Goal: Transaction & Acquisition: Purchase product/service

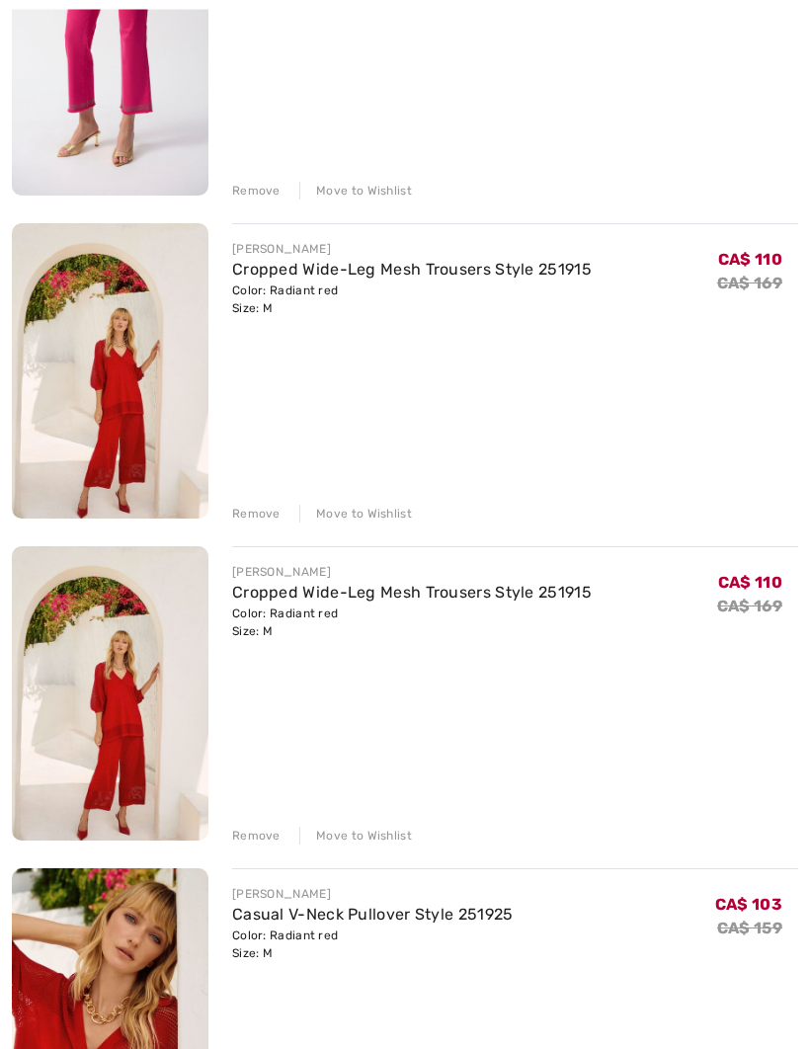
scroll to position [1036, 0]
click at [259, 844] on div "Remove" at bounding box center [256, 835] width 48 height 18
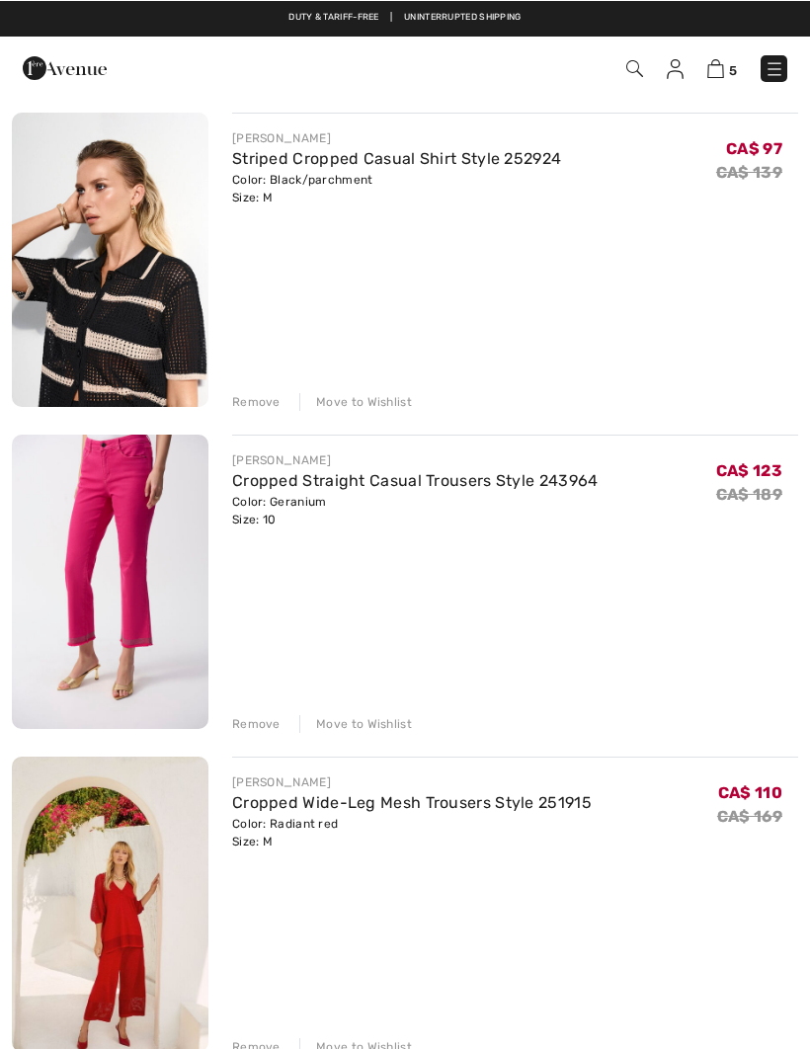
scroll to position [503, 0]
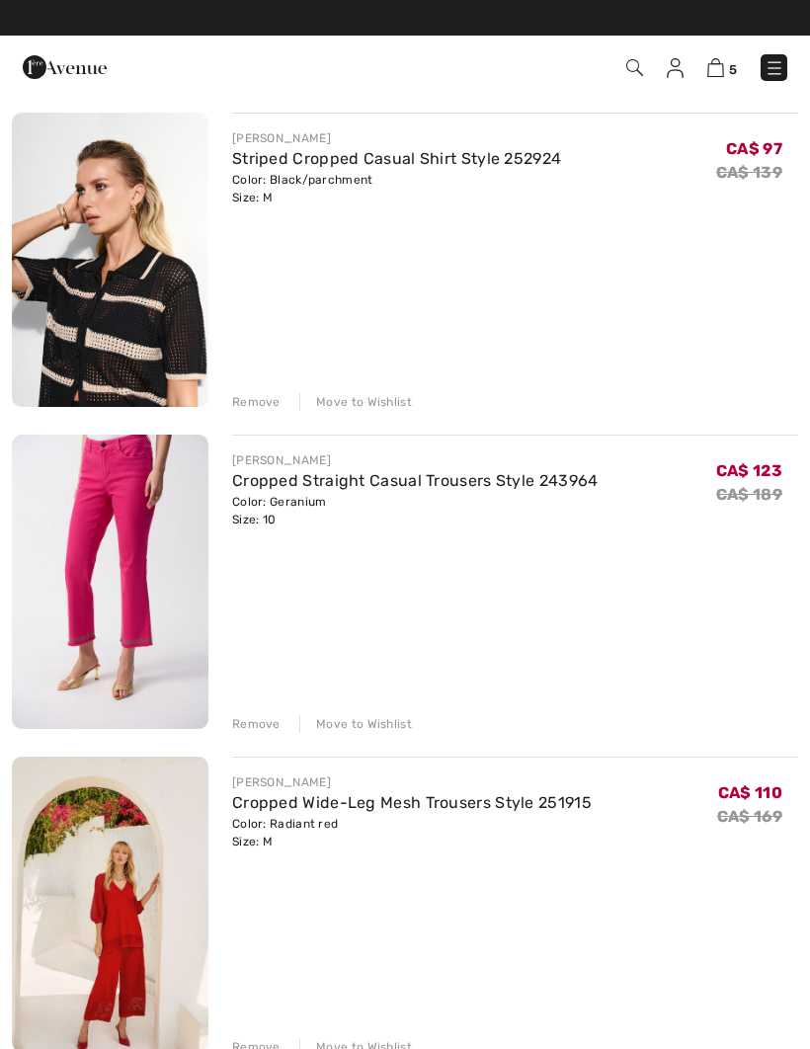
click at [275, 725] on div "Remove" at bounding box center [256, 724] width 48 height 18
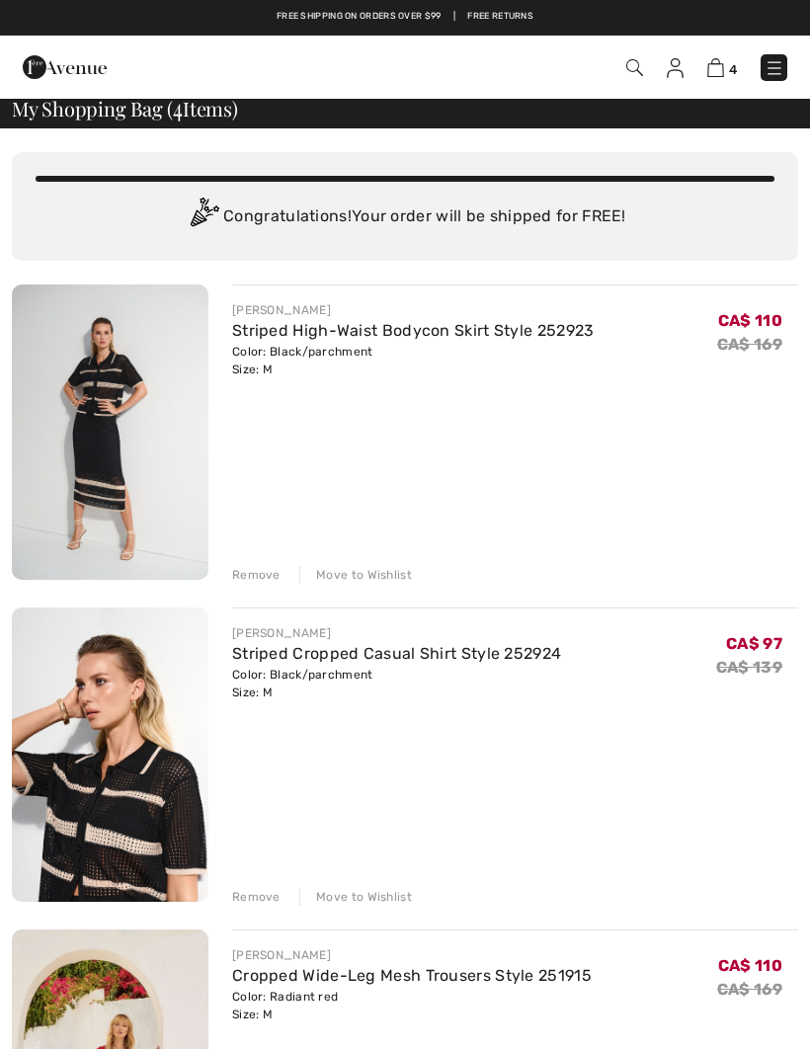
scroll to position [0, 0]
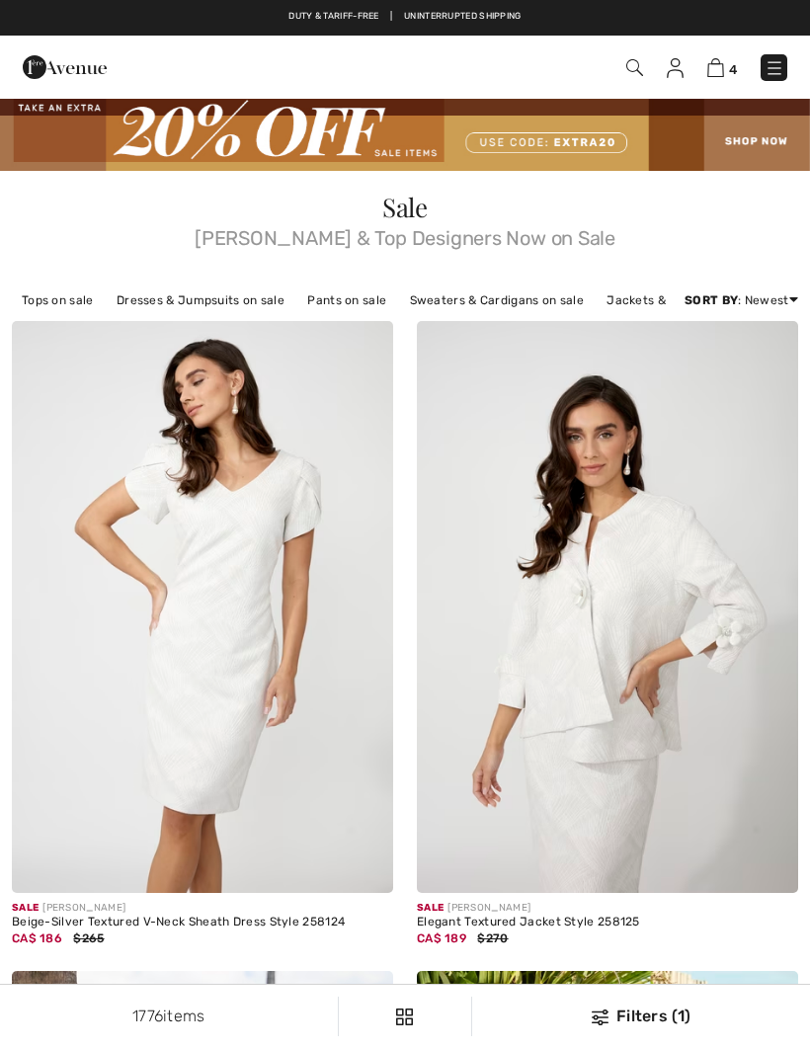
checkbox input "true"
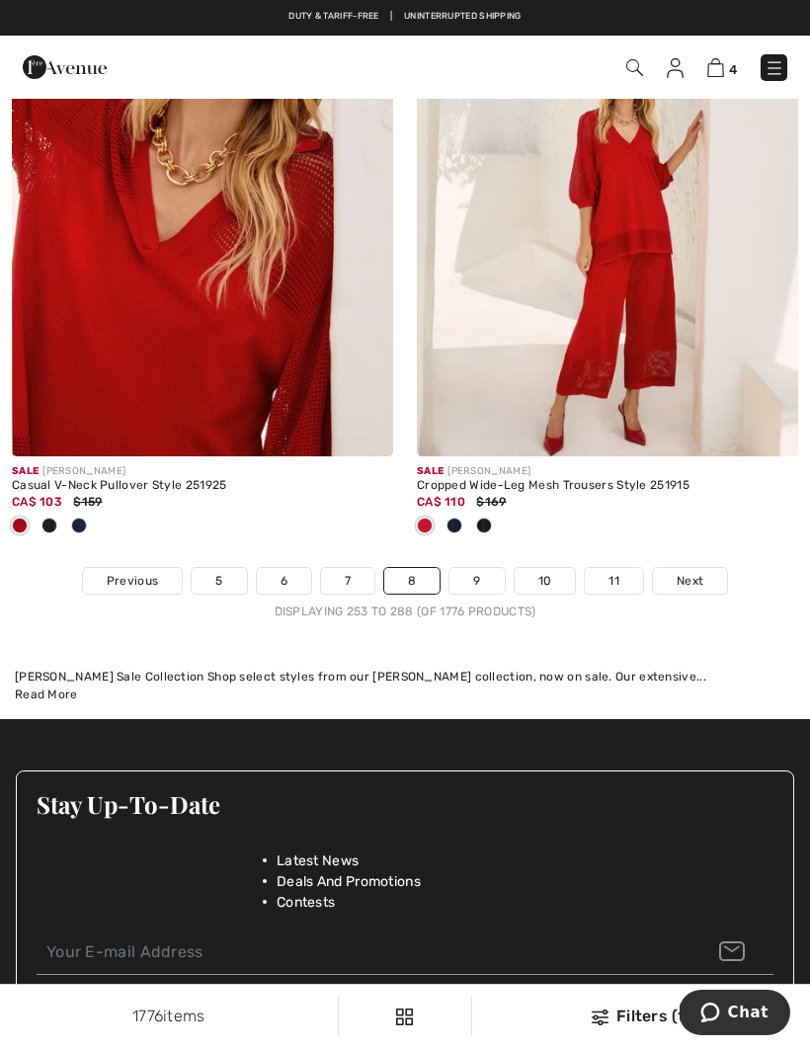
click at [475, 572] on link "9" at bounding box center [476, 581] width 54 height 26
click at [484, 568] on link "9" at bounding box center [476, 581] width 54 height 26
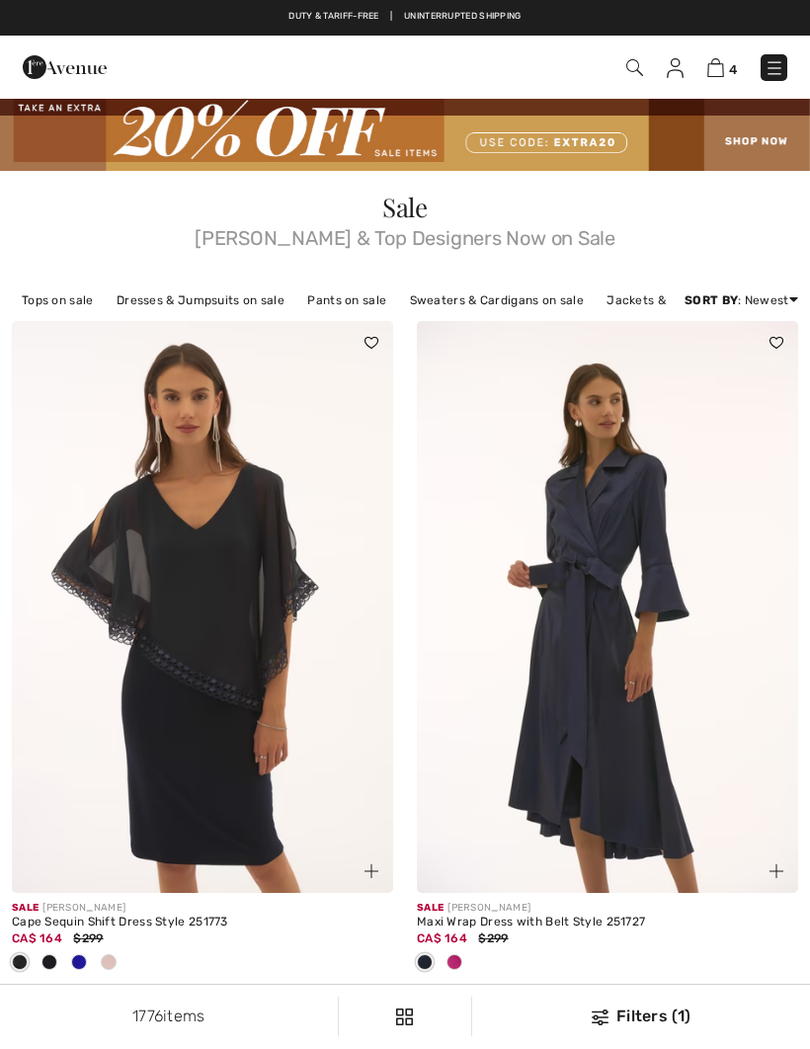
checkbox input "true"
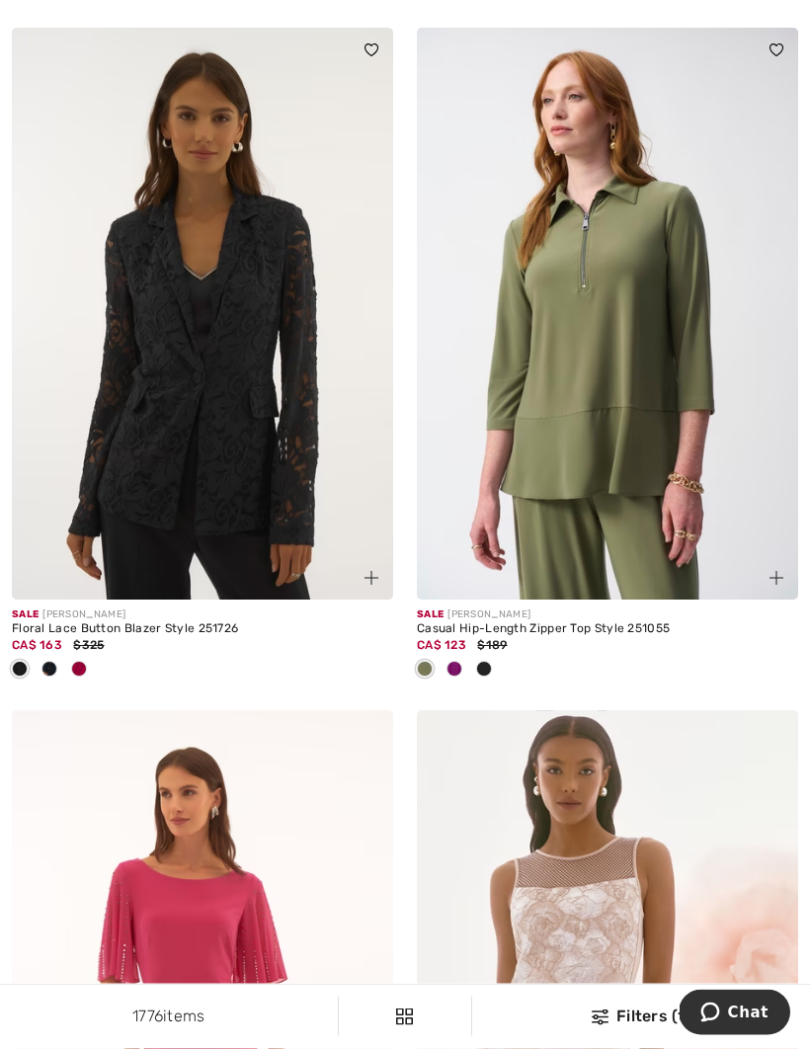
scroll to position [3022, 0]
click at [634, 504] on img at bounding box center [607, 313] width 381 height 572
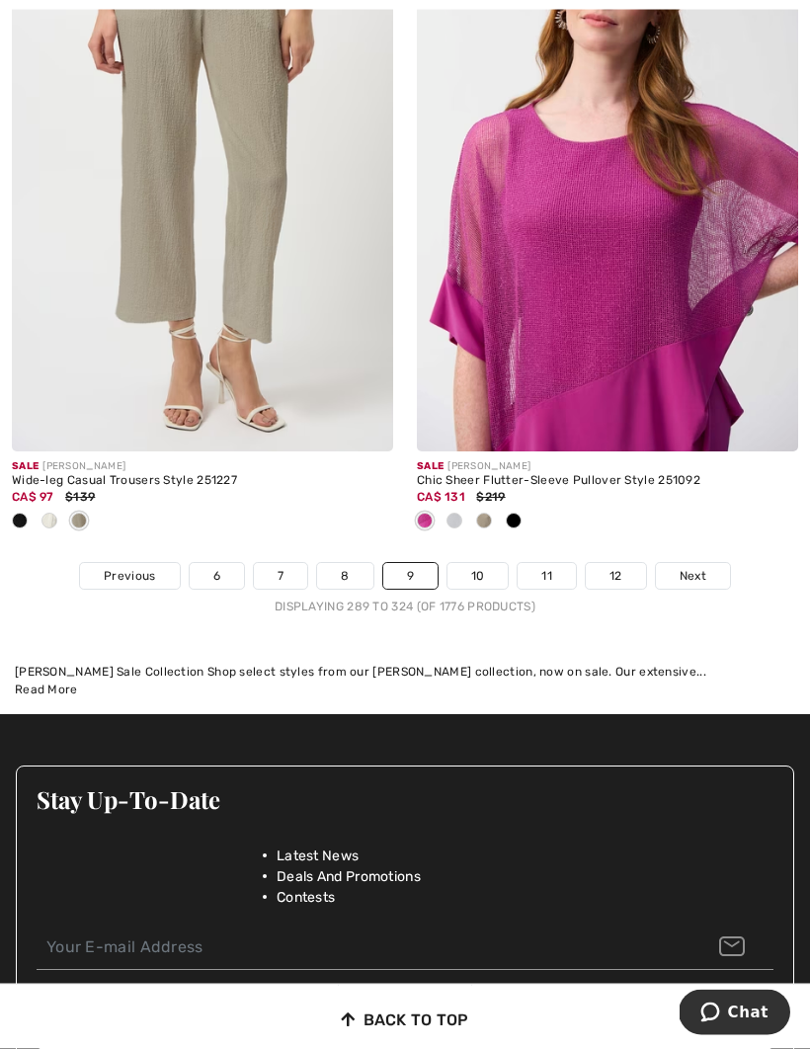
scroll to position [12290, 0]
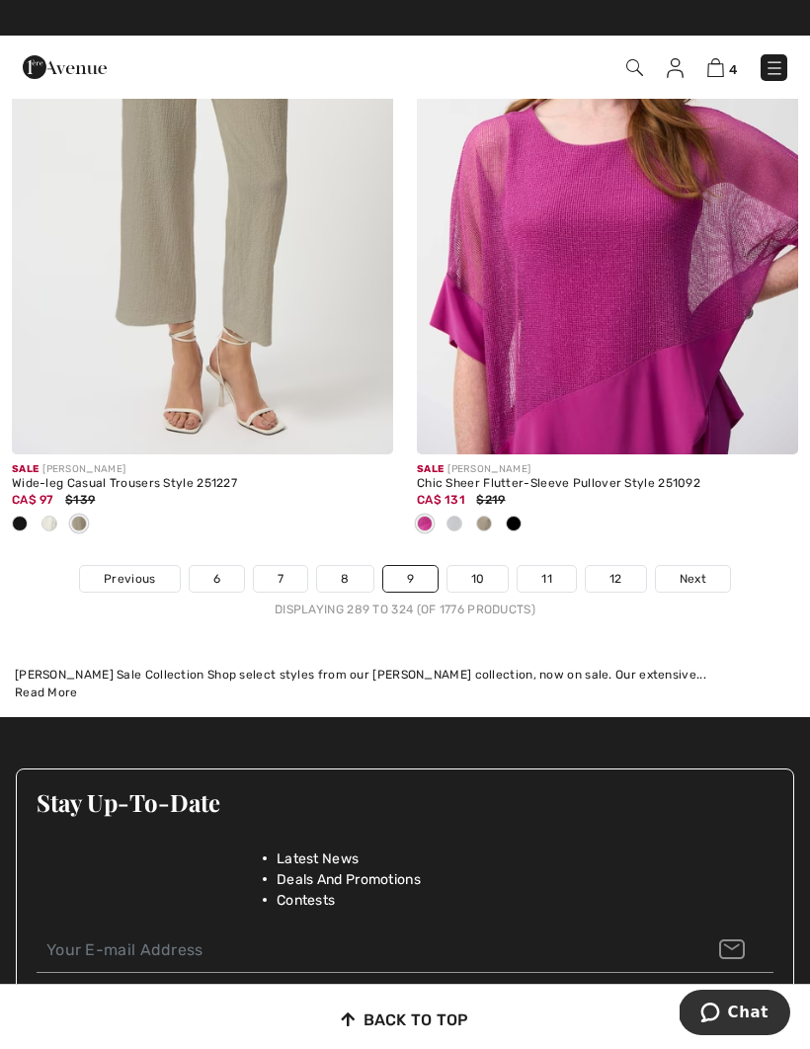
click at [481, 567] on link "10" at bounding box center [477, 579] width 61 height 26
click at [481, 566] on link "10" at bounding box center [477, 579] width 61 height 26
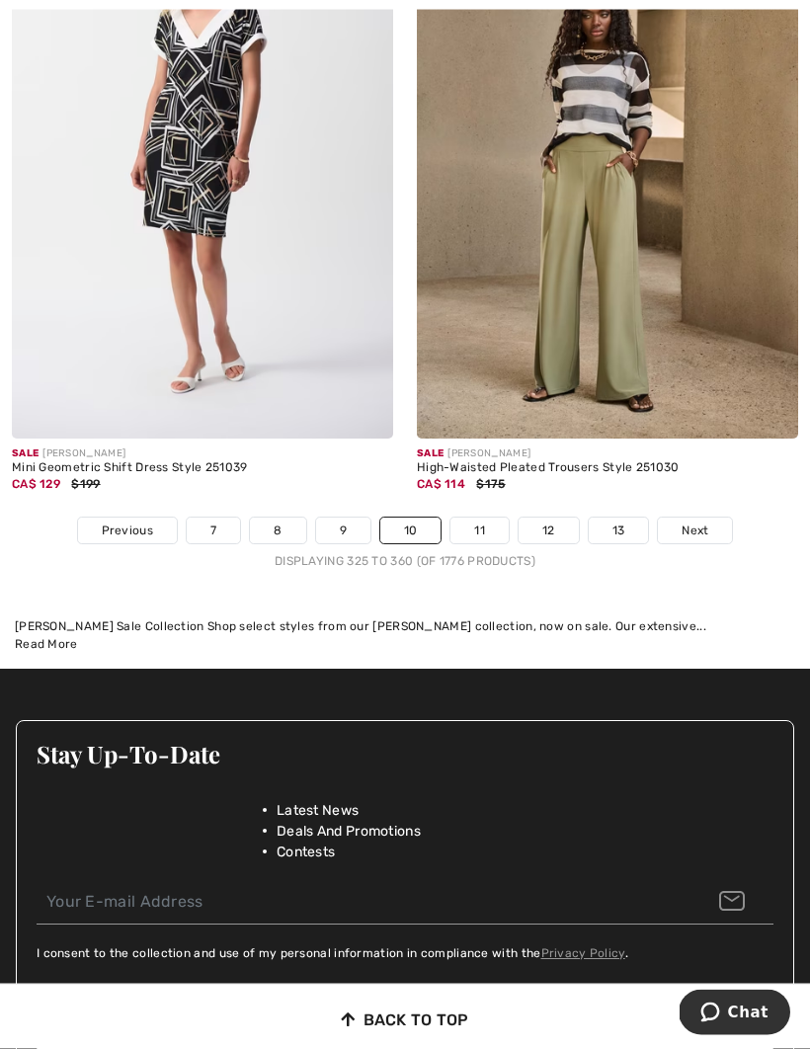
scroll to position [12273, 0]
click at [474, 525] on link "11" at bounding box center [479, 530] width 58 height 26
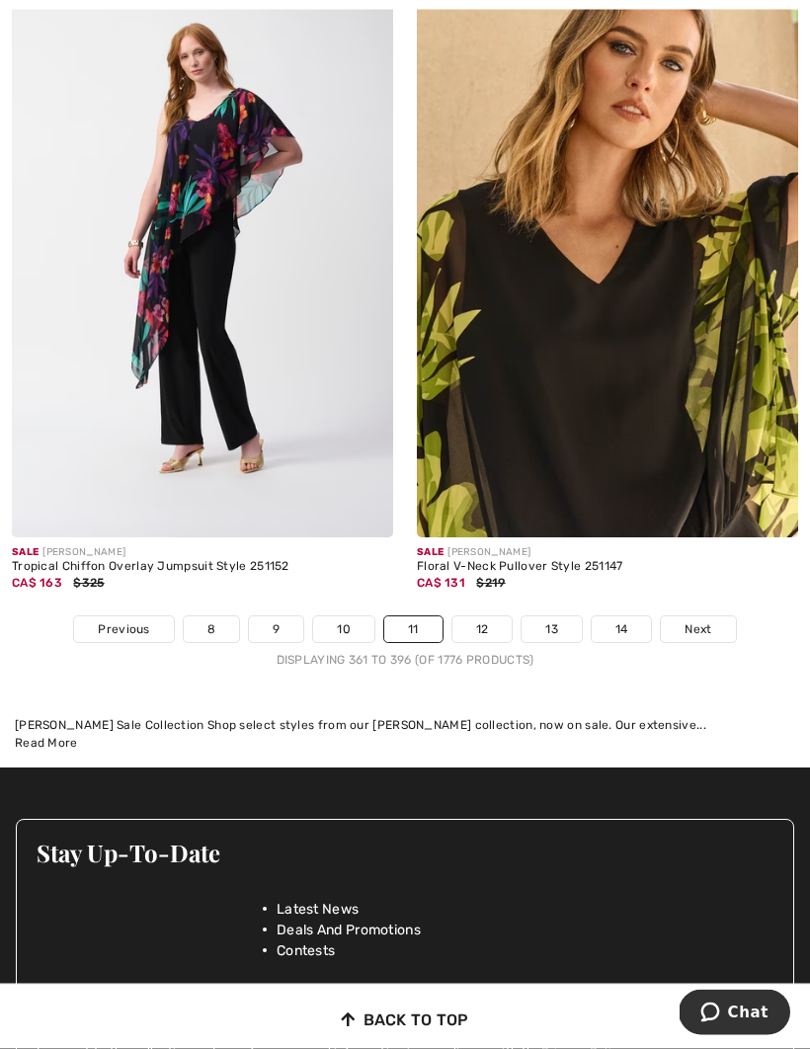
scroll to position [11816, 0]
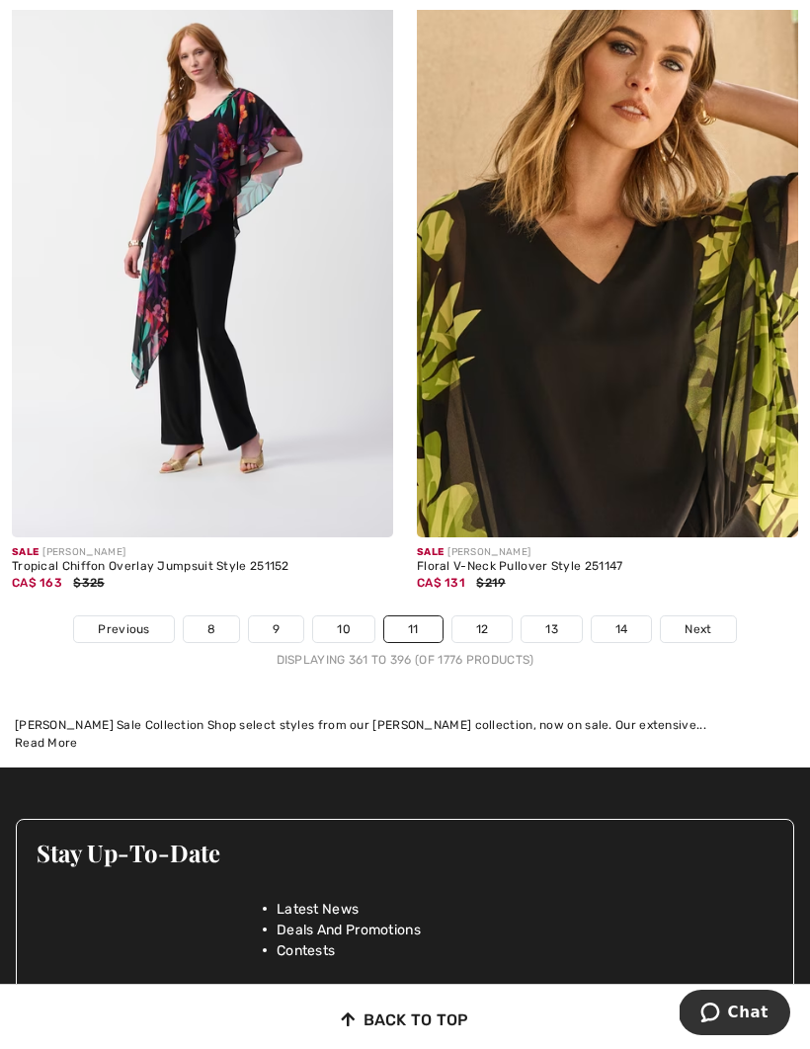
click at [491, 620] on link "12" at bounding box center [482, 629] width 60 height 26
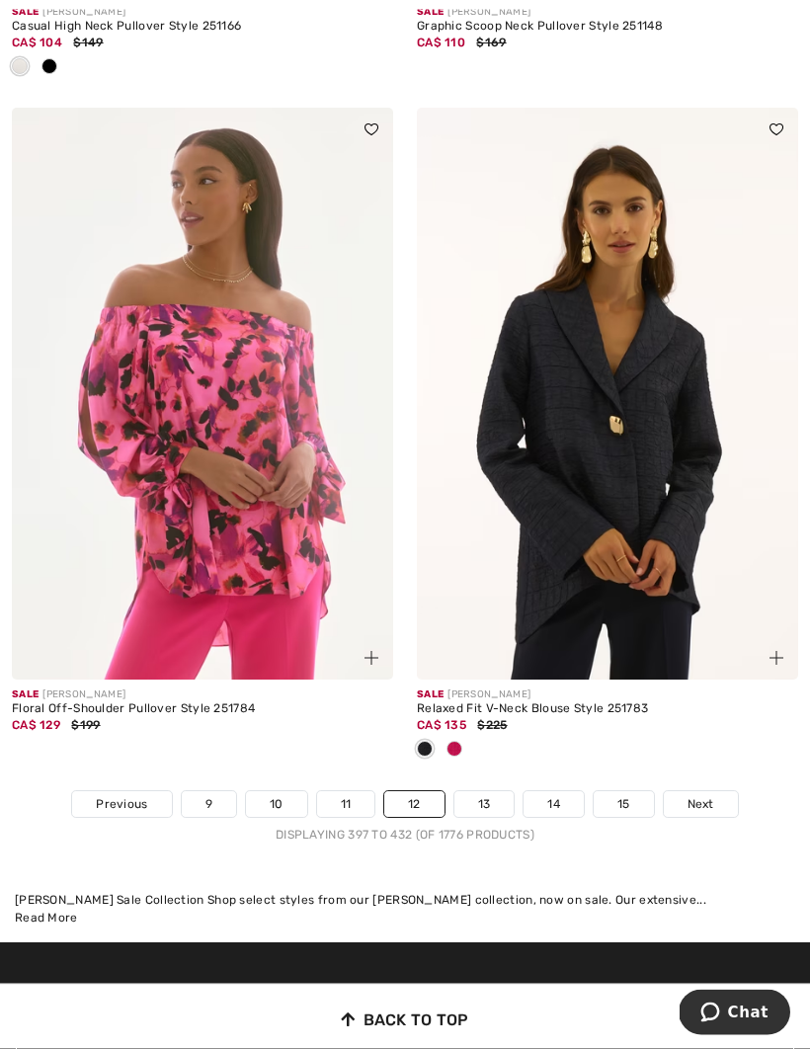
scroll to position [11836, 0]
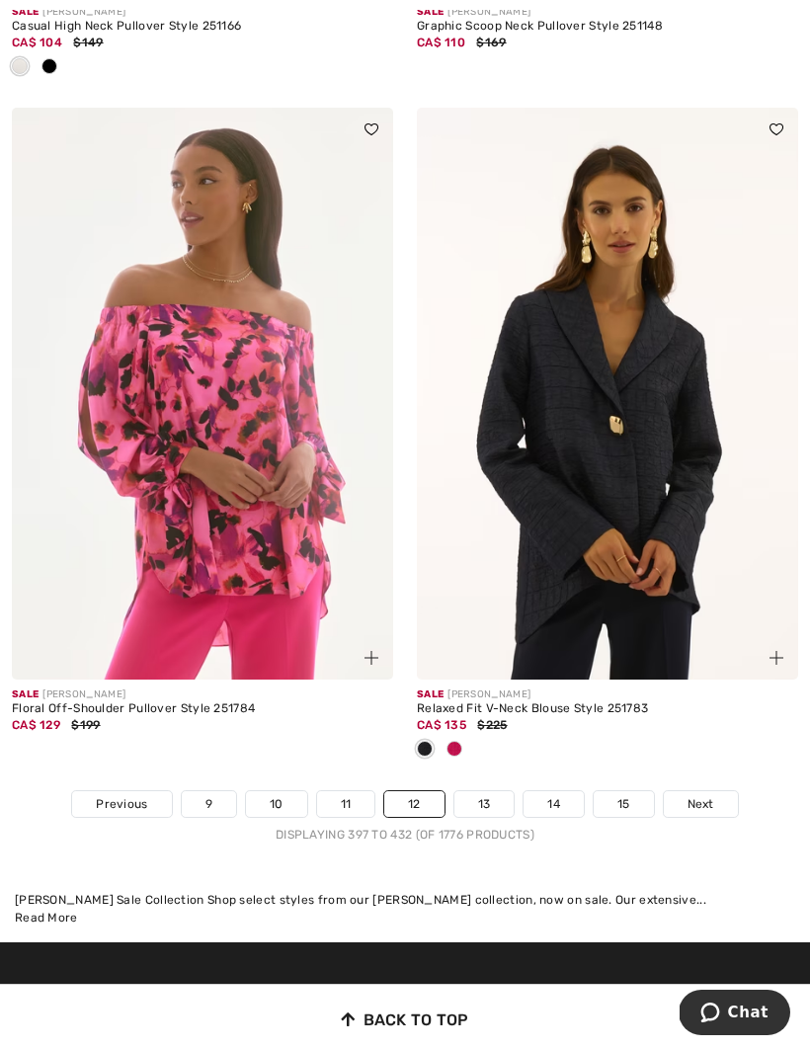
click at [482, 793] on link "13" at bounding box center [484, 804] width 60 height 26
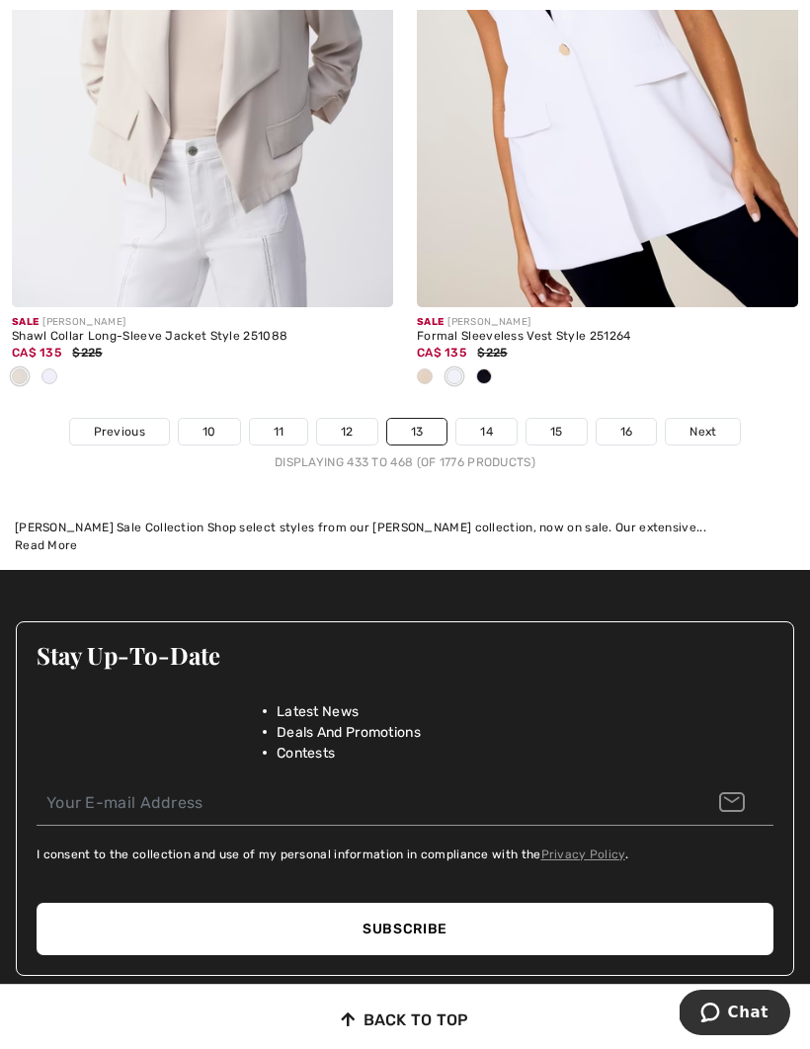
scroll to position [12302, 0]
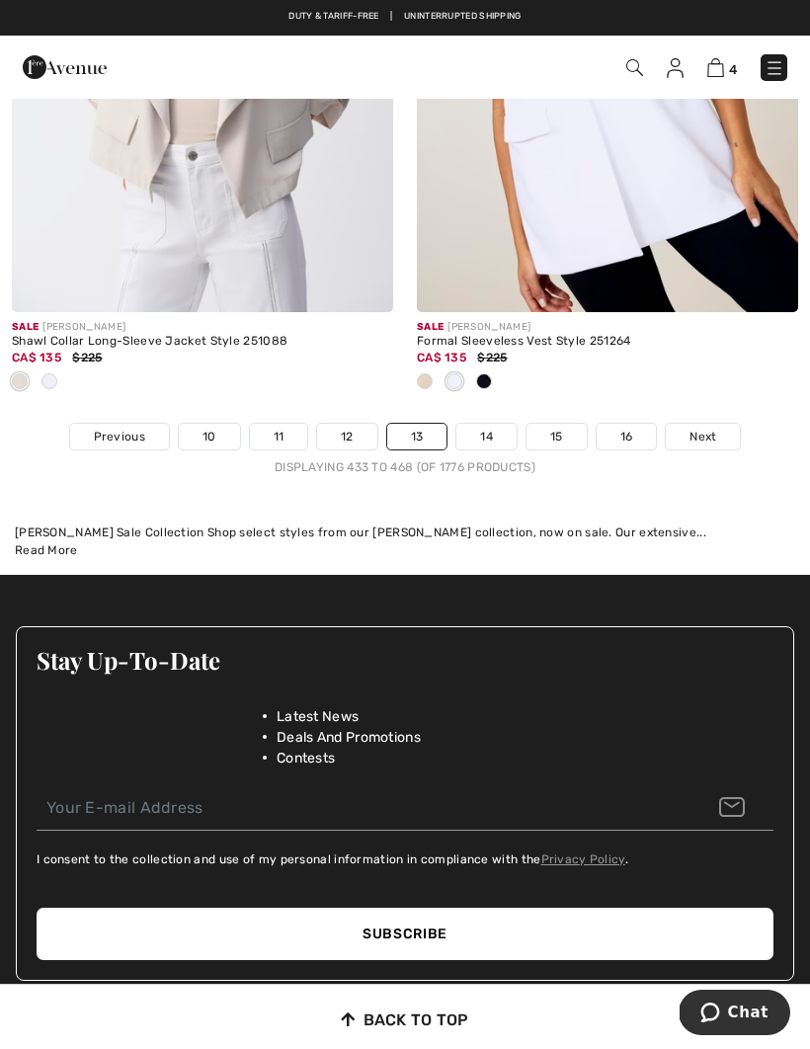
click at [491, 425] on link "14" at bounding box center [486, 437] width 60 height 26
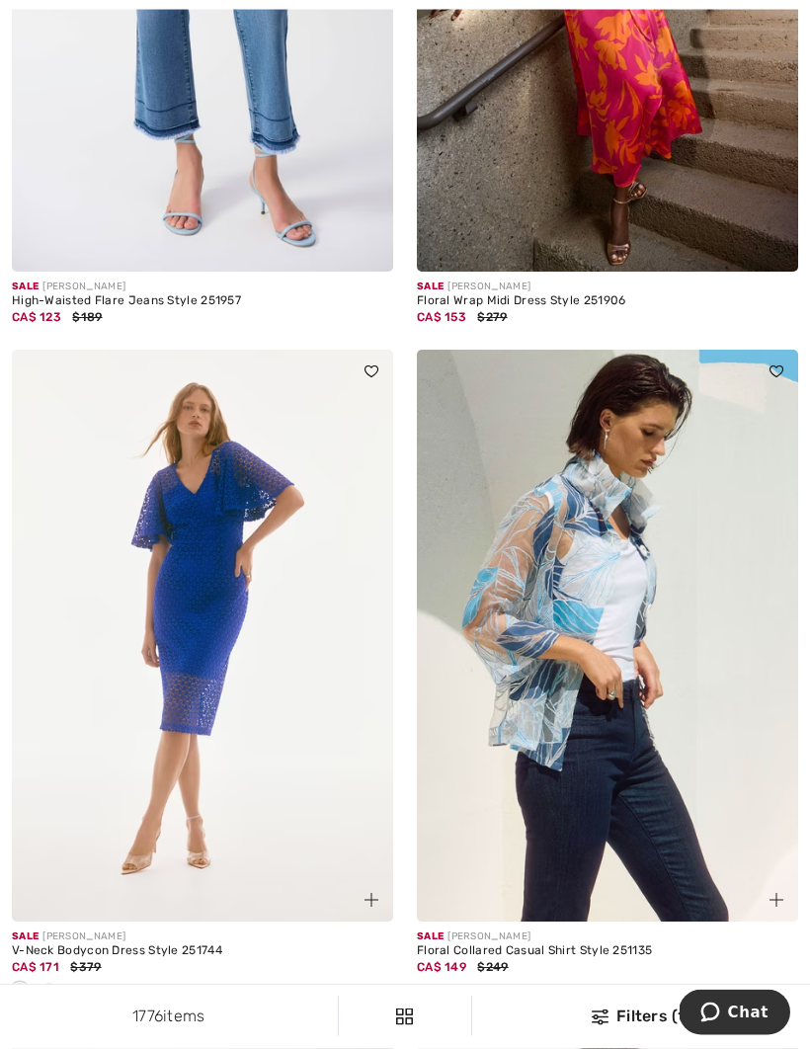
scroll to position [11043, 0]
click at [624, 630] on img at bounding box center [607, 636] width 381 height 572
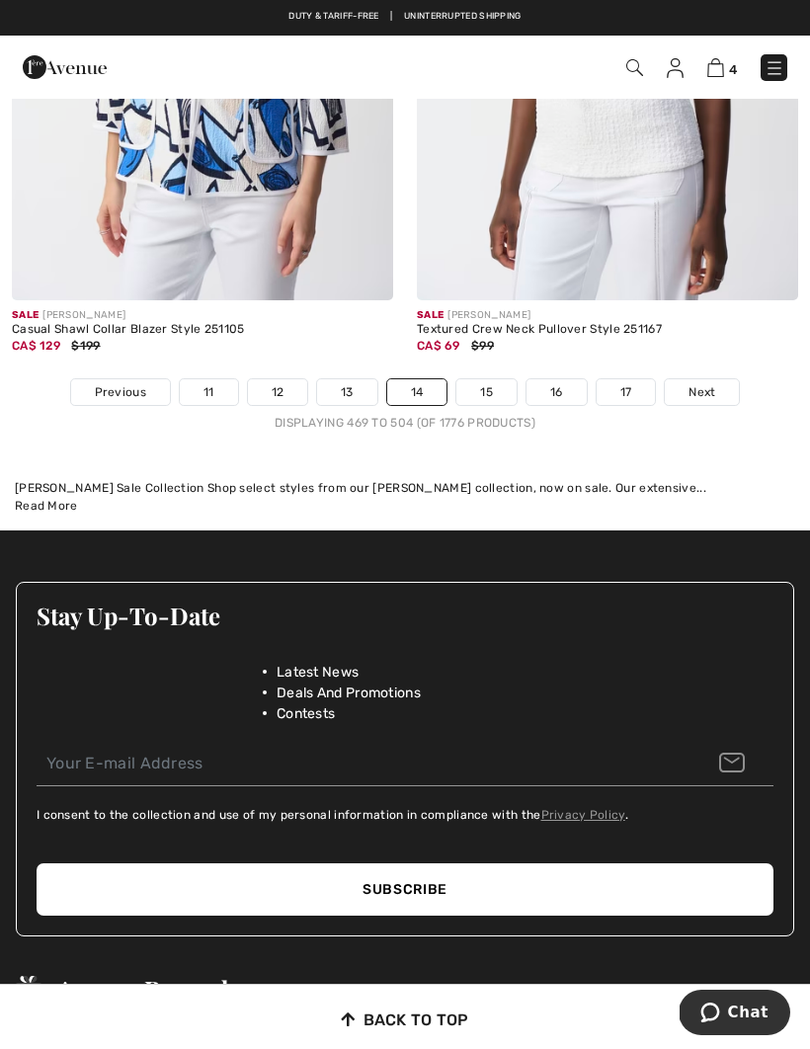
scroll to position [12332, 0]
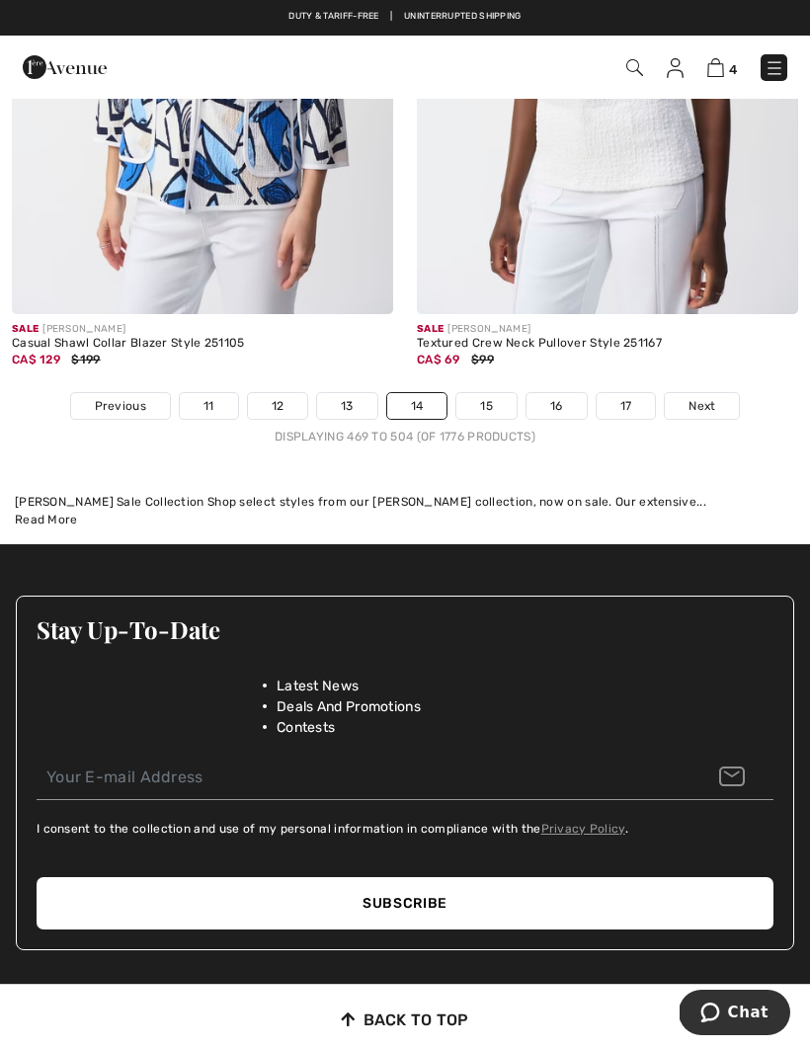
click at [489, 393] on link "15" at bounding box center [486, 406] width 60 height 26
click at [486, 393] on link "15" at bounding box center [486, 406] width 60 height 26
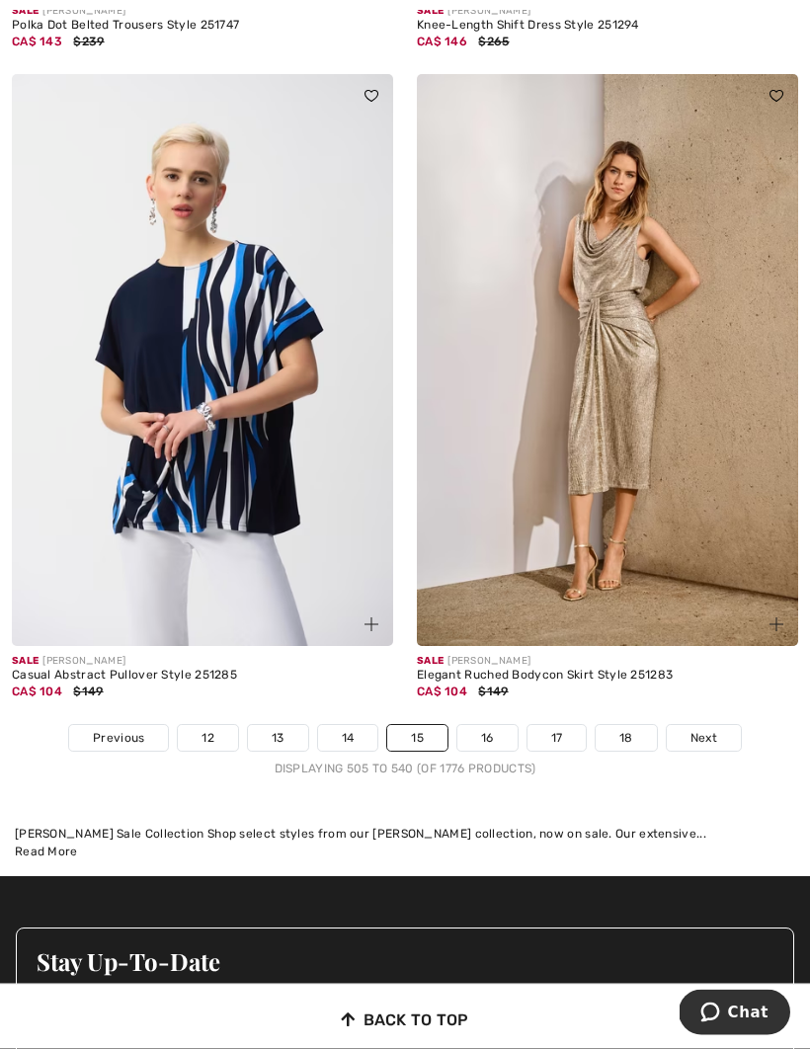
scroll to position [11707, 0]
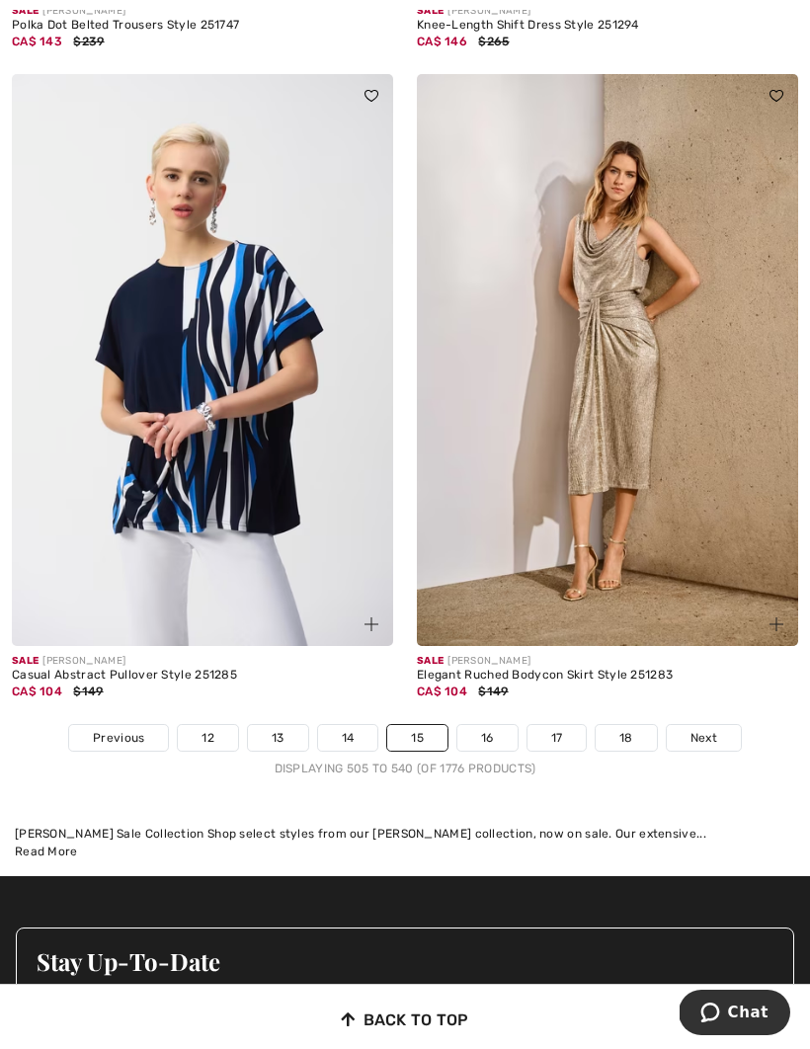
click at [491, 733] on link "16" at bounding box center [487, 738] width 60 height 26
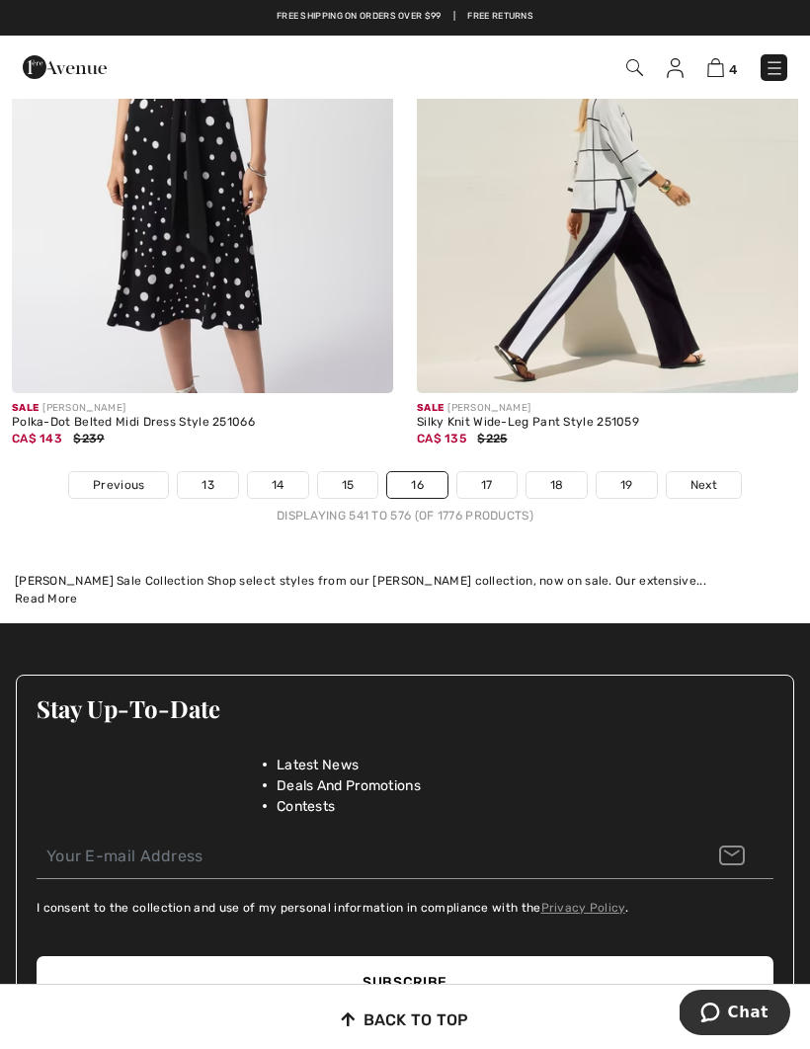
scroll to position [11888, 0]
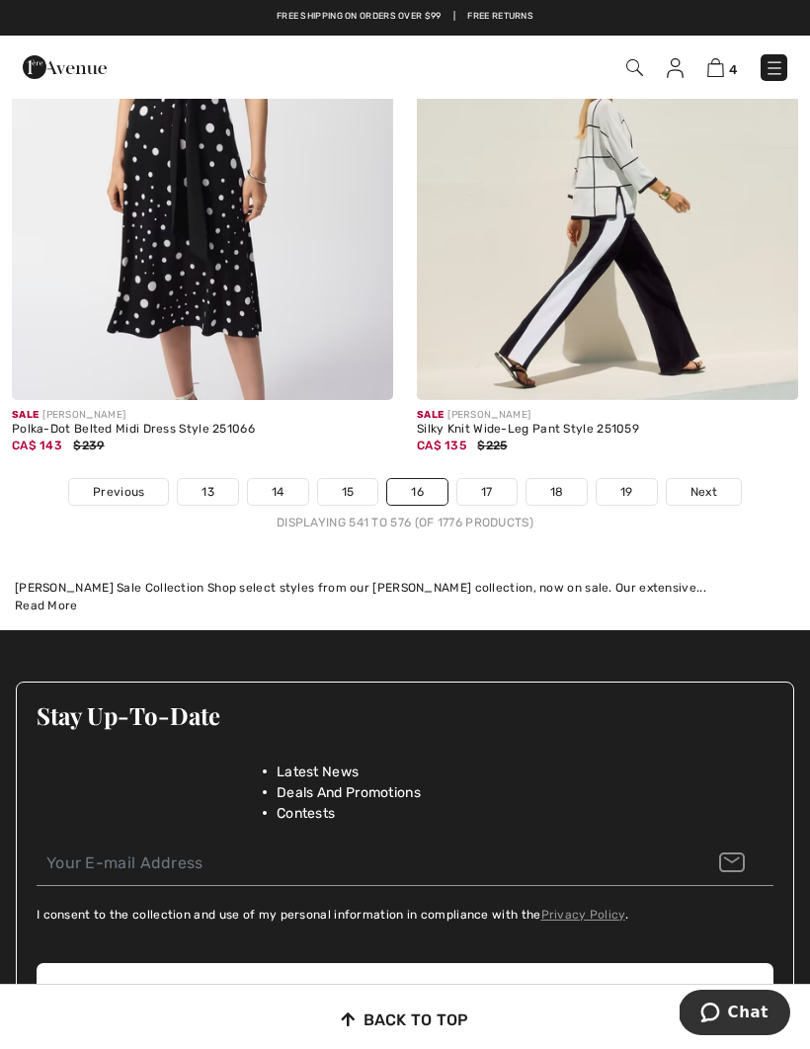
click at [484, 483] on link "17" at bounding box center [486, 492] width 59 height 26
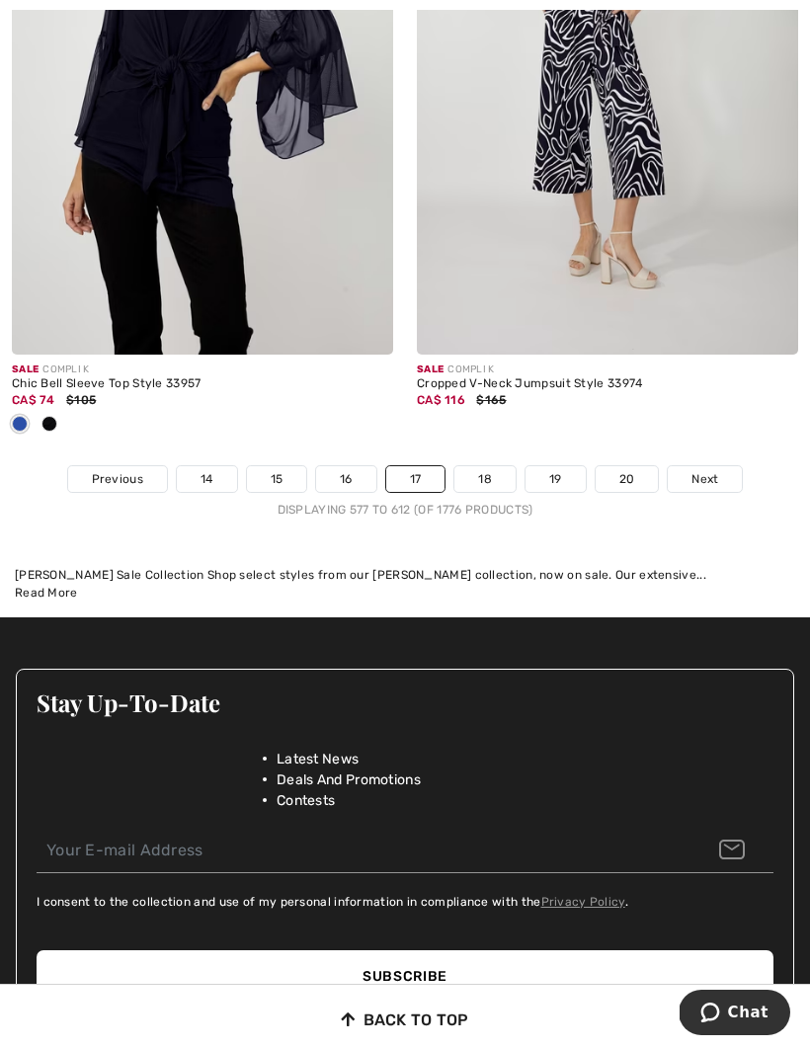
scroll to position [12169, 0]
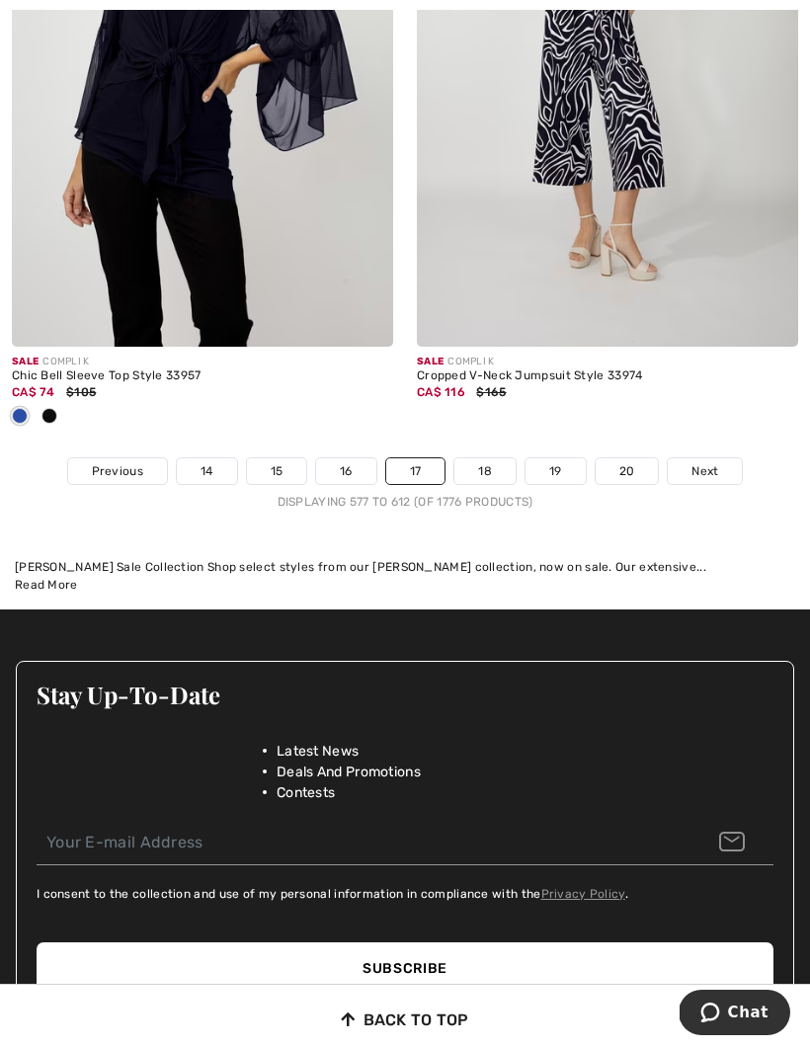
click at [490, 458] on link "18" at bounding box center [484, 471] width 61 height 26
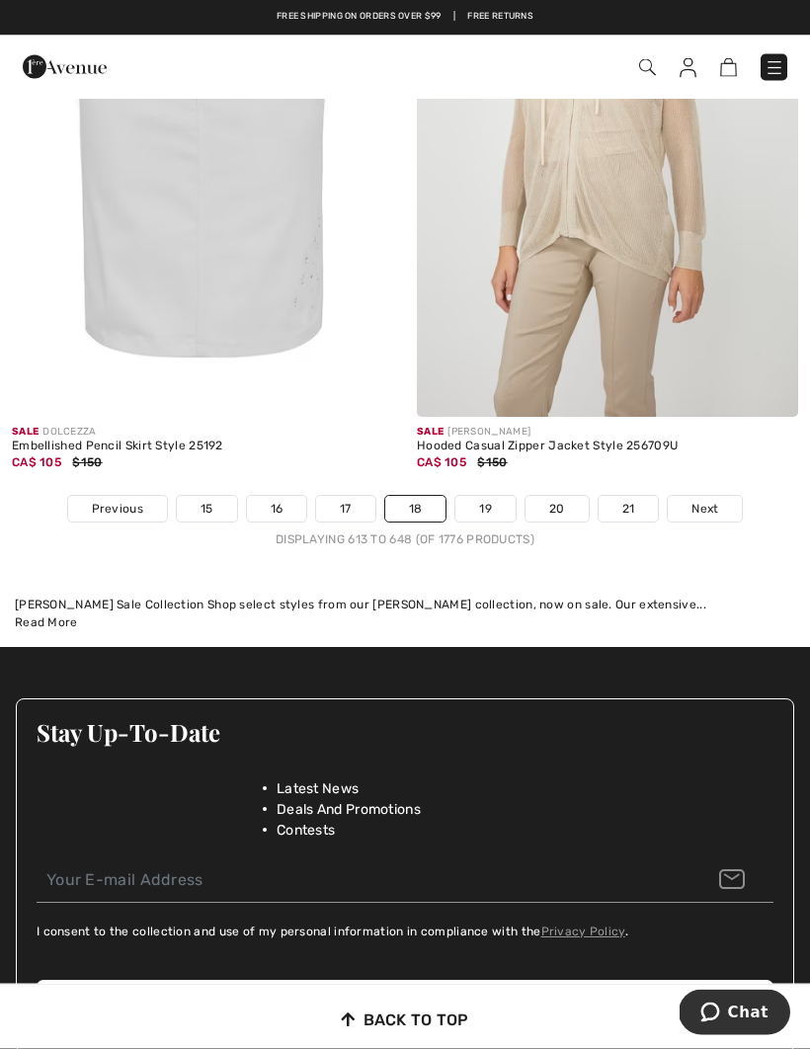
scroll to position [11933, 0]
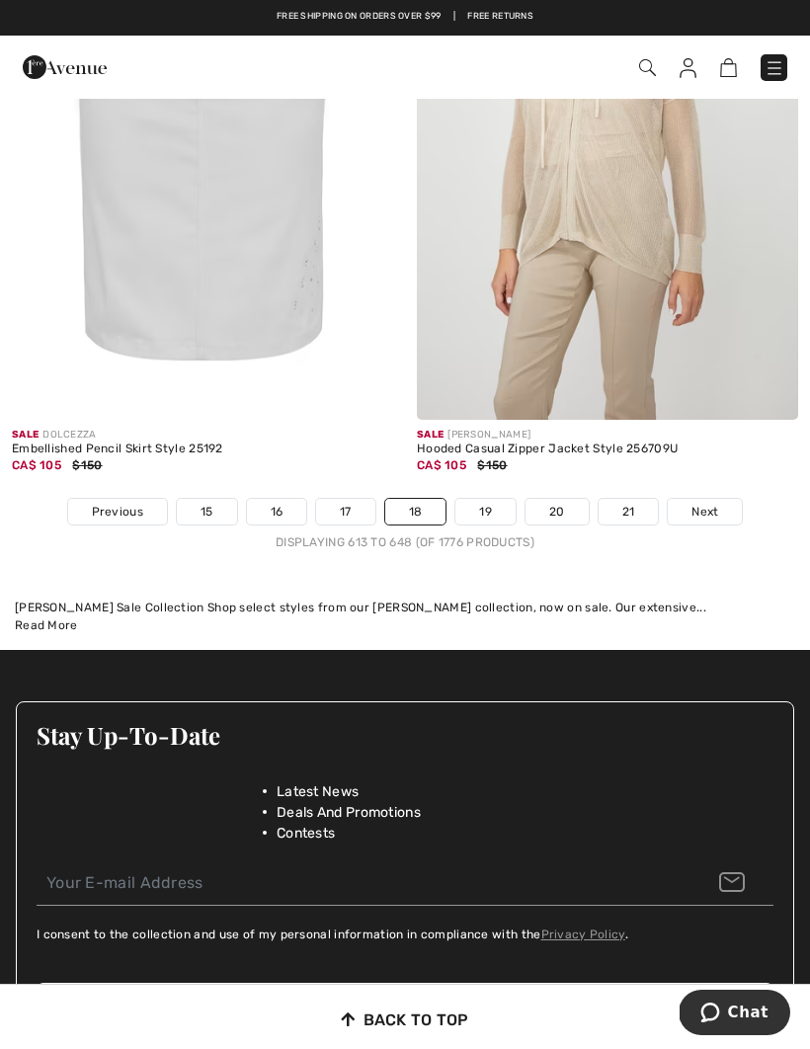
click at [486, 508] on link "19" at bounding box center [485, 512] width 60 height 26
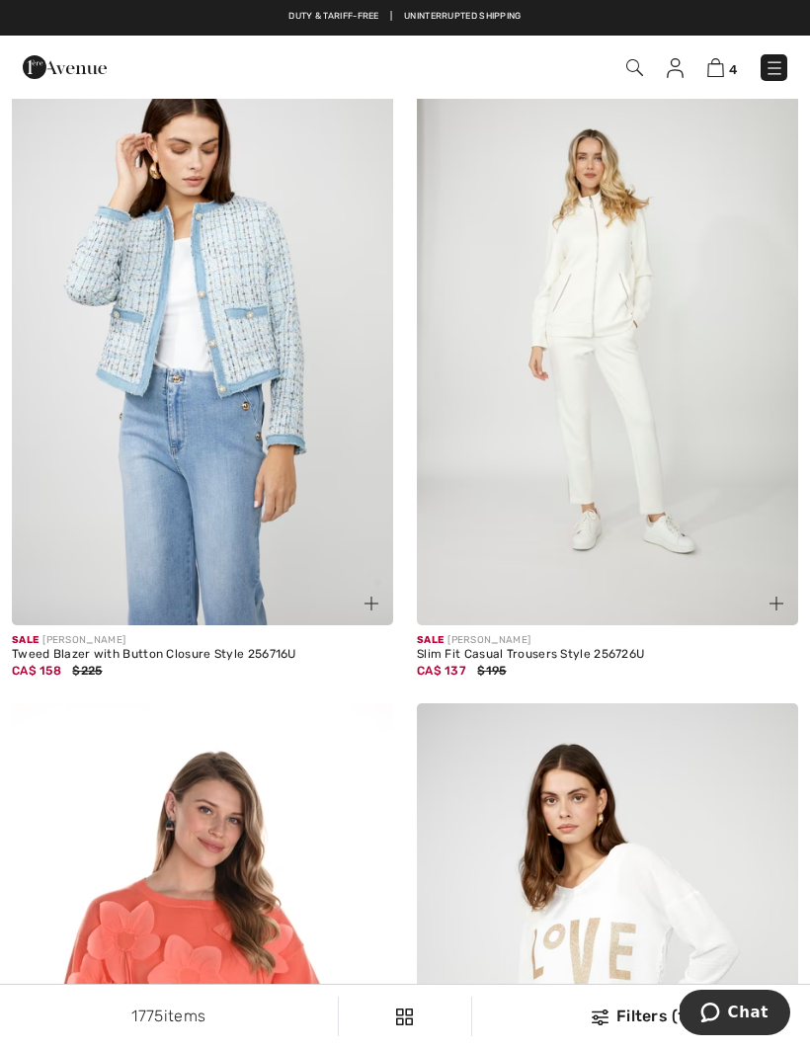
scroll to position [916, 0]
click at [630, 443] on img at bounding box center [607, 340] width 381 height 572
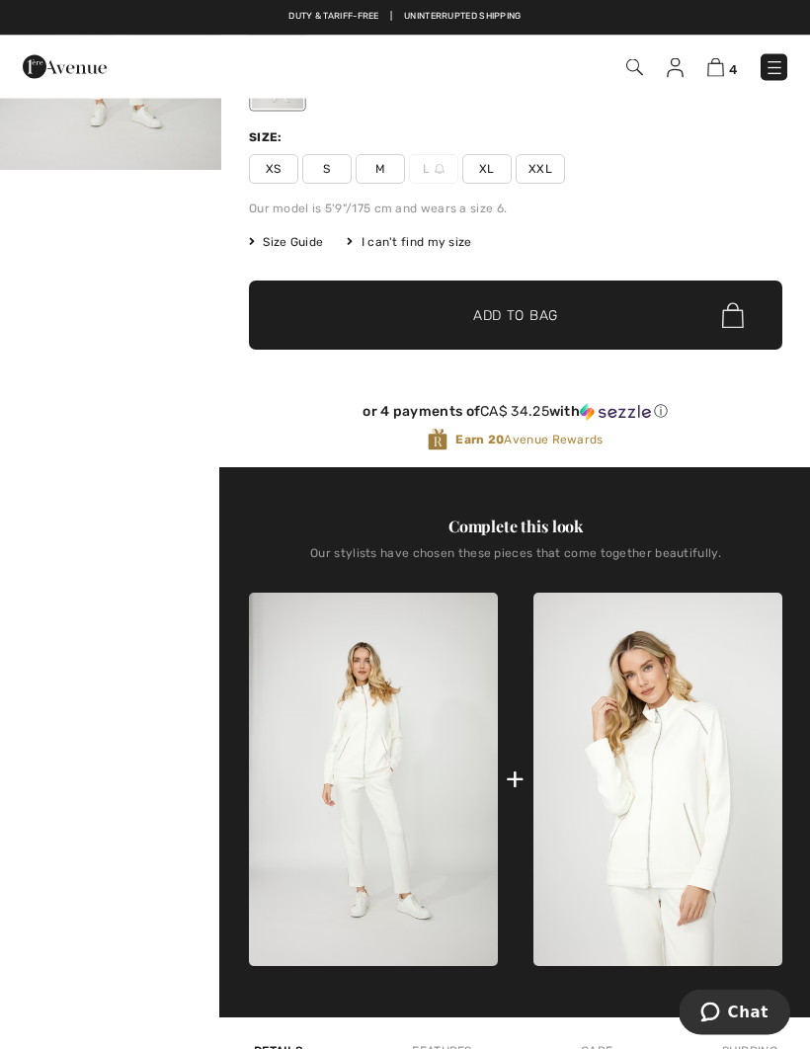
scroll to position [259, 0]
click at [674, 820] on img at bounding box center [657, 779] width 249 height 374
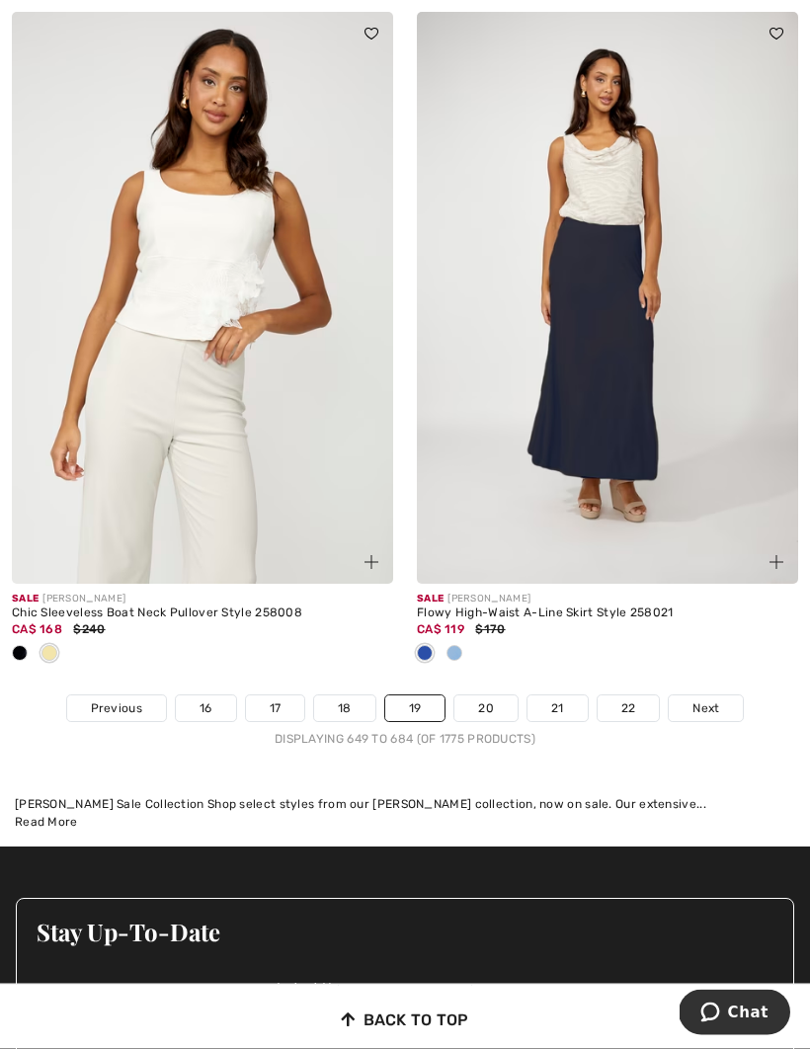
scroll to position [11711, 0]
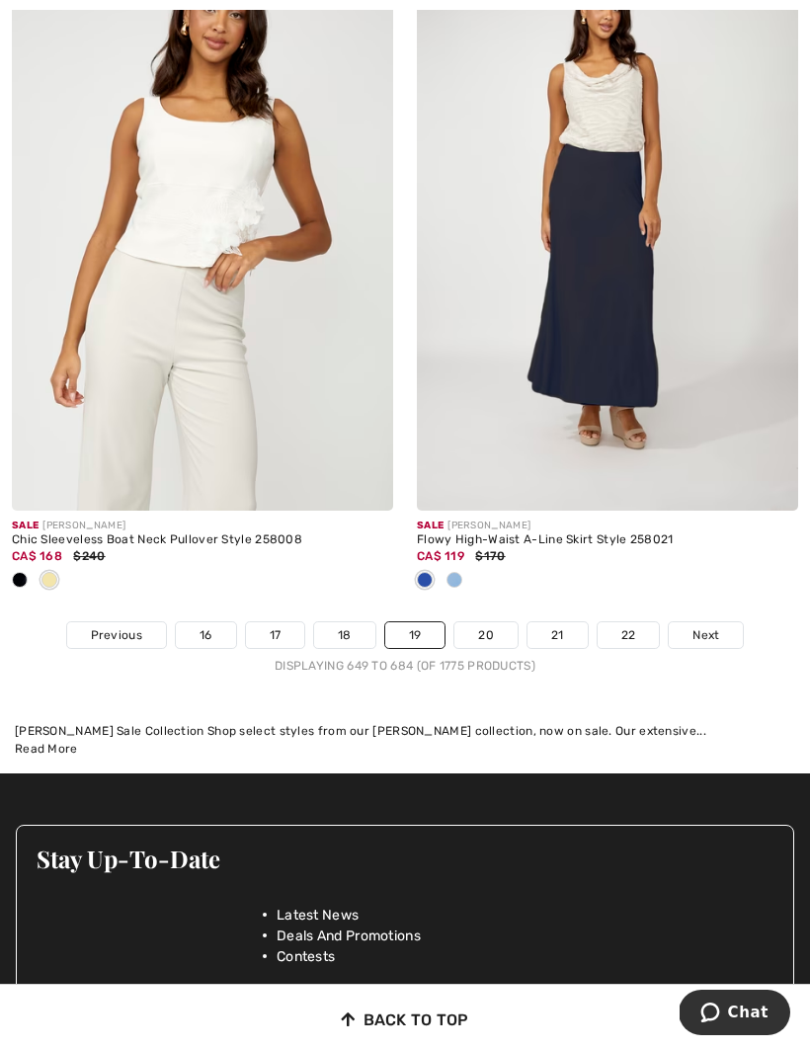
click at [487, 622] on link "20" at bounding box center [485, 635] width 63 height 26
click at [492, 622] on link "20" at bounding box center [485, 635] width 63 height 26
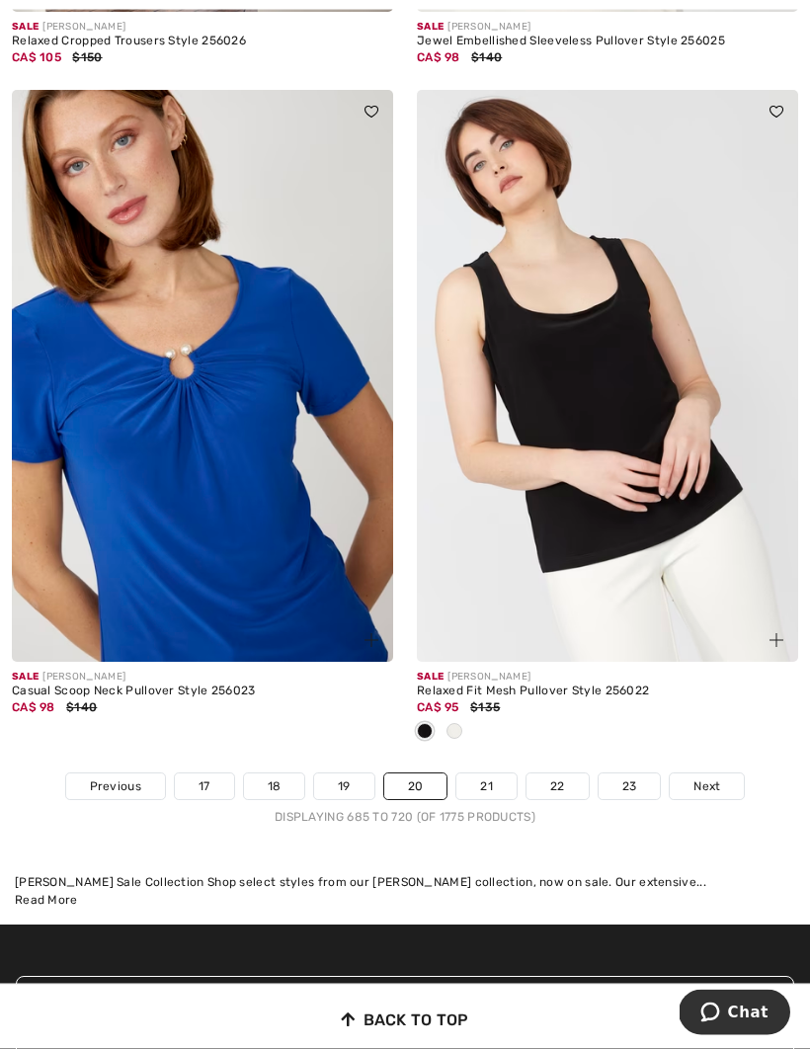
scroll to position [11691, 0]
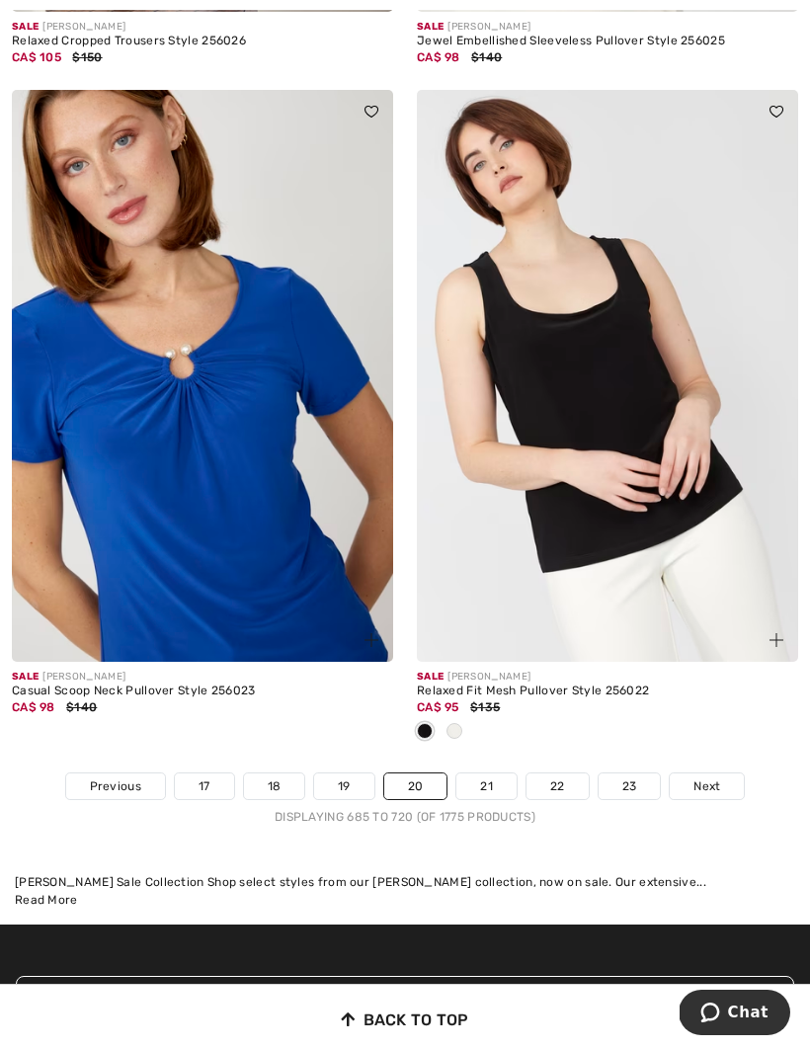
click at [491, 776] on link "21" at bounding box center [486, 786] width 60 height 26
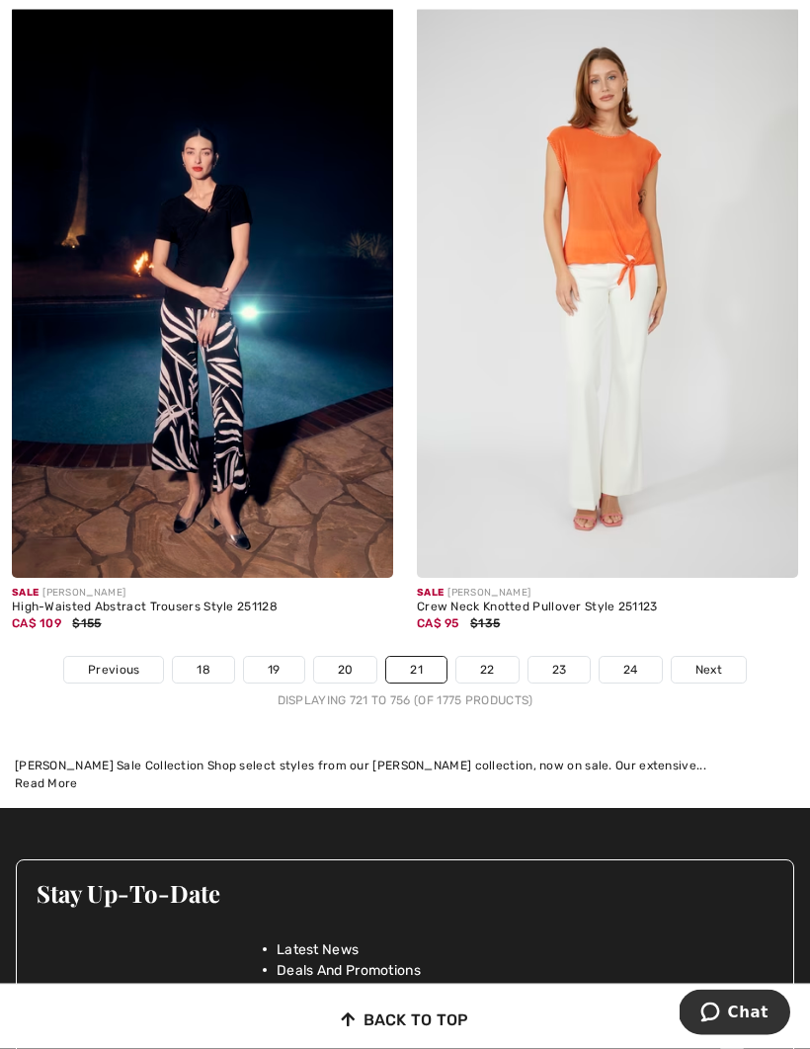
scroll to position [11743, 0]
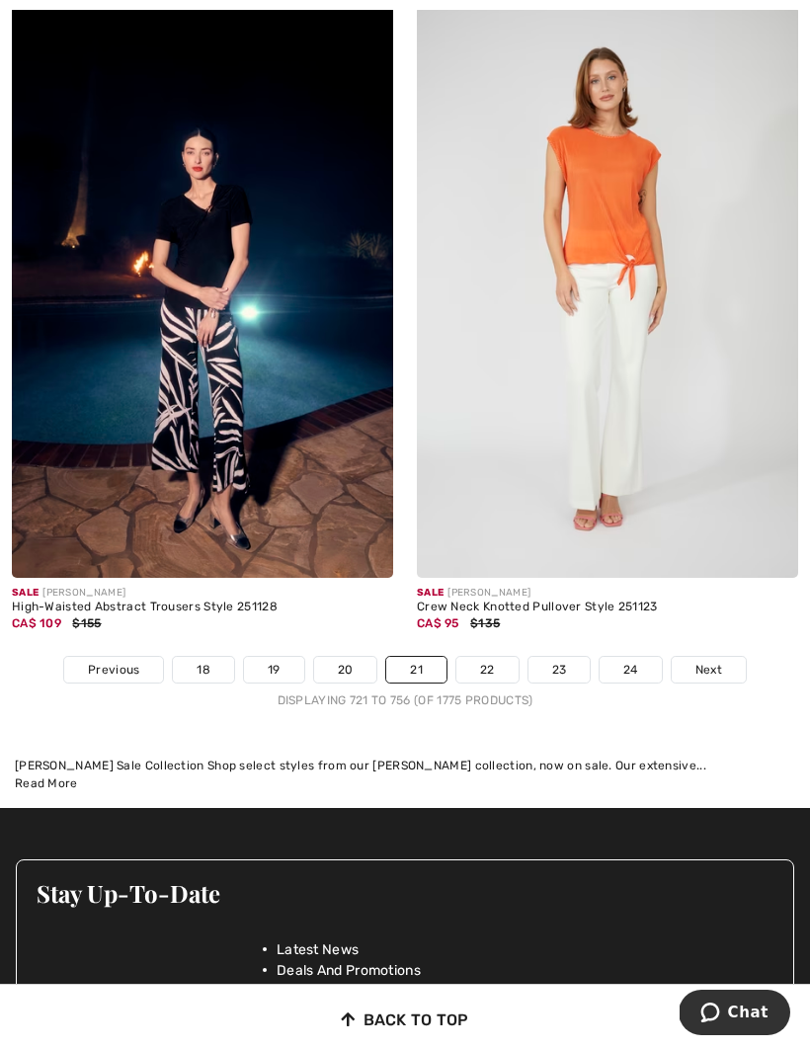
click at [483, 667] on link "22" at bounding box center [487, 670] width 62 height 26
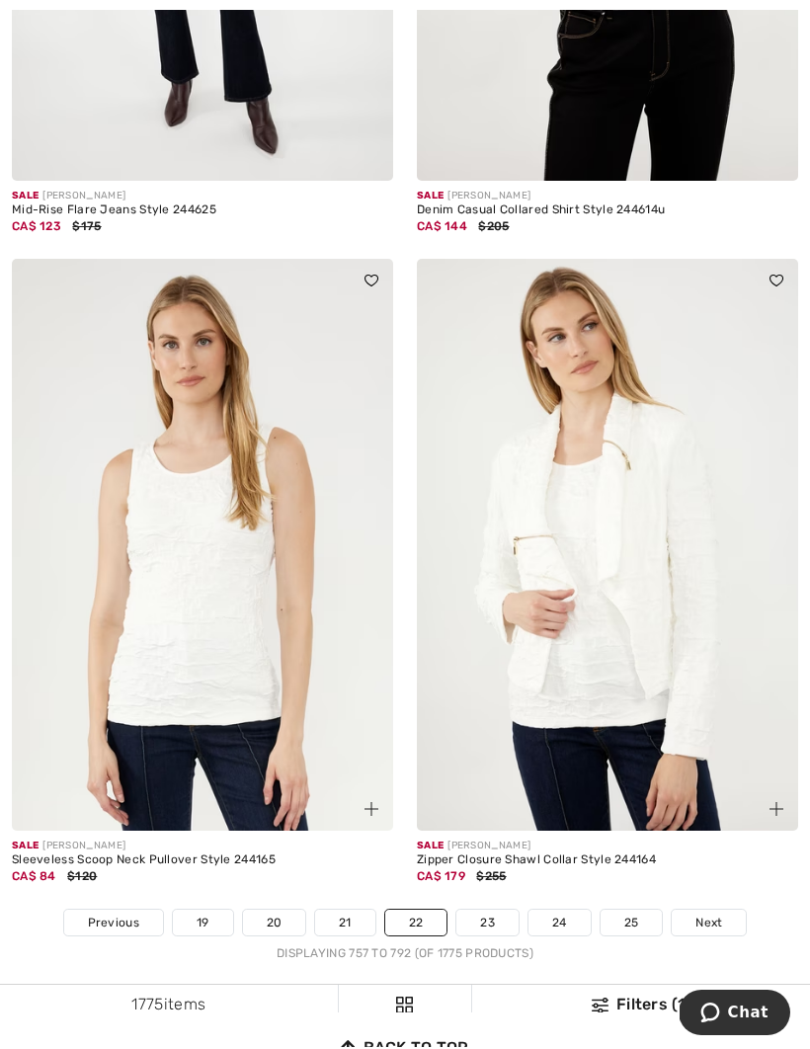
scroll to position [11589, 0]
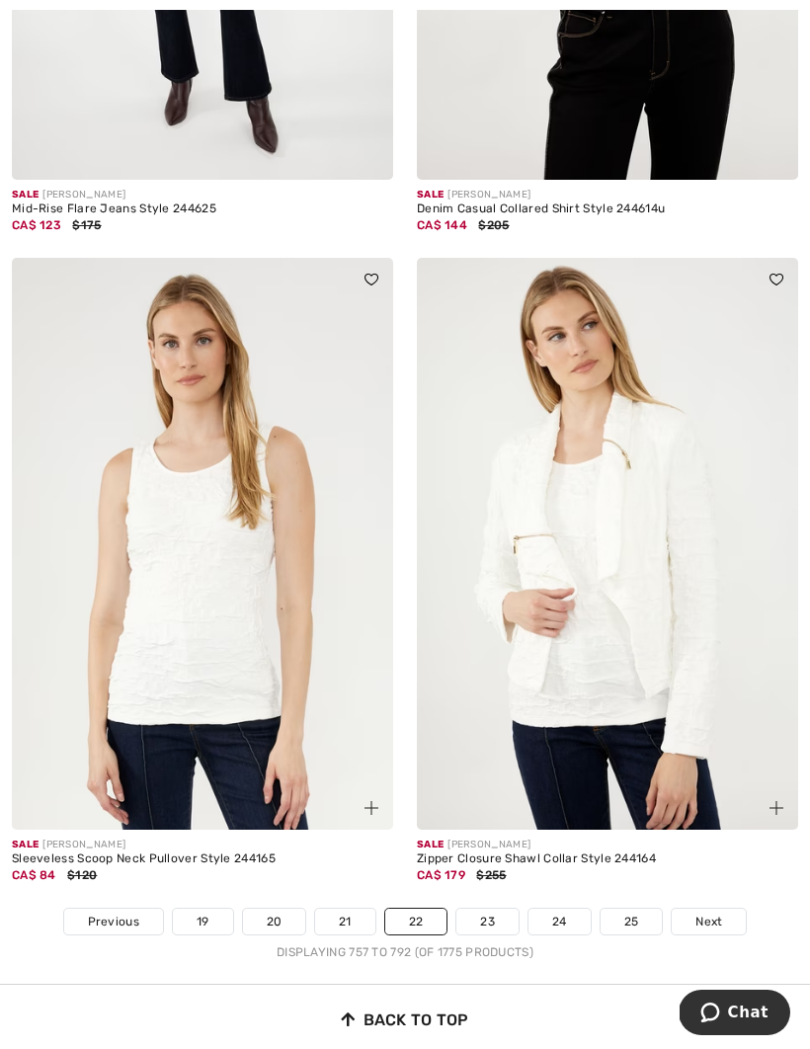
click at [483, 917] on link "23" at bounding box center [487, 921] width 62 height 26
click at [491, 908] on link "23" at bounding box center [487, 921] width 62 height 26
click at [496, 908] on link "23" at bounding box center [487, 921] width 62 height 26
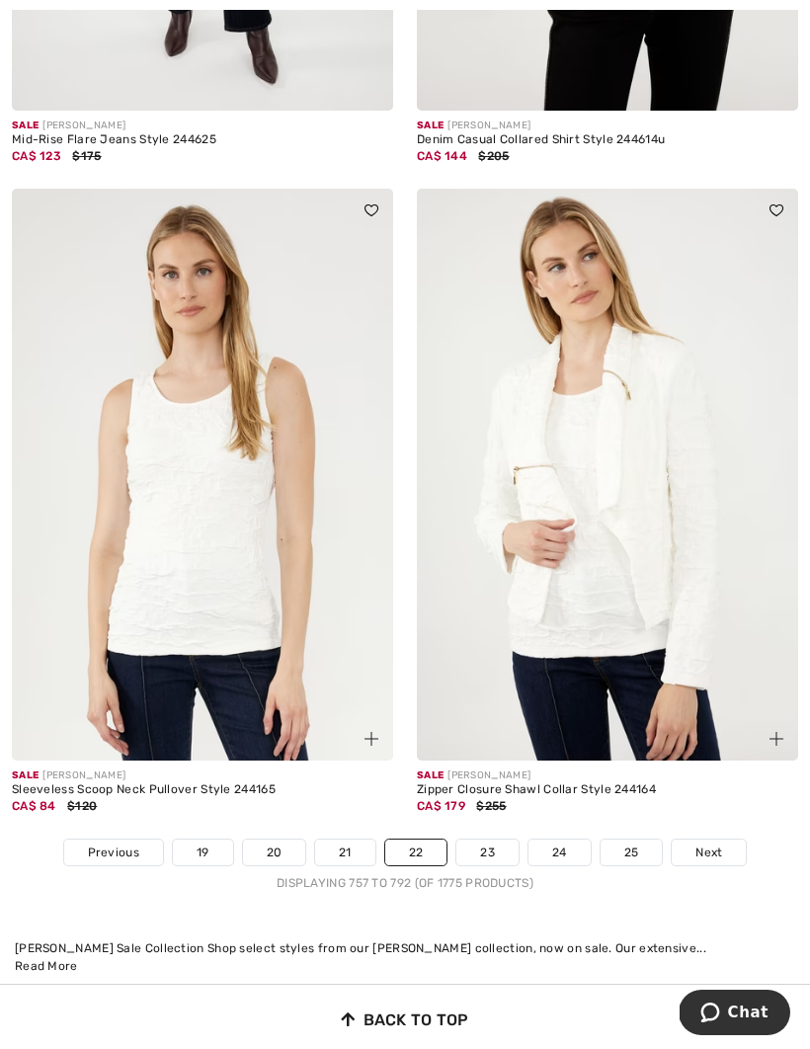
click at [500, 839] on link "23" at bounding box center [487, 852] width 62 height 26
click at [499, 849] on link "23" at bounding box center [487, 852] width 62 height 26
click at [501, 839] on link "23" at bounding box center [487, 852] width 62 height 26
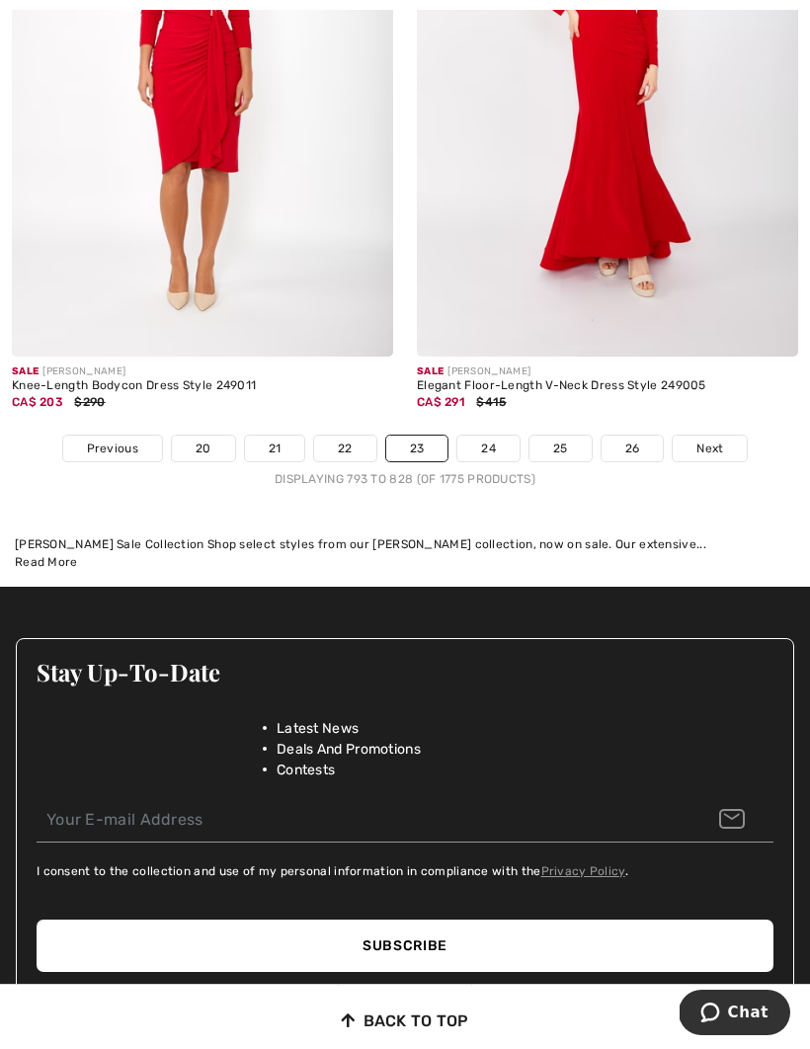
scroll to position [11930, 0]
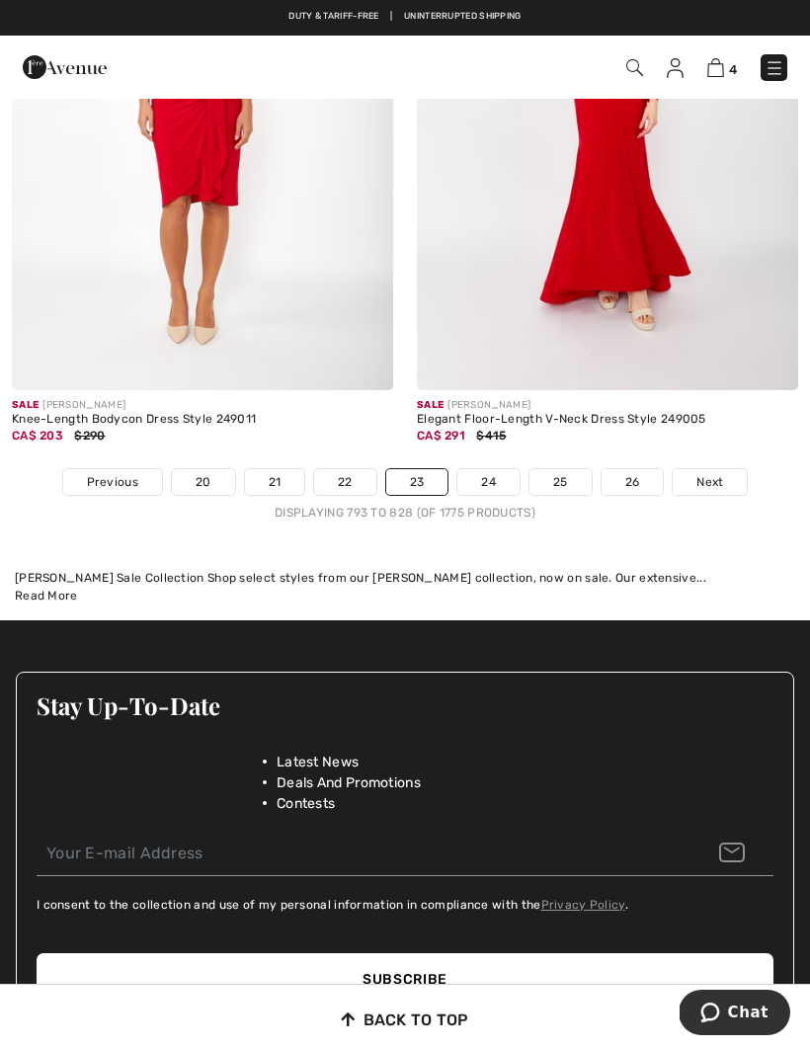
click at [481, 478] on link "24" at bounding box center [488, 482] width 62 height 26
click at [497, 469] on link "24" at bounding box center [488, 482] width 62 height 26
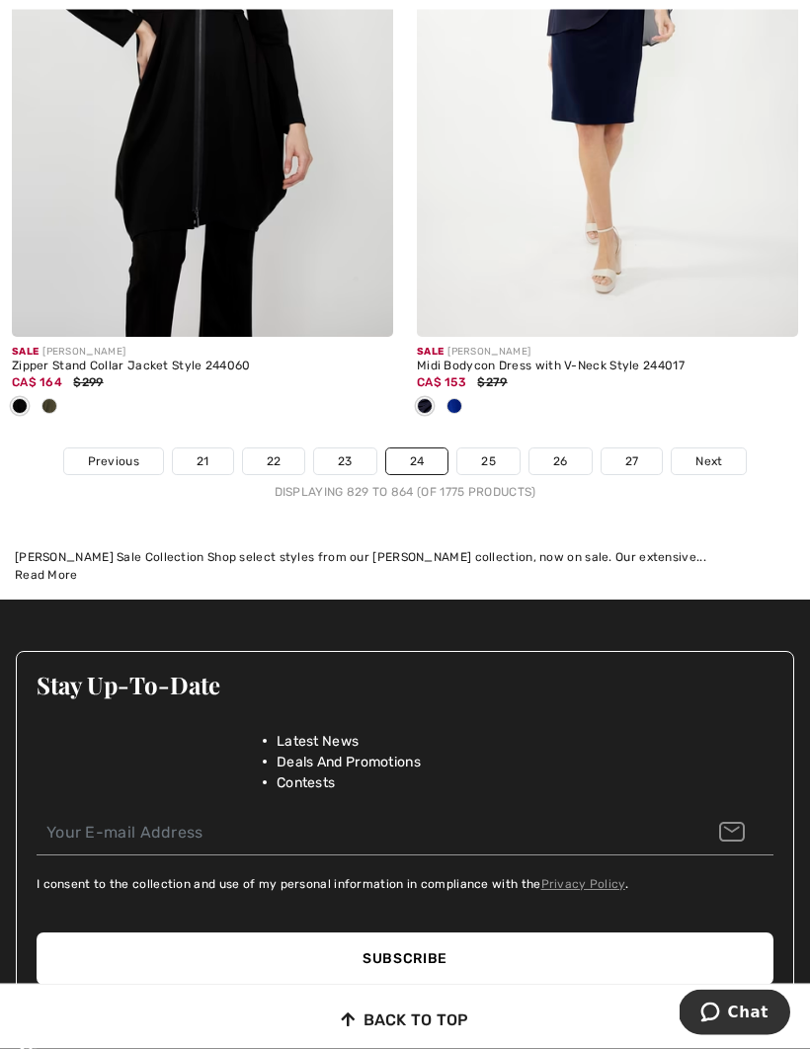
scroll to position [11984, 0]
click at [487, 459] on link "25" at bounding box center [488, 461] width 62 height 26
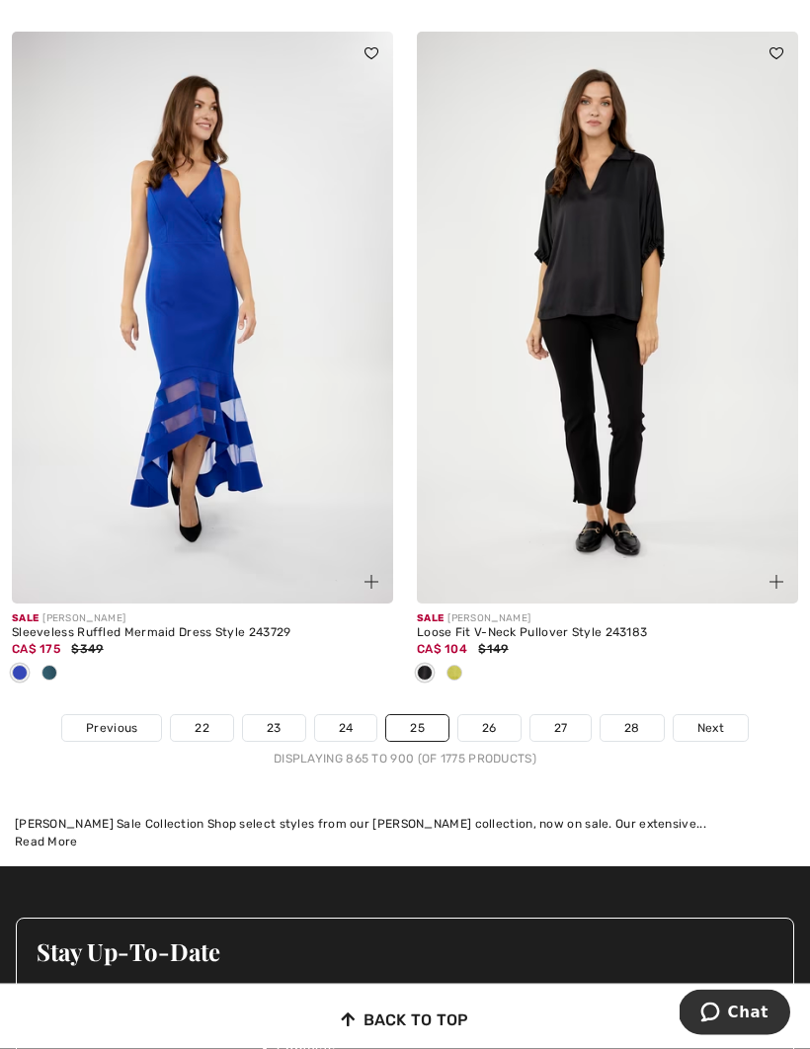
scroll to position [11978, 0]
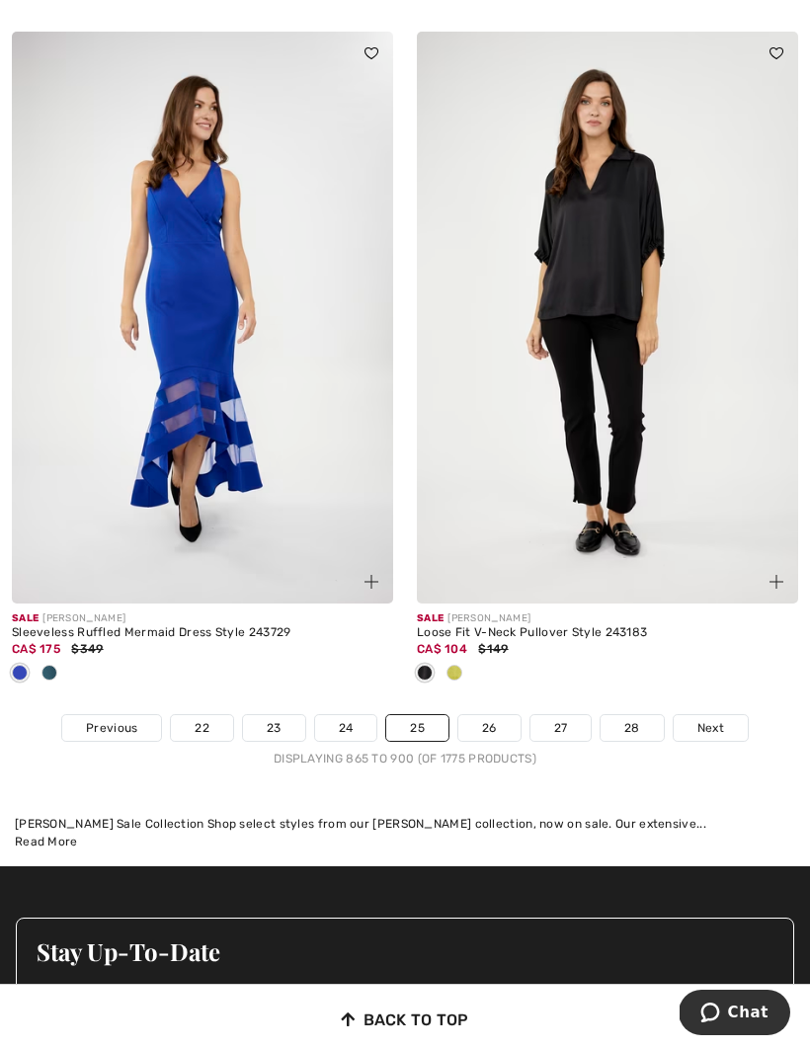
click at [487, 726] on link "26" at bounding box center [489, 728] width 62 height 26
click at [500, 715] on link "26" at bounding box center [489, 728] width 62 height 26
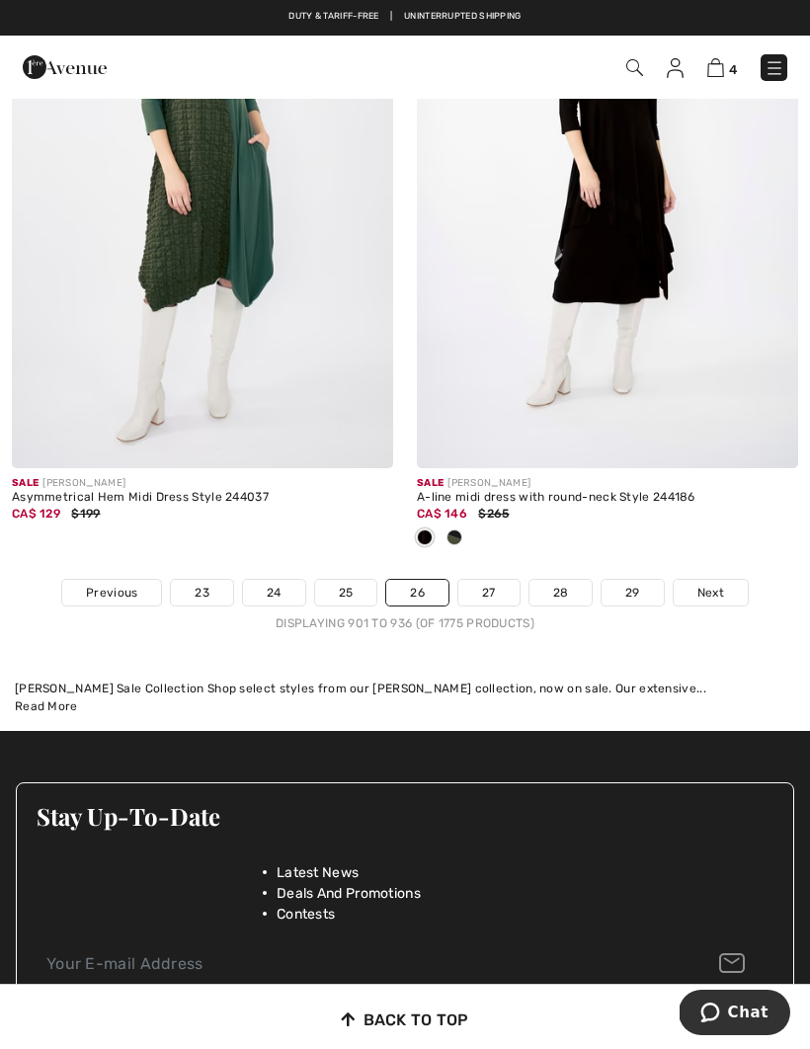
scroll to position [11979, 0]
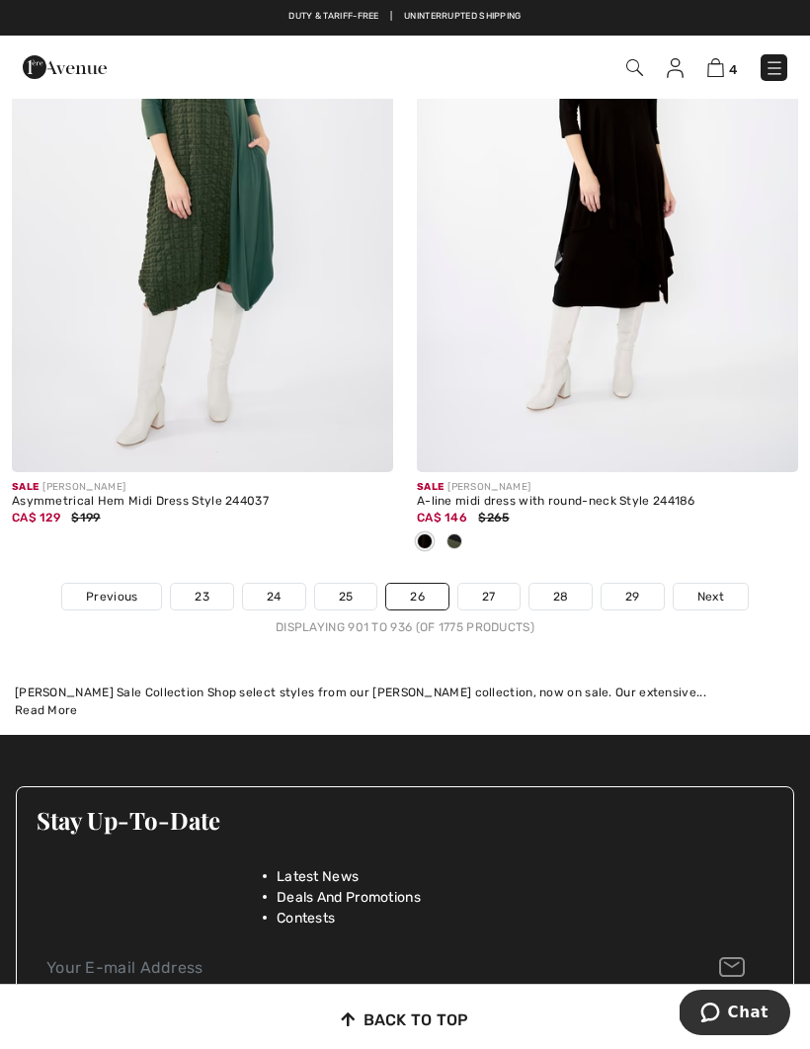
click at [496, 585] on link "27" at bounding box center [488, 597] width 61 height 26
click at [495, 588] on link "27" at bounding box center [488, 597] width 61 height 26
click at [496, 594] on link "27" at bounding box center [488, 597] width 61 height 26
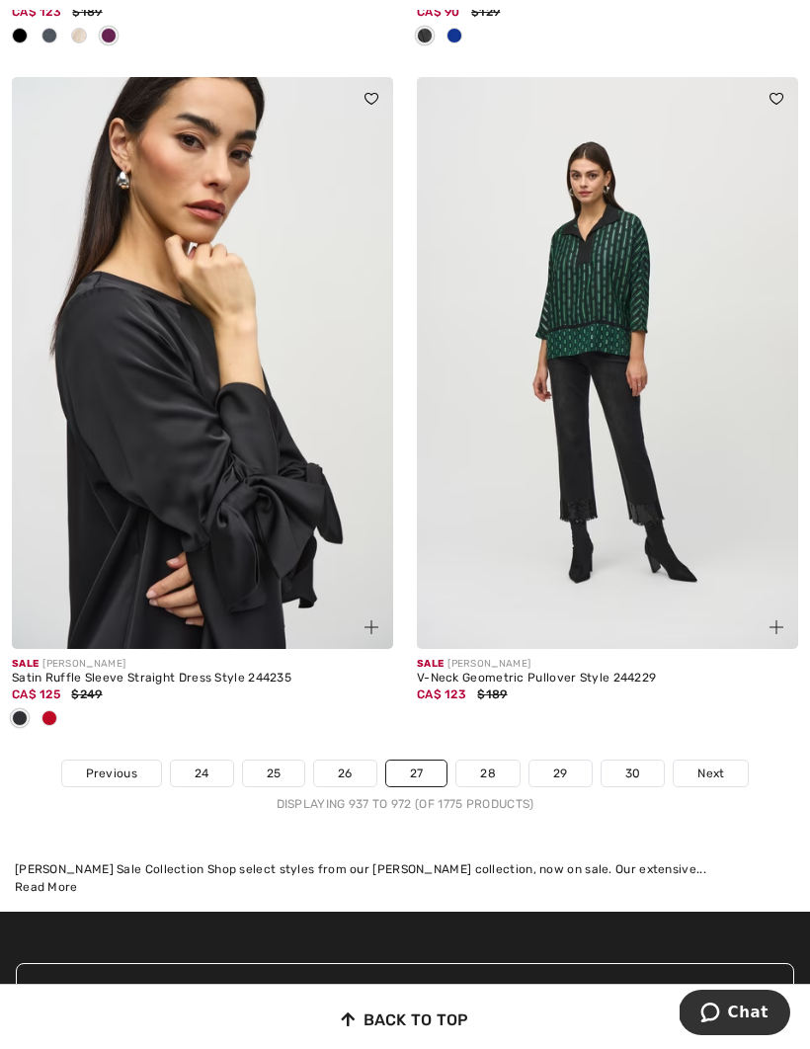
scroll to position [12101, 0]
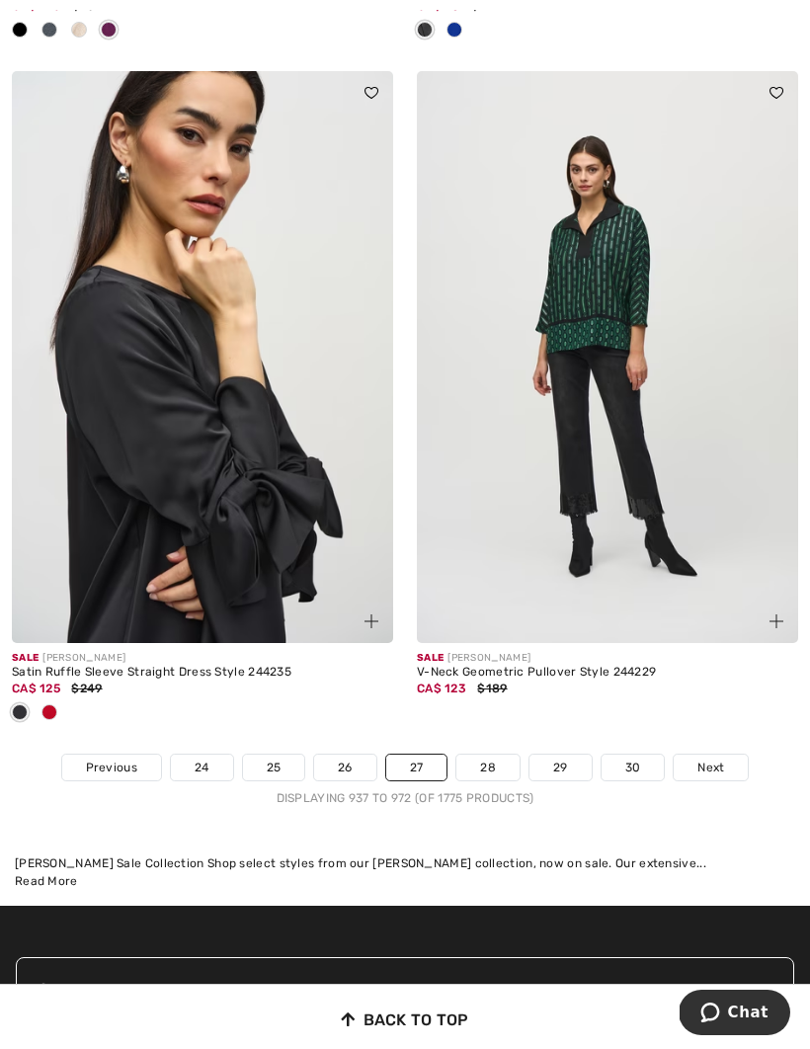
click at [494, 754] on link "28" at bounding box center [487, 767] width 63 height 26
click at [495, 754] on link "28" at bounding box center [487, 767] width 63 height 26
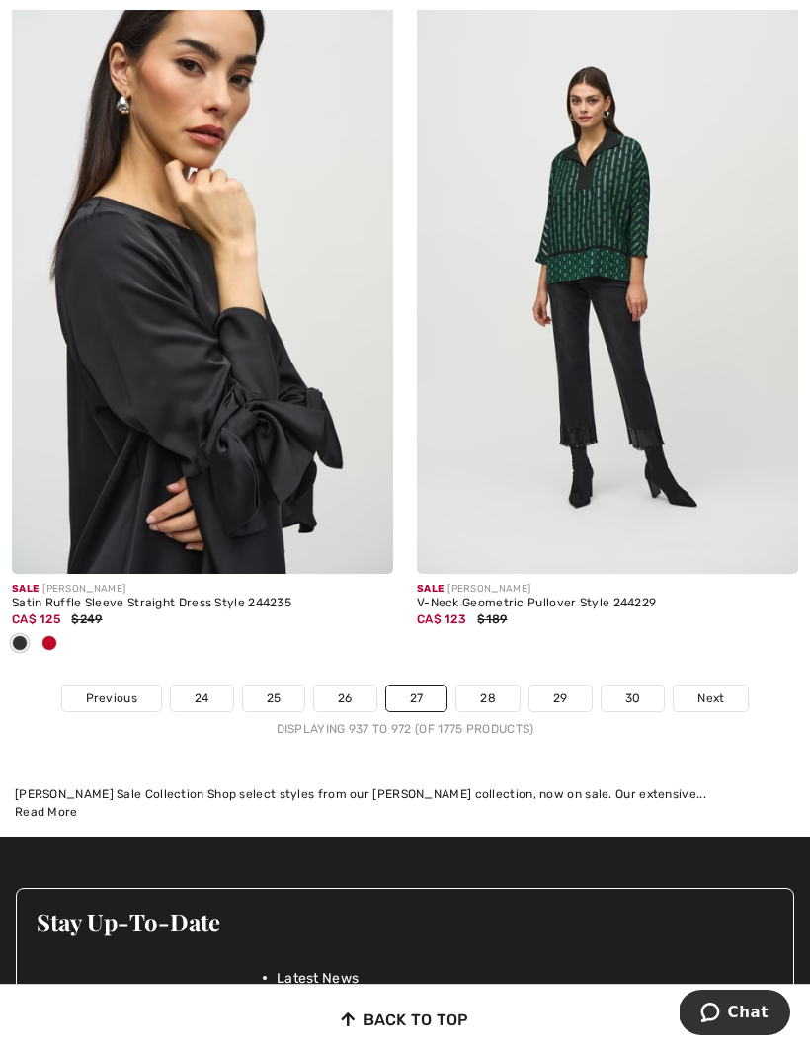
click at [489, 691] on link "28" at bounding box center [487, 698] width 63 height 26
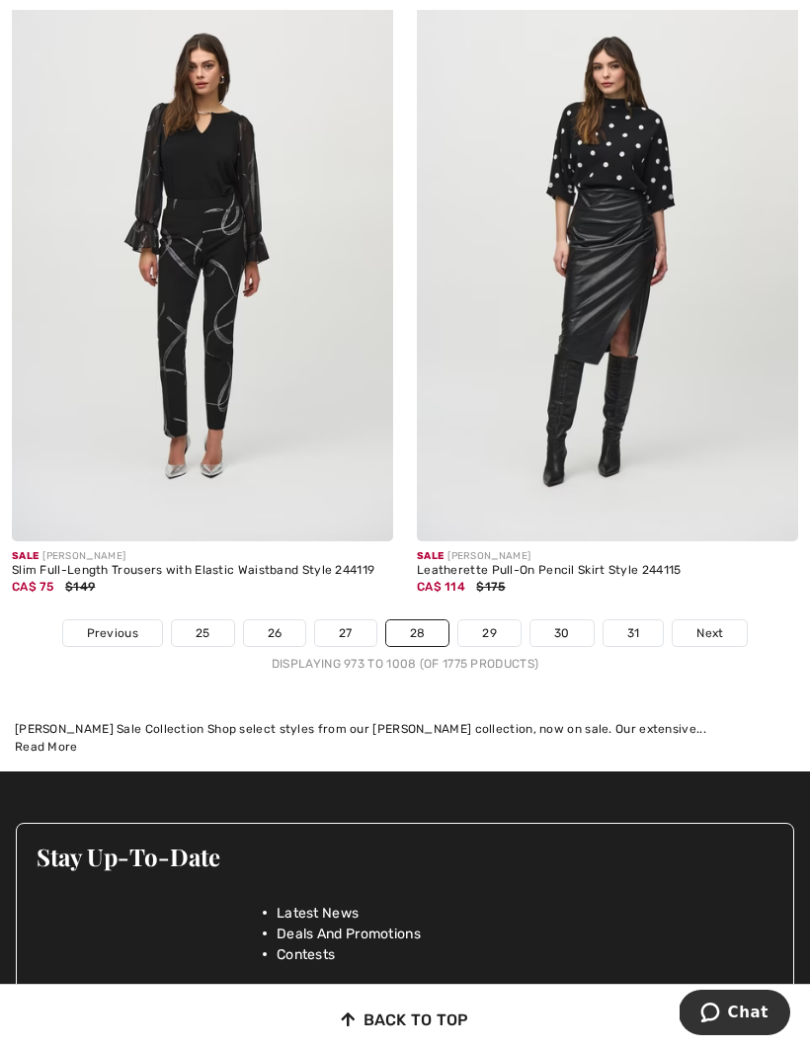
scroll to position [11636, 0]
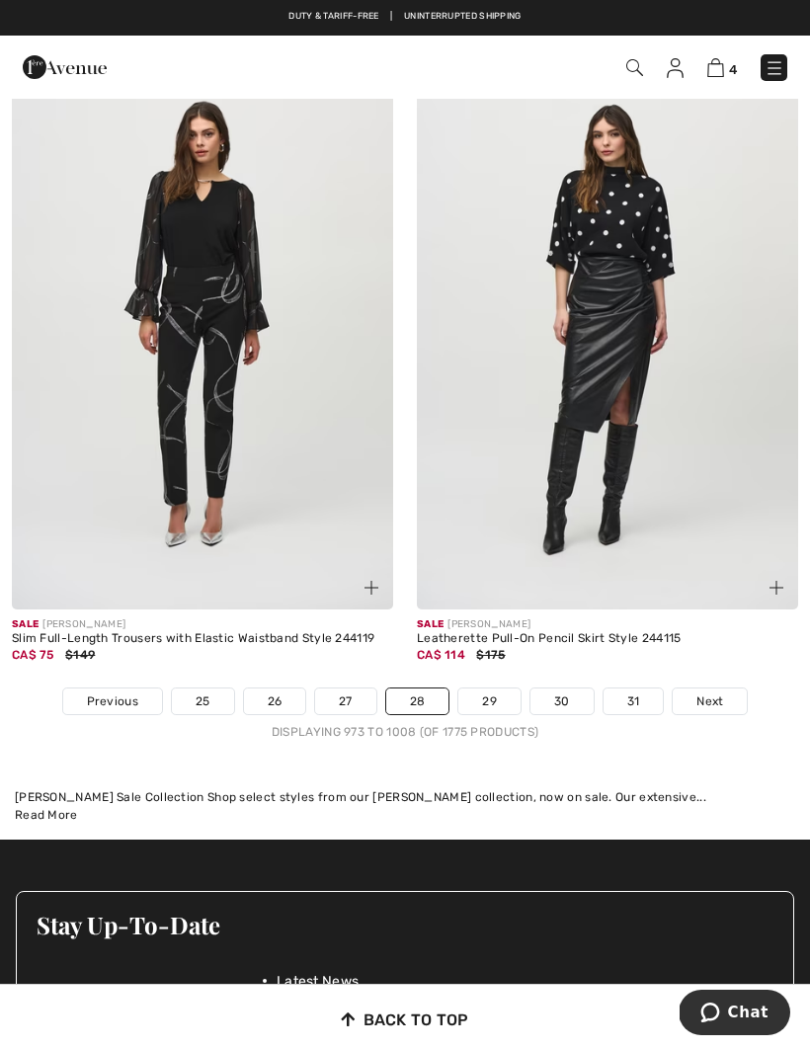
click at [496, 688] on link "29" at bounding box center [489, 701] width 62 height 26
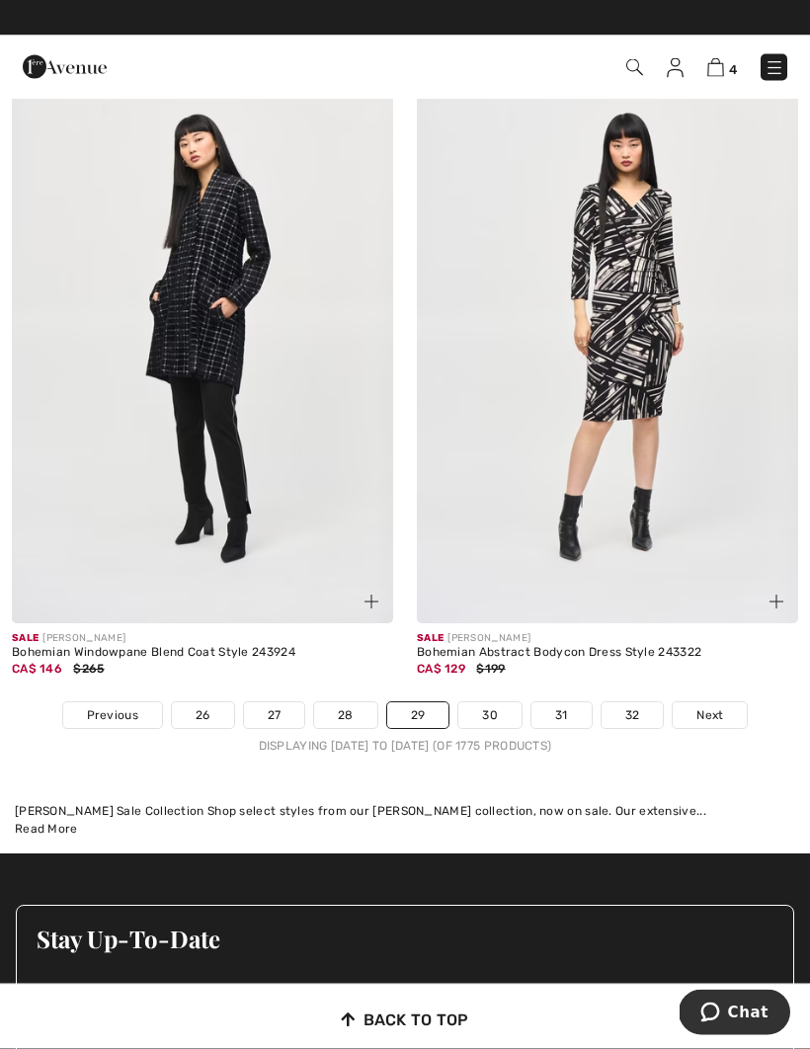
scroll to position [11730, 0]
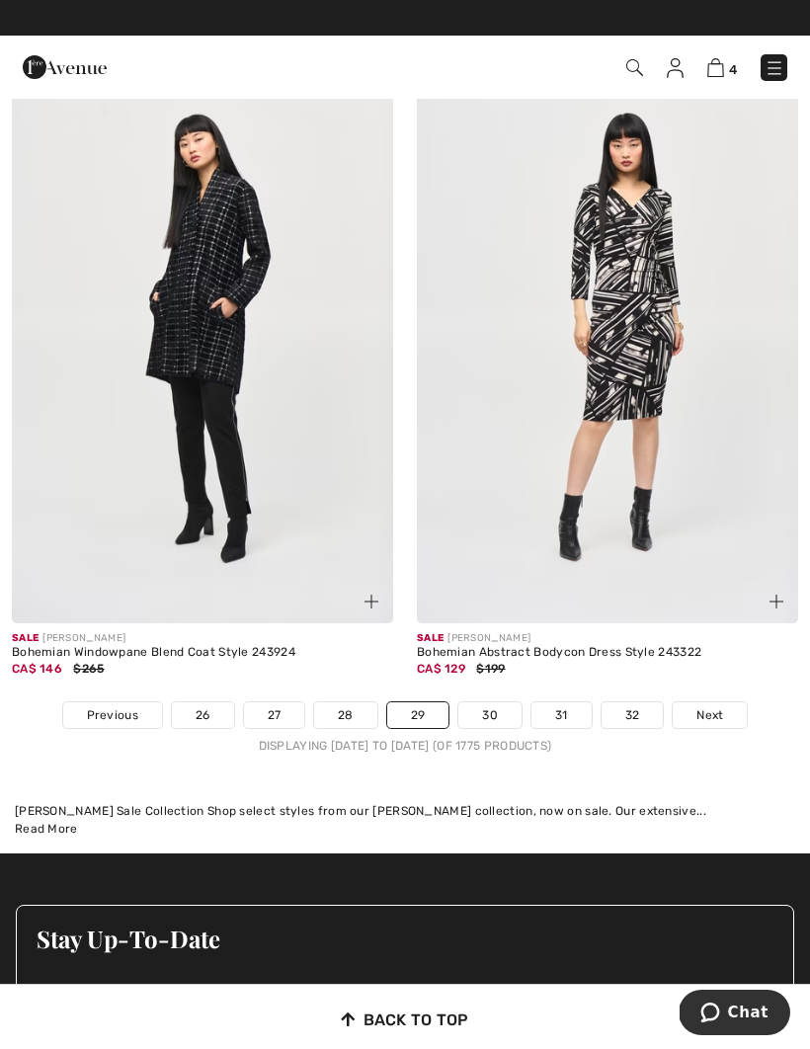
click at [493, 704] on link "30" at bounding box center [489, 715] width 63 height 26
click at [500, 709] on link "30" at bounding box center [489, 715] width 63 height 26
click at [504, 710] on link "30" at bounding box center [489, 715] width 63 height 26
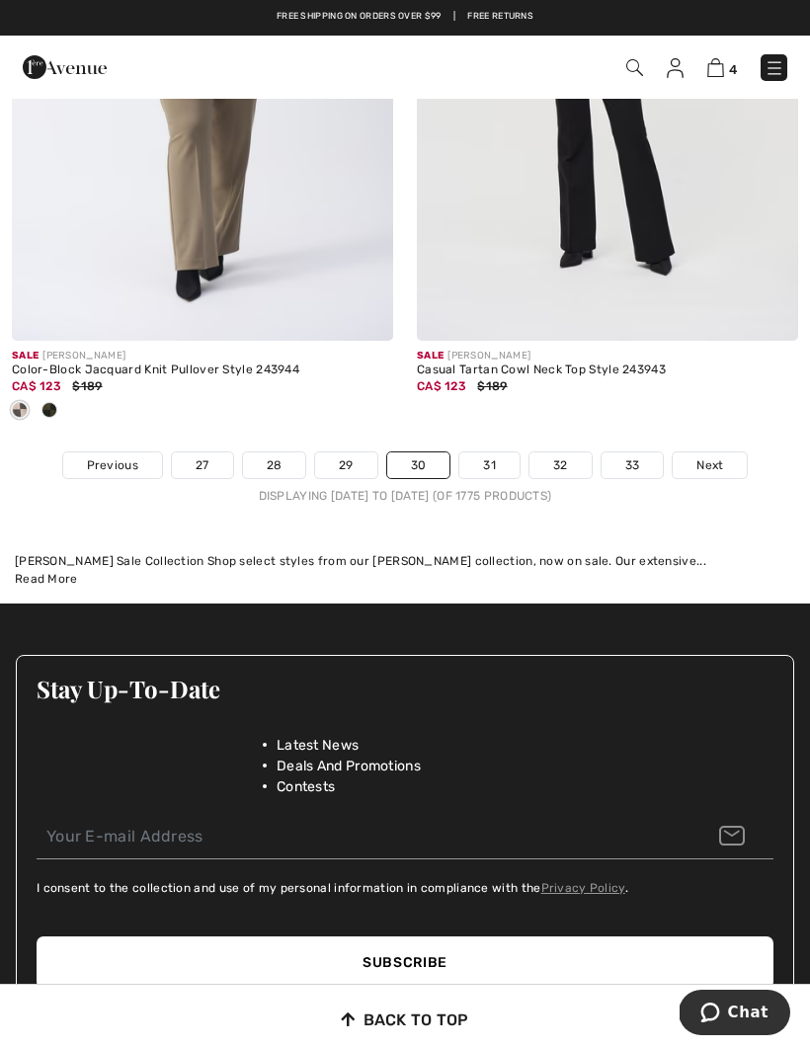
scroll to position [12049, 0]
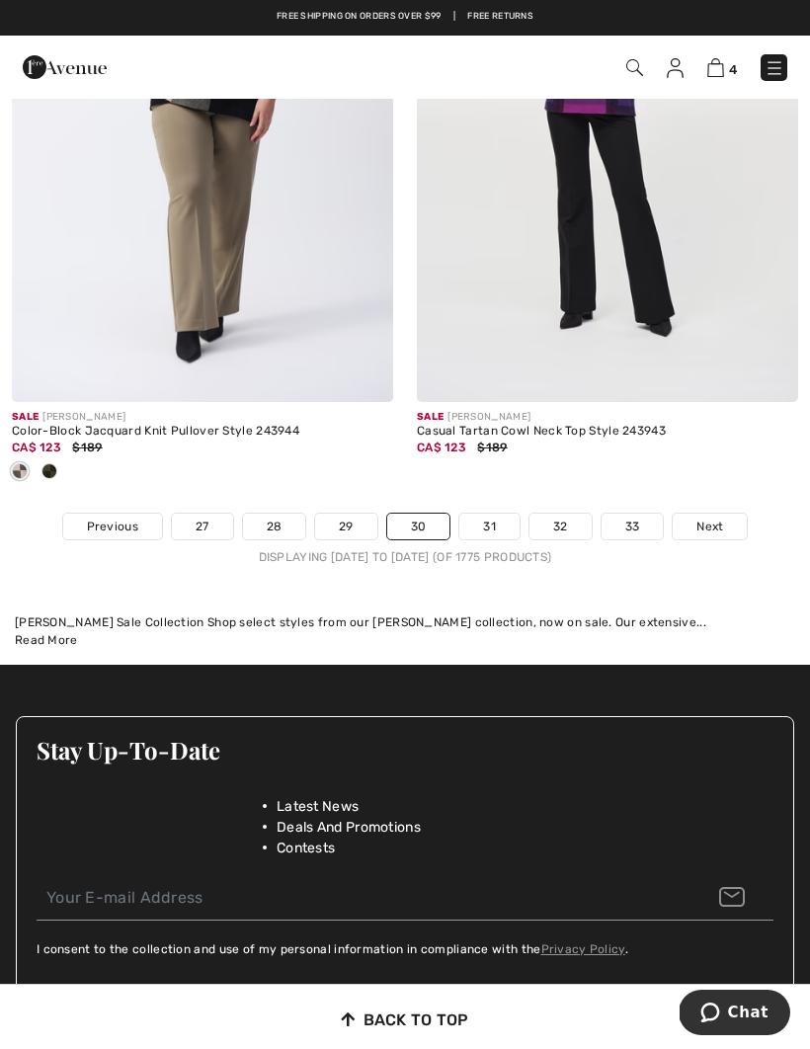
click at [490, 513] on link "31" at bounding box center [489, 526] width 60 height 26
click at [494, 513] on link "31" at bounding box center [489, 526] width 60 height 26
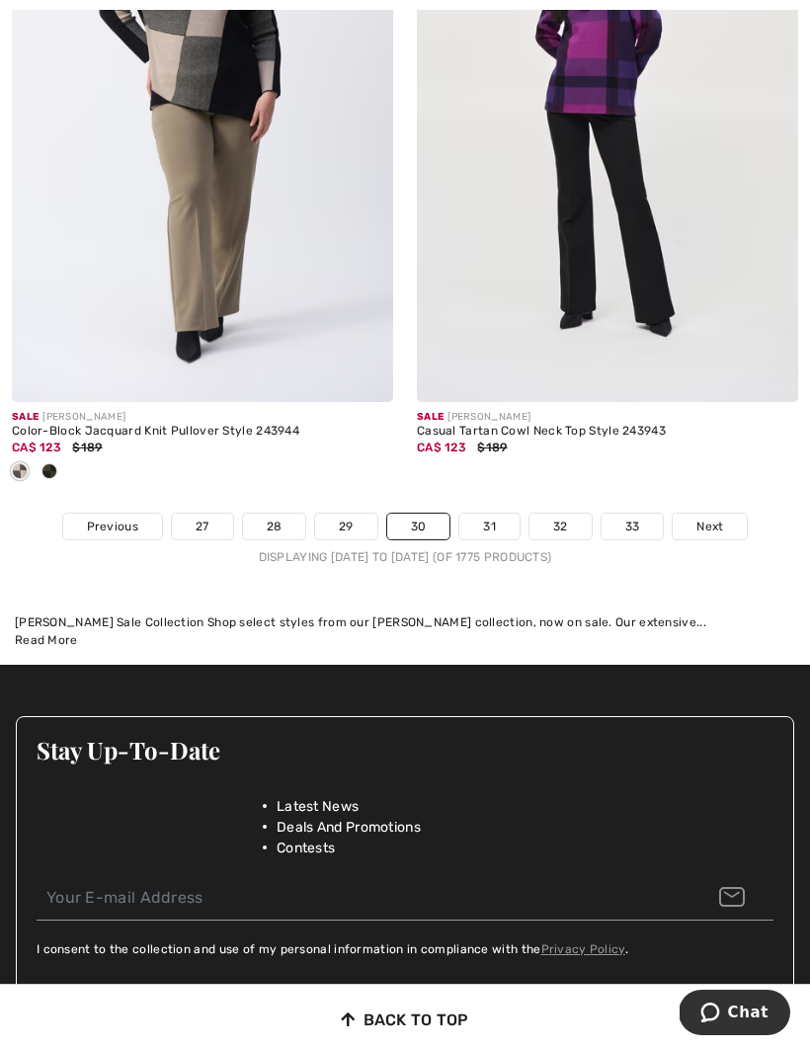
click at [498, 513] on link "31" at bounding box center [489, 526] width 60 height 26
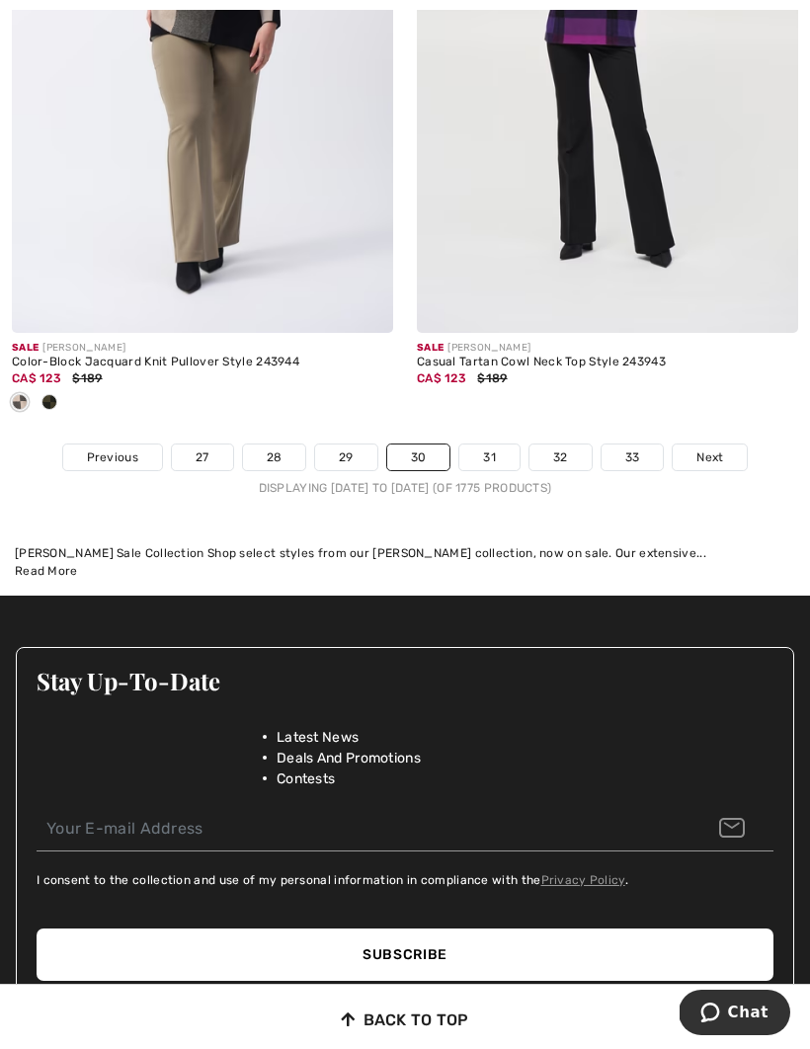
click at [489, 450] on link "31" at bounding box center [489, 457] width 60 height 26
click at [492, 448] on link "31" at bounding box center [489, 457] width 60 height 26
click at [496, 444] on link "31" at bounding box center [489, 457] width 60 height 26
click at [496, 445] on link "31" at bounding box center [489, 457] width 60 height 26
click at [499, 444] on link "31" at bounding box center [489, 457] width 60 height 26
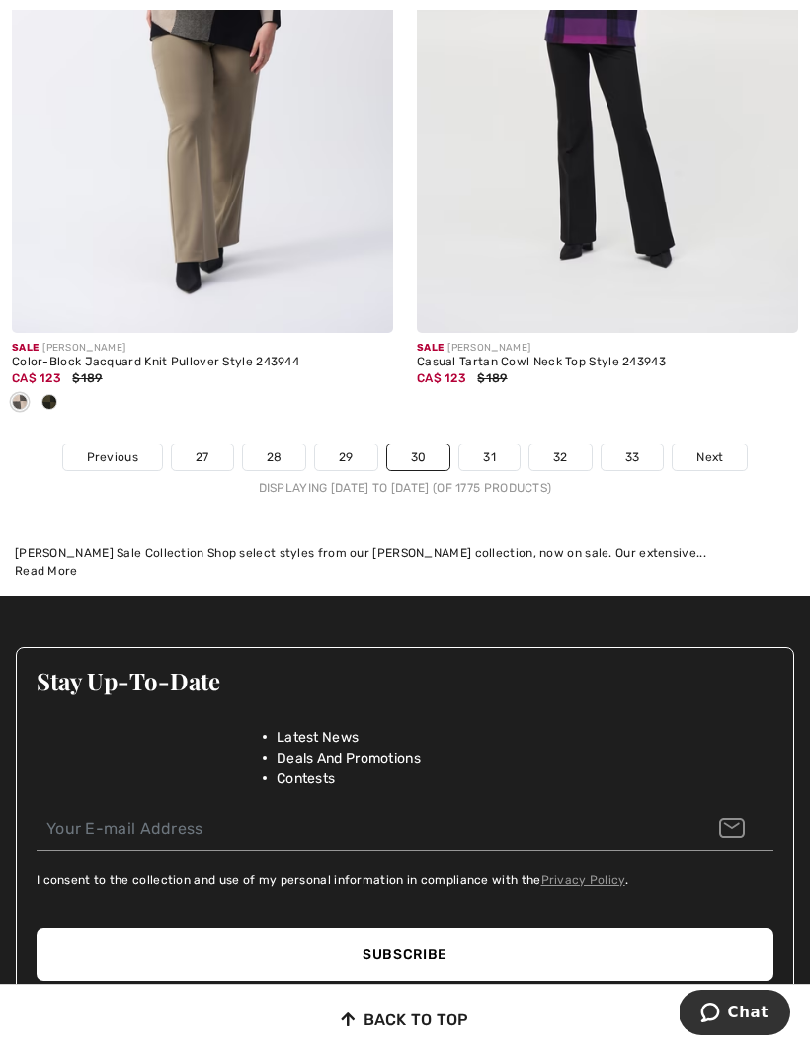
click at [487, 453] on link "31" at bounding box center [489, 457] width 60 height 26
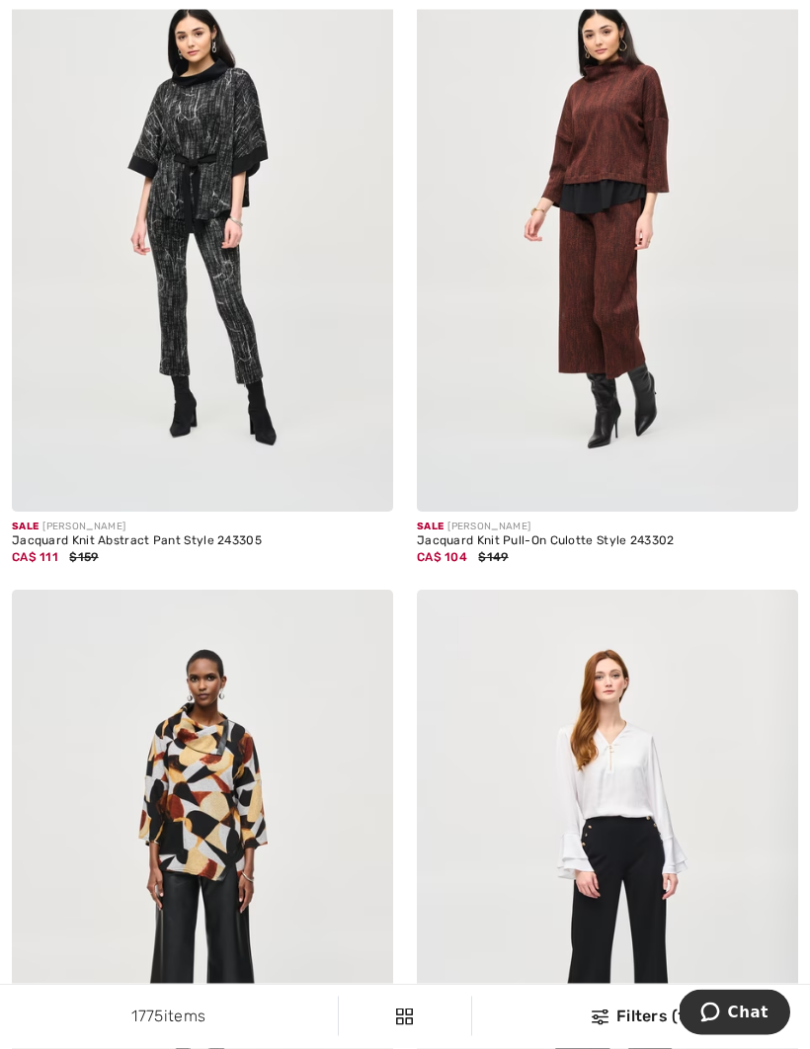
scroll to position [8496, 0]
click at [653, 271] on img at bounding box center [607, 226] width 381 height 572
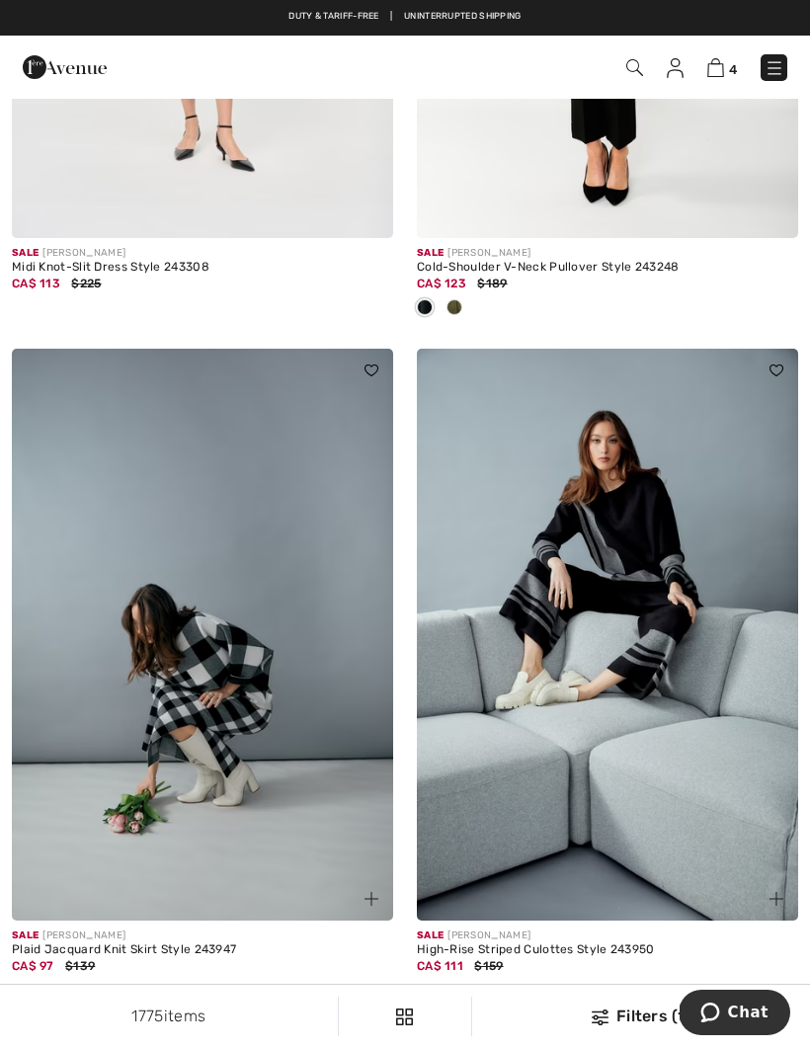
scroll to position [10880, 0]
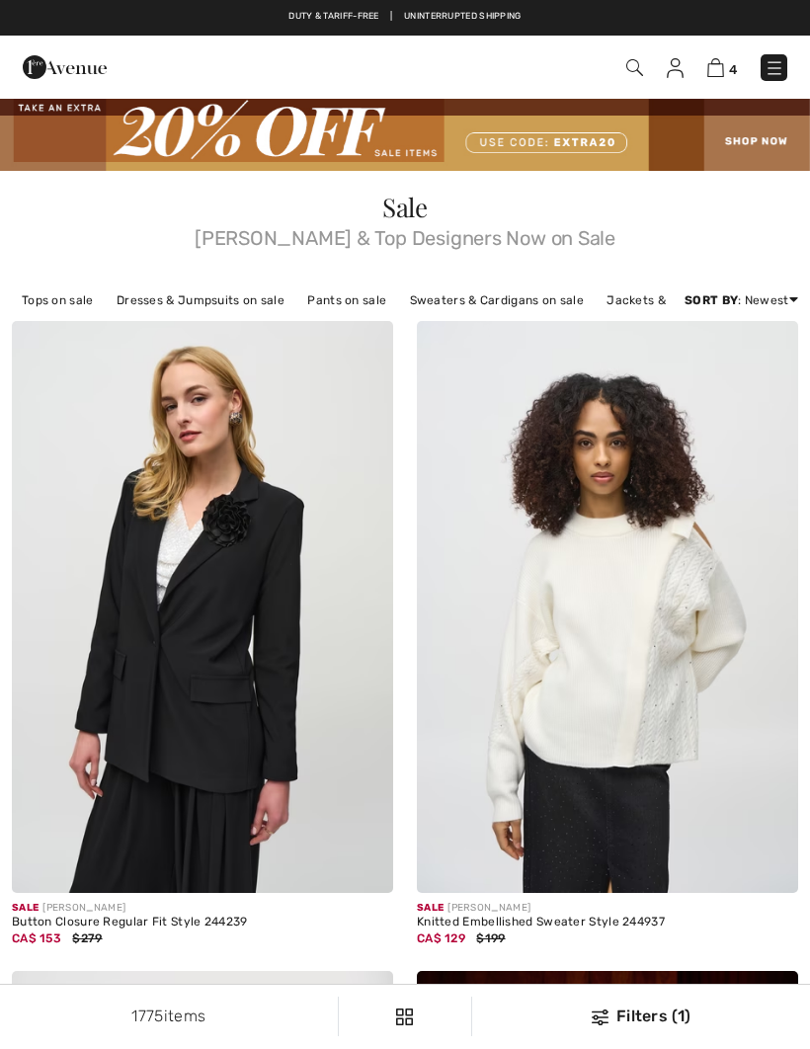
scroll to position [11730, 0]
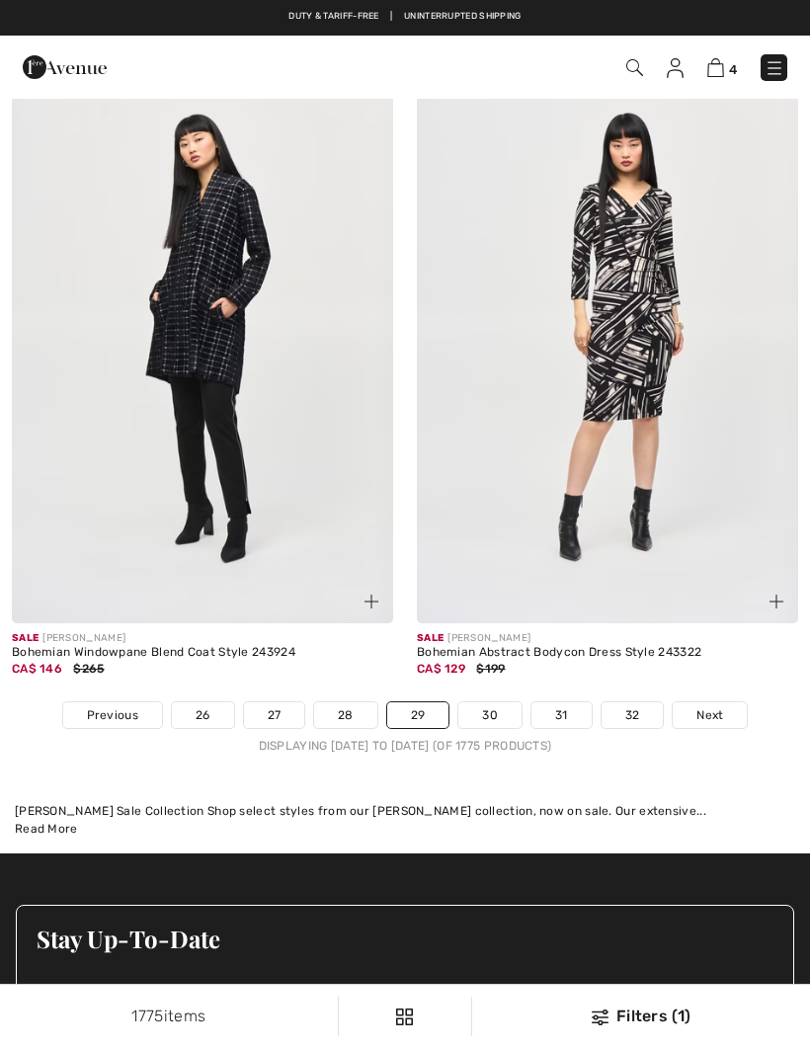
checkbox input "true"
click at [499, 706] on link "30" at bounding box center [489, 715] width 63 height 26
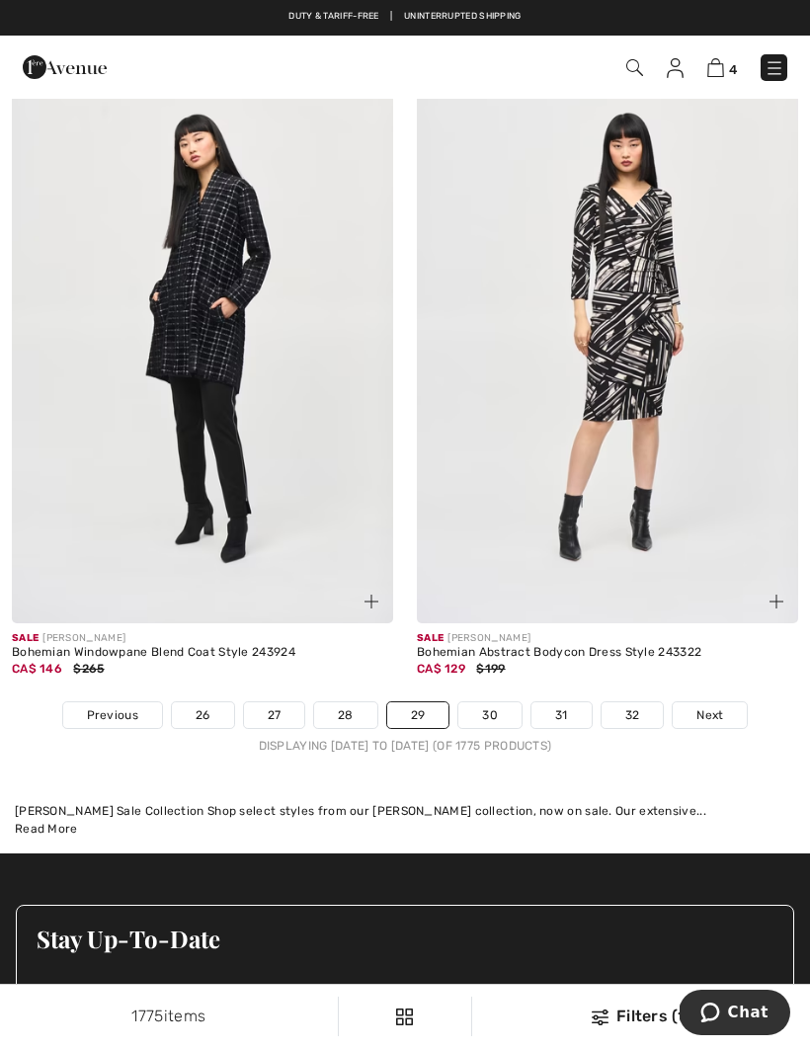
click at [498, 702] on link "30" at bounding box center [489, 715] width 63 height 26
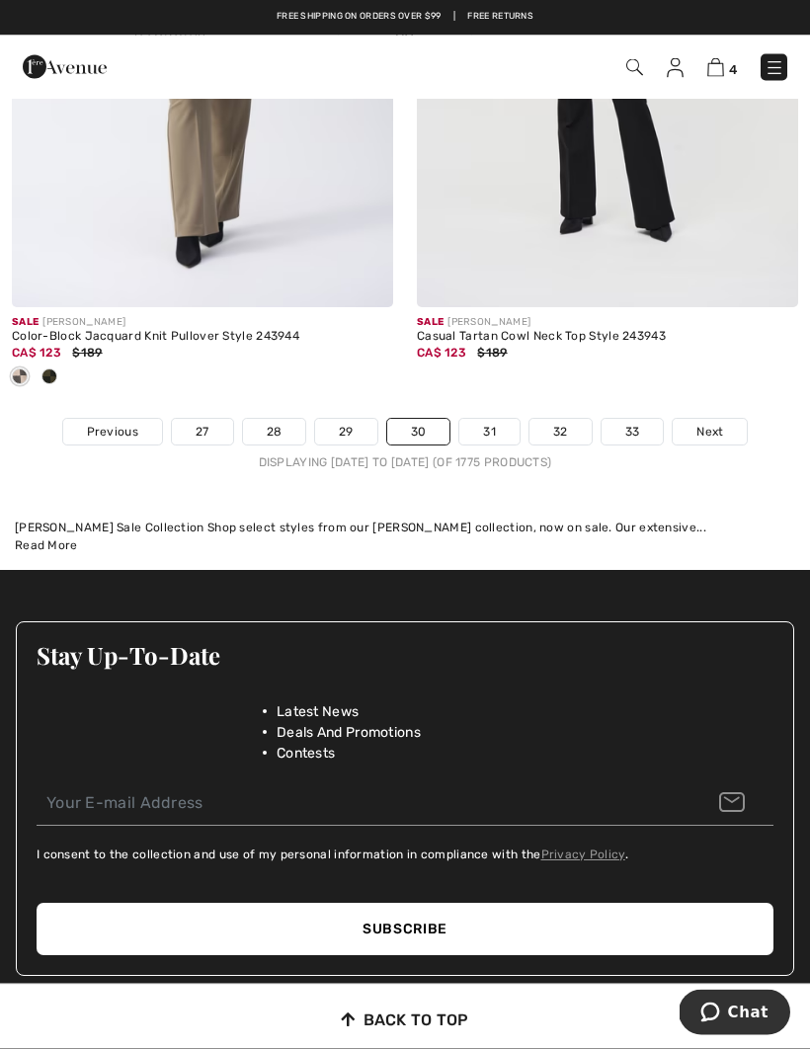
scroll to position [12143, 0]
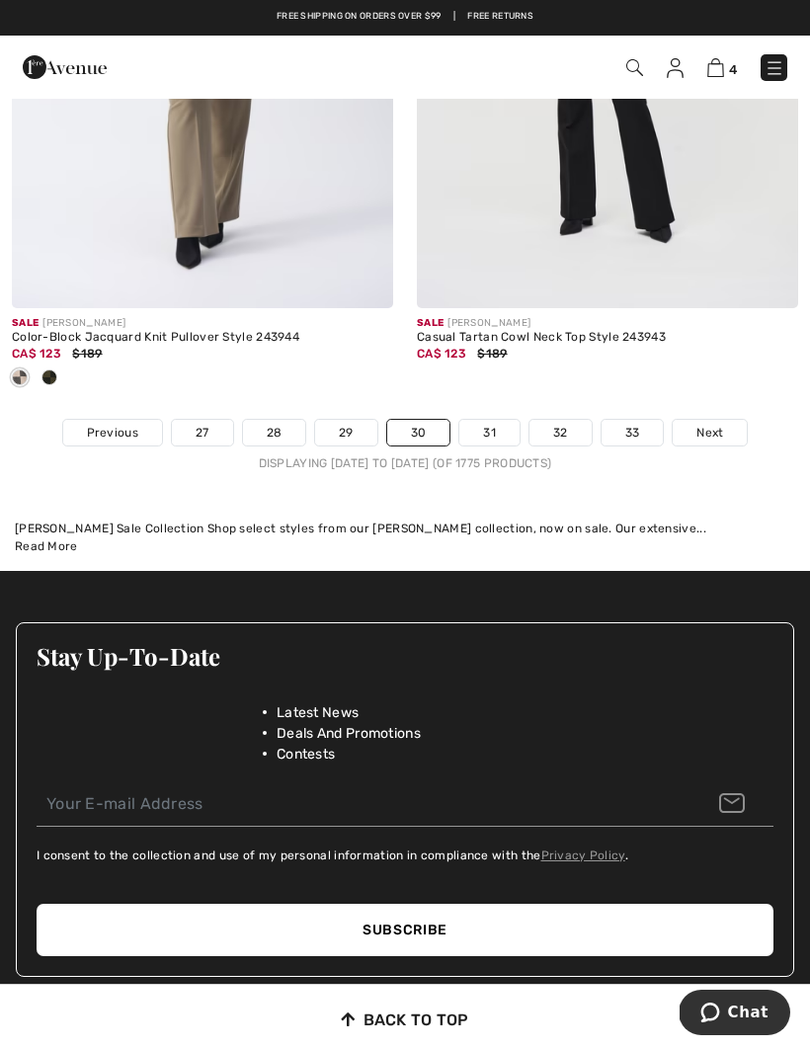
click at [503, 425] on link "31" at bounding box center [489, 433] width 60 height 26
click at [497, 420] on link "31" at bounding box center [489, 433] width 60 height 26
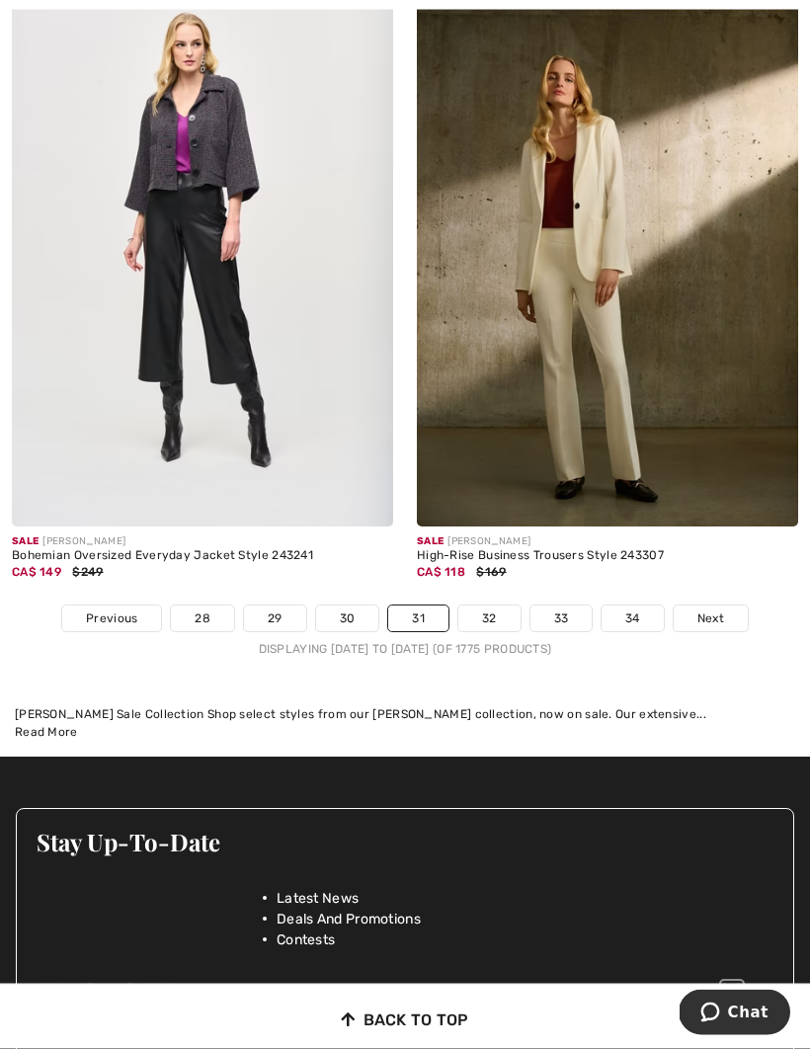
scroll to position [11844, 0]
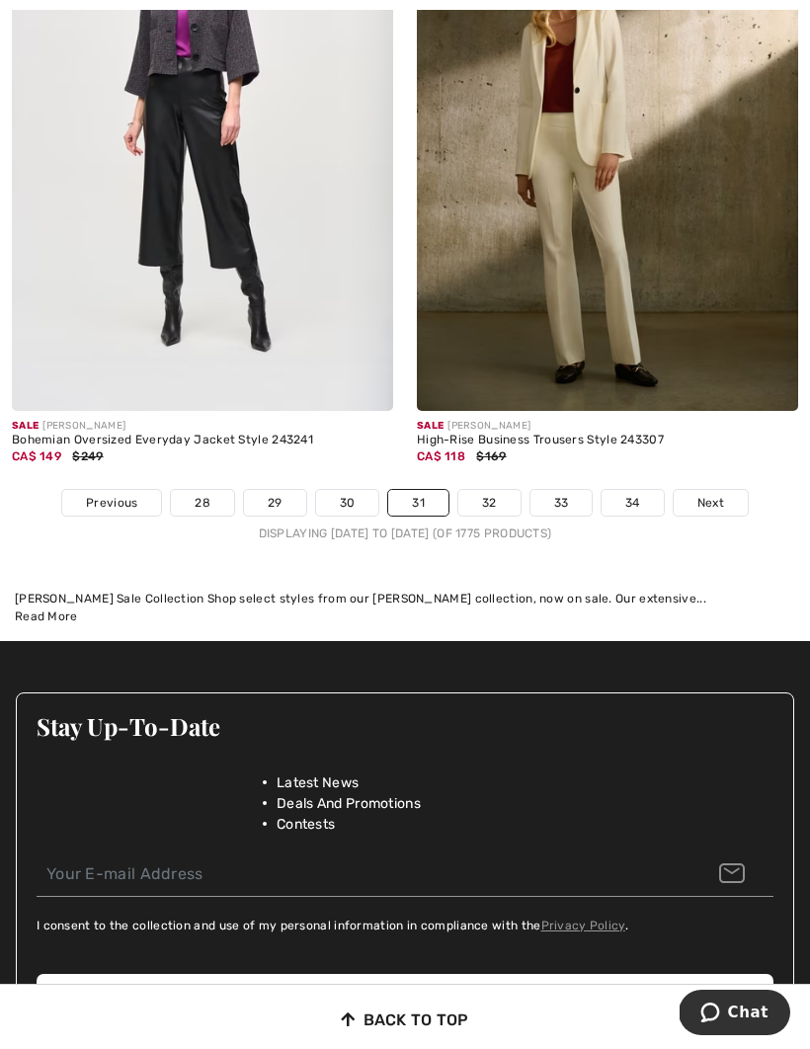
click at [491, 495] on link "32" at bounding box center [489, 503] width 62 height 26
click at [495, 490] on link "32" at bounding box center [489, 503] width 62 height 26
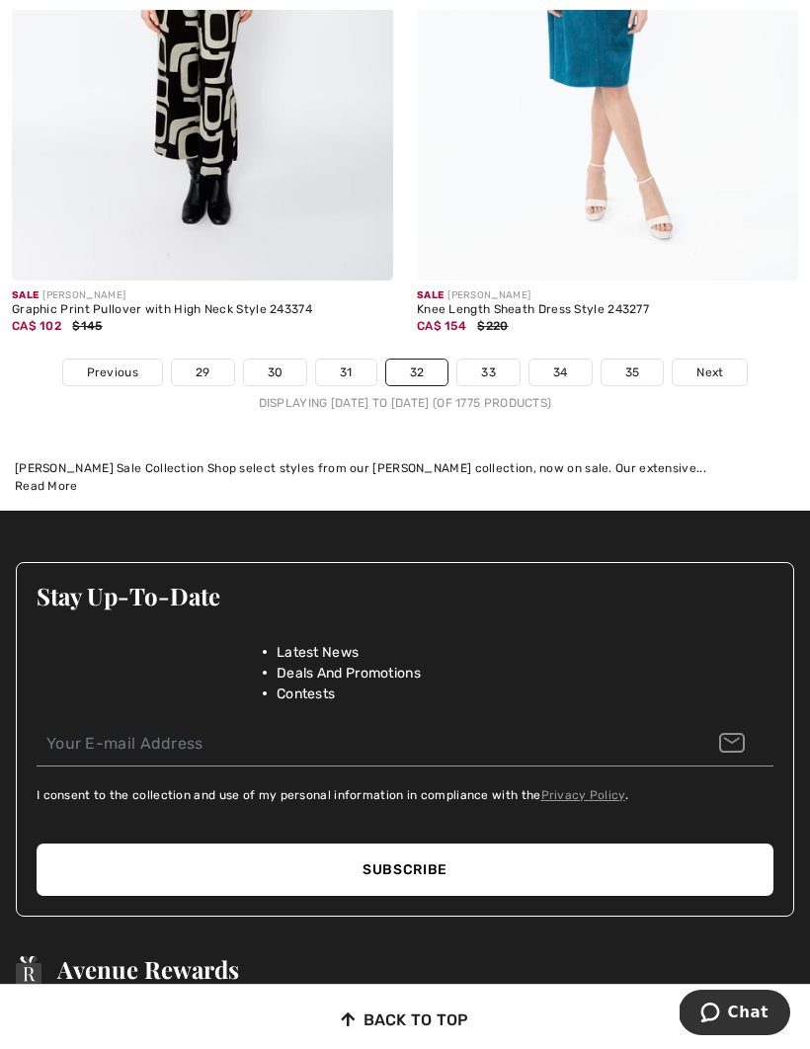
scroll to position [12077, 0]
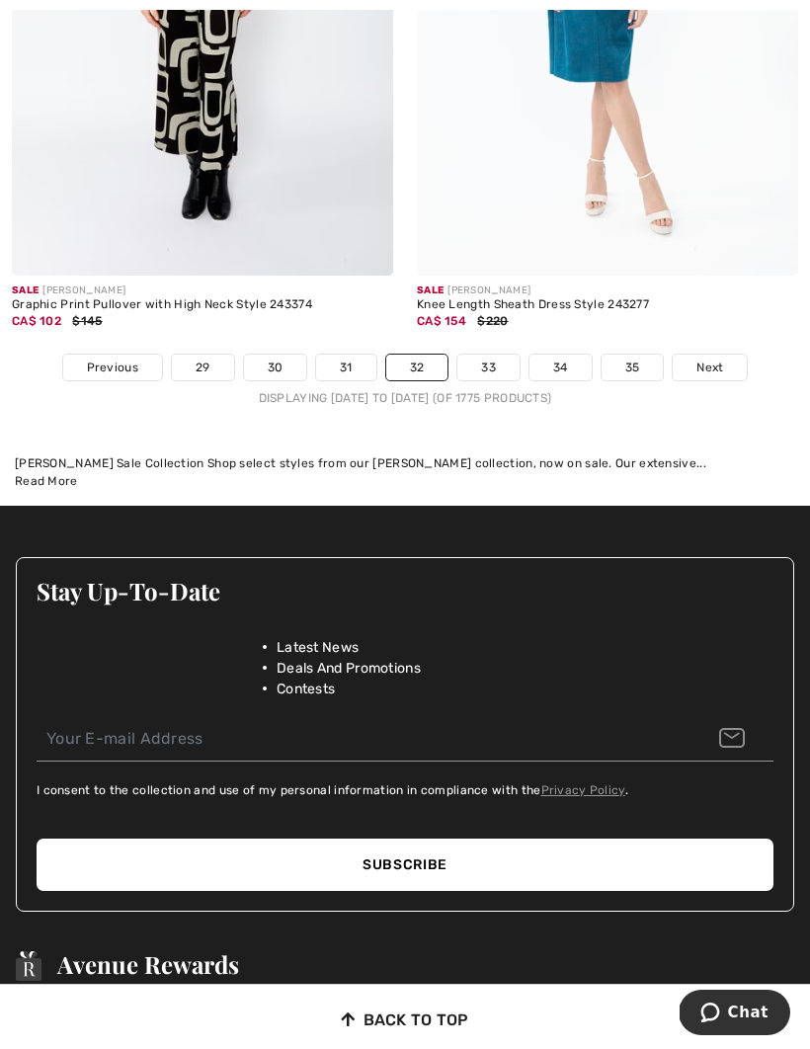
click at [484, 359] on link "33" at bounding box center [488, 367] width 62 height 26
click at [481, 354] on link "33" at bounding box center [488, 367] width 62 height 26
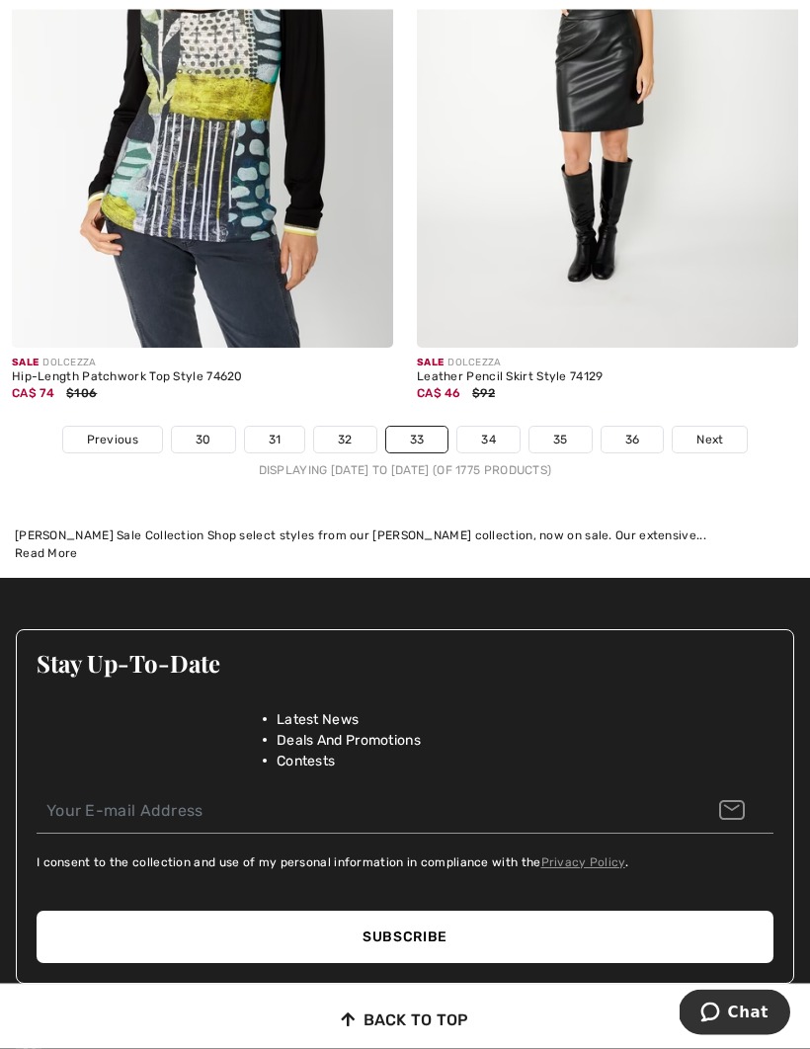
scroll to position [11908, 0]
click at [490, 434] on link "34" at bounding box center [488, 440] width 62 height 26
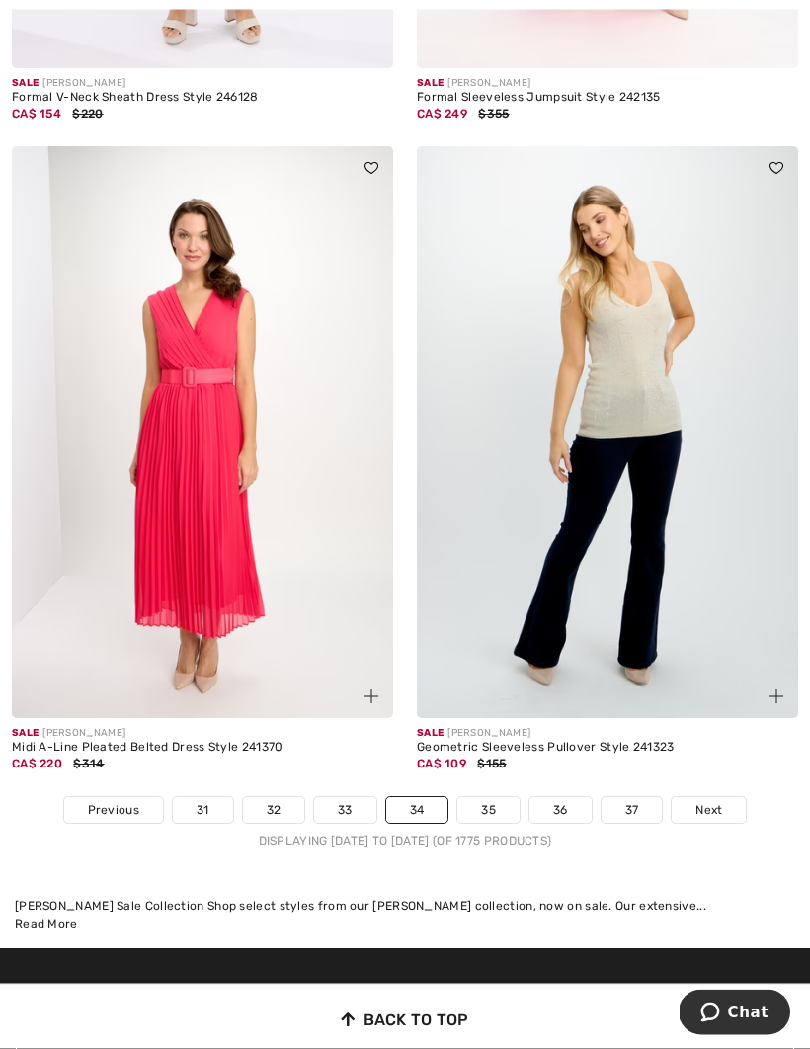
scroll to position [11538, 0]
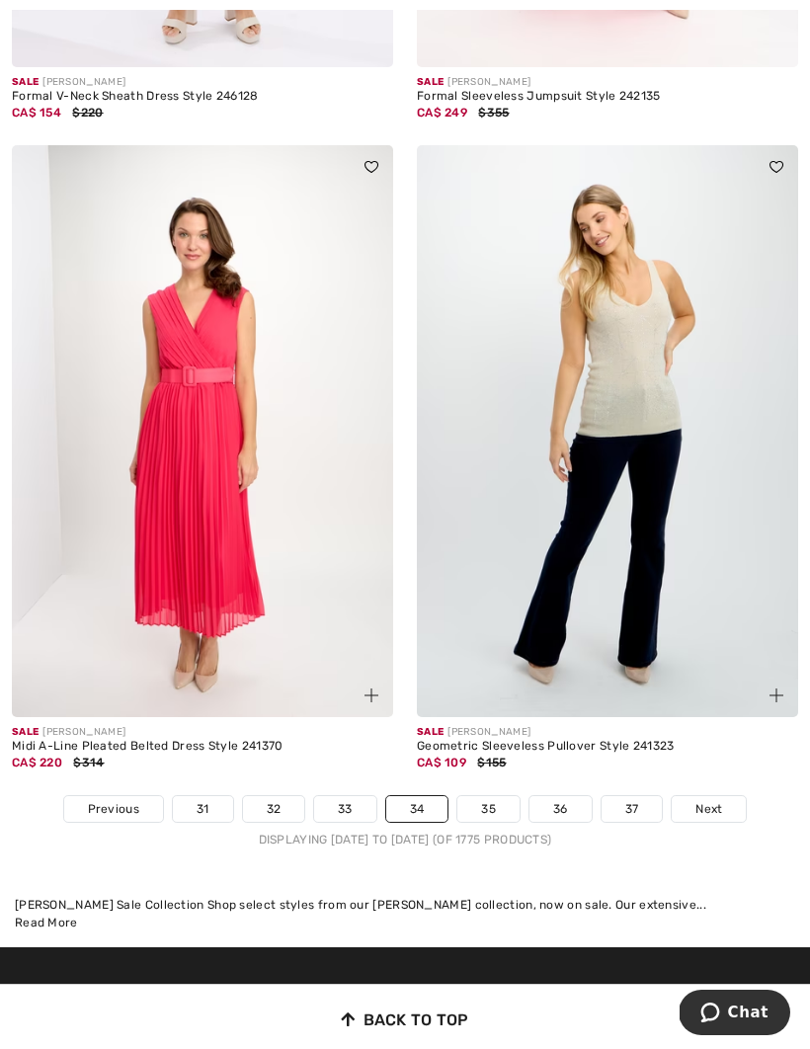
click at [492, 797] on link "35" at bounding box center [488, 809] width 62 height 26
click at [500, 796] on link "35" at bounding box center [488, 809] width 62 height 26
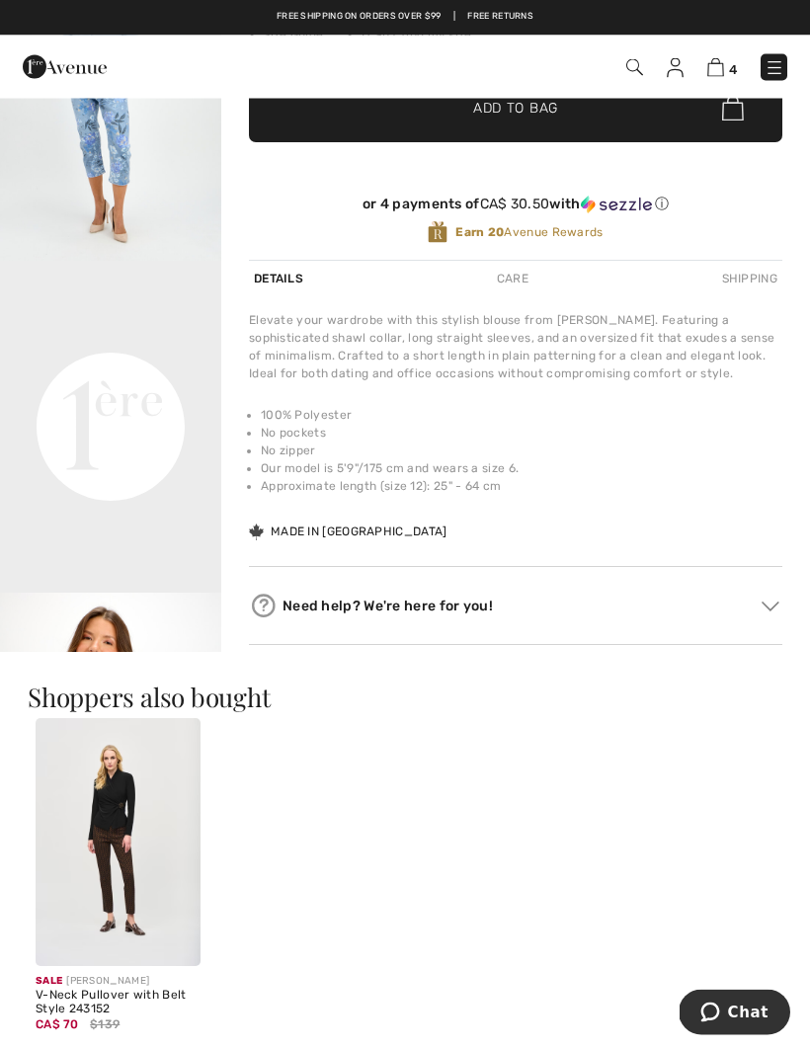
scroll to position [496, 0]
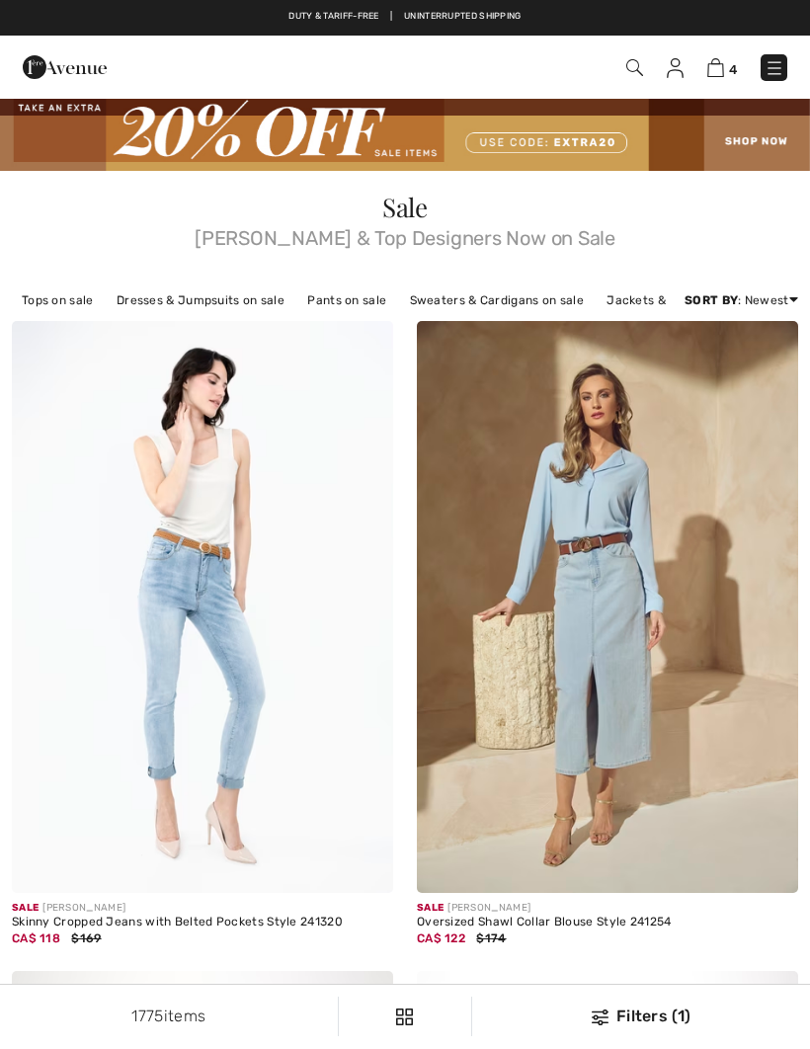
scroll to position [1046, 0]
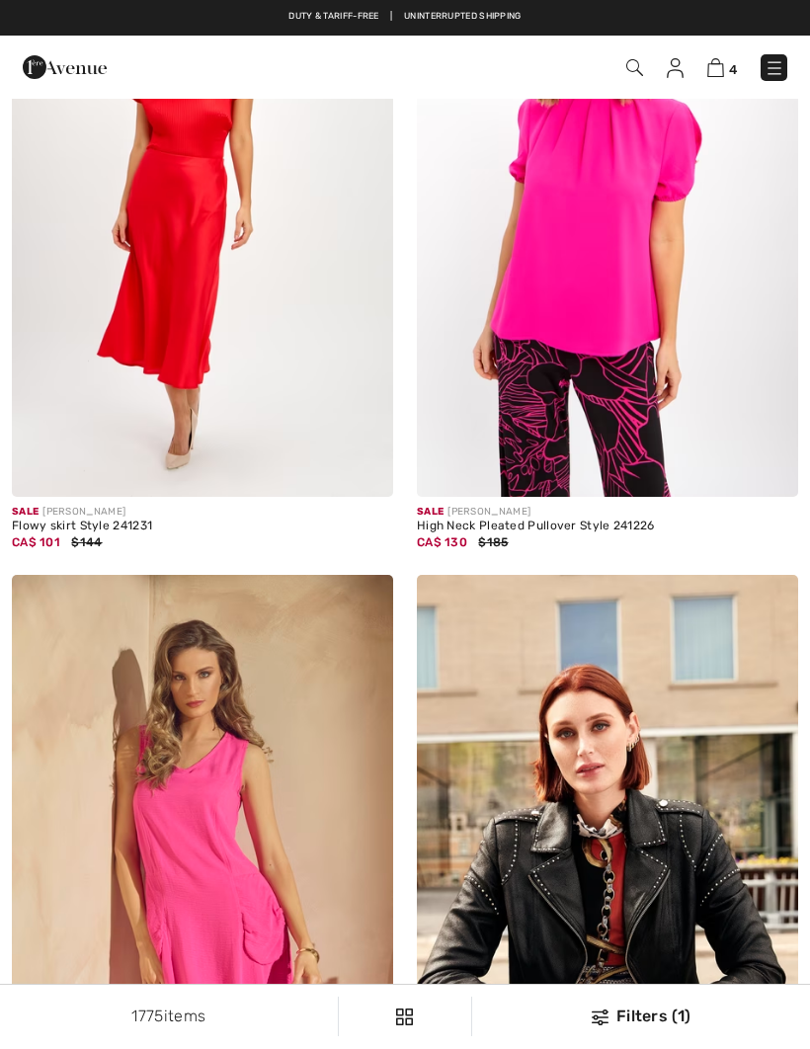
checkbox input "true"
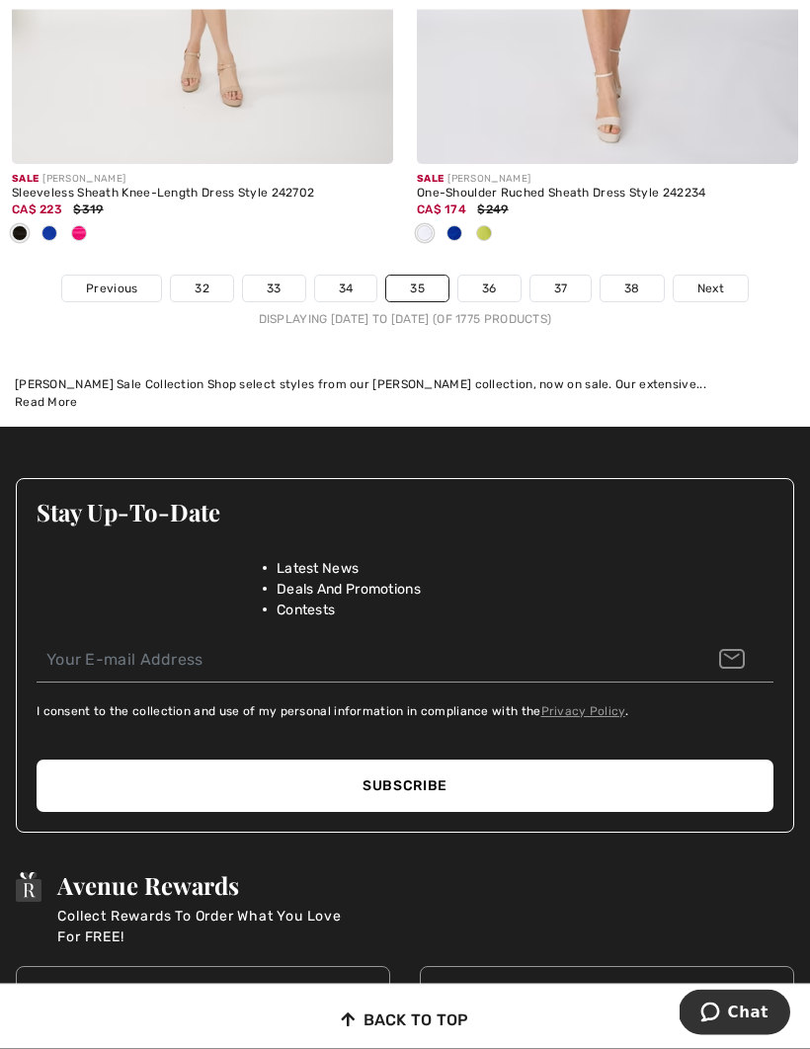
scroll to position [12487, 0]
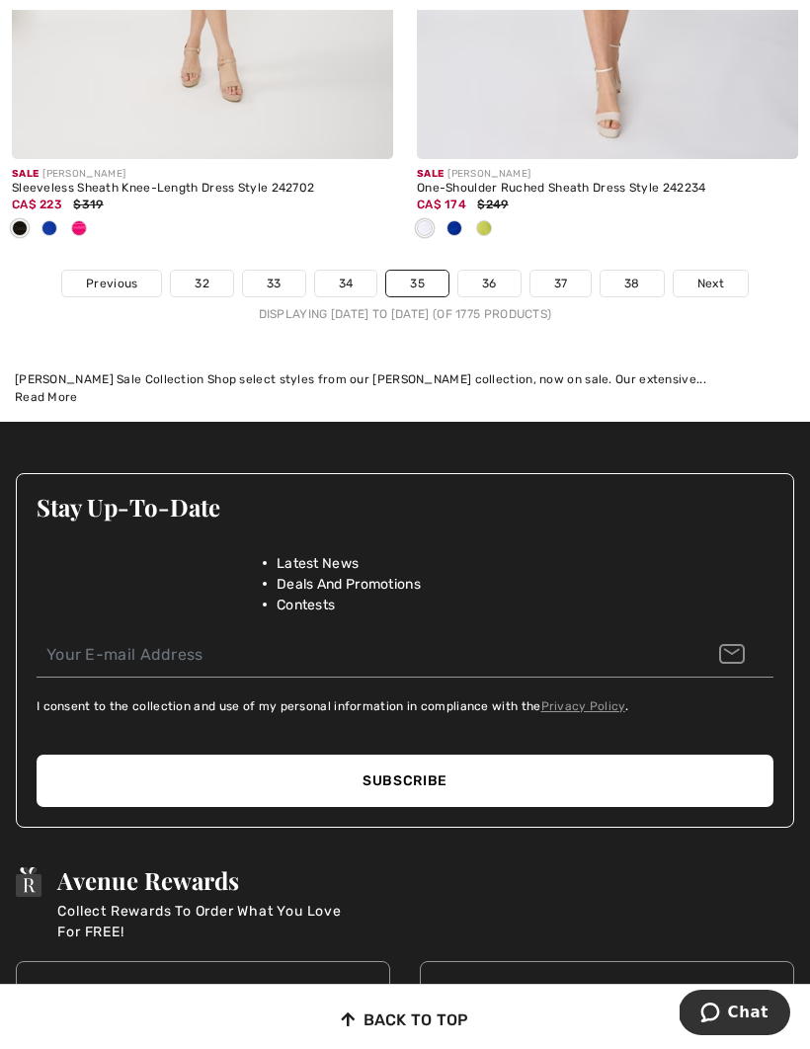
click at [488, 280] on link "36" at bounding box center [489, 284] width 62 height 26
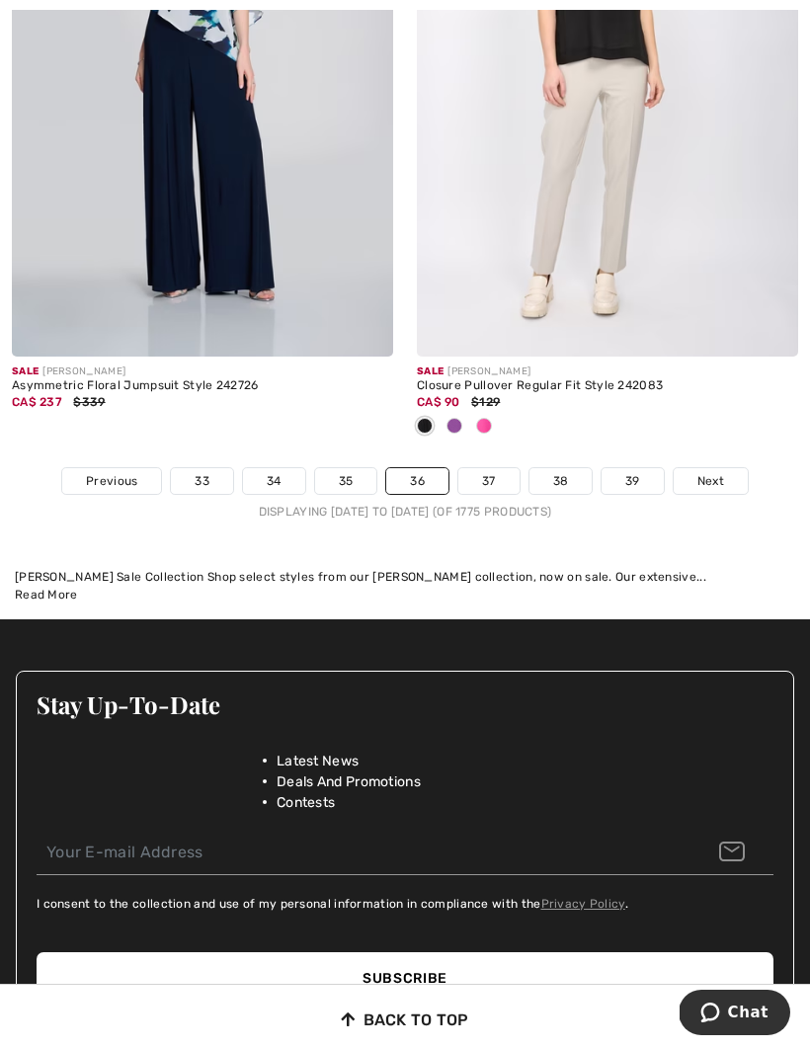
scroll to position [12263, 0]
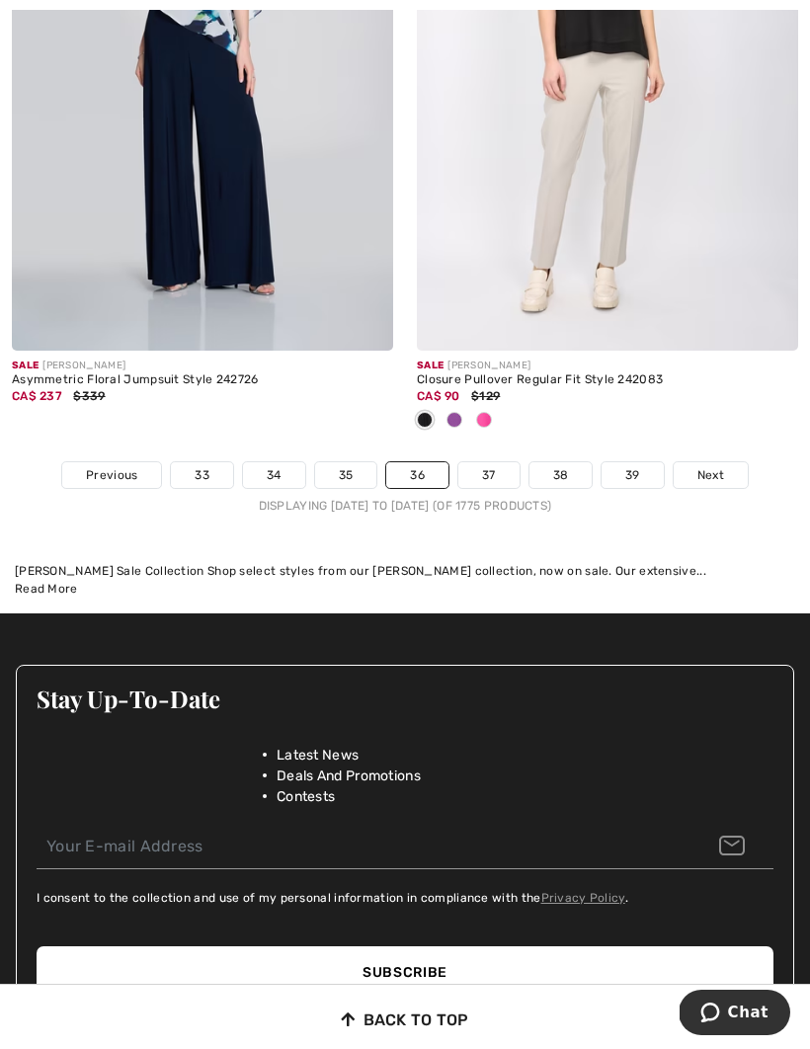
click at [499, 463] on link "37" at bounding box center [488, 475] width 61 height 26
click at [488, 462] on link "37" at bounding box center [488, 475] width 61 height 26
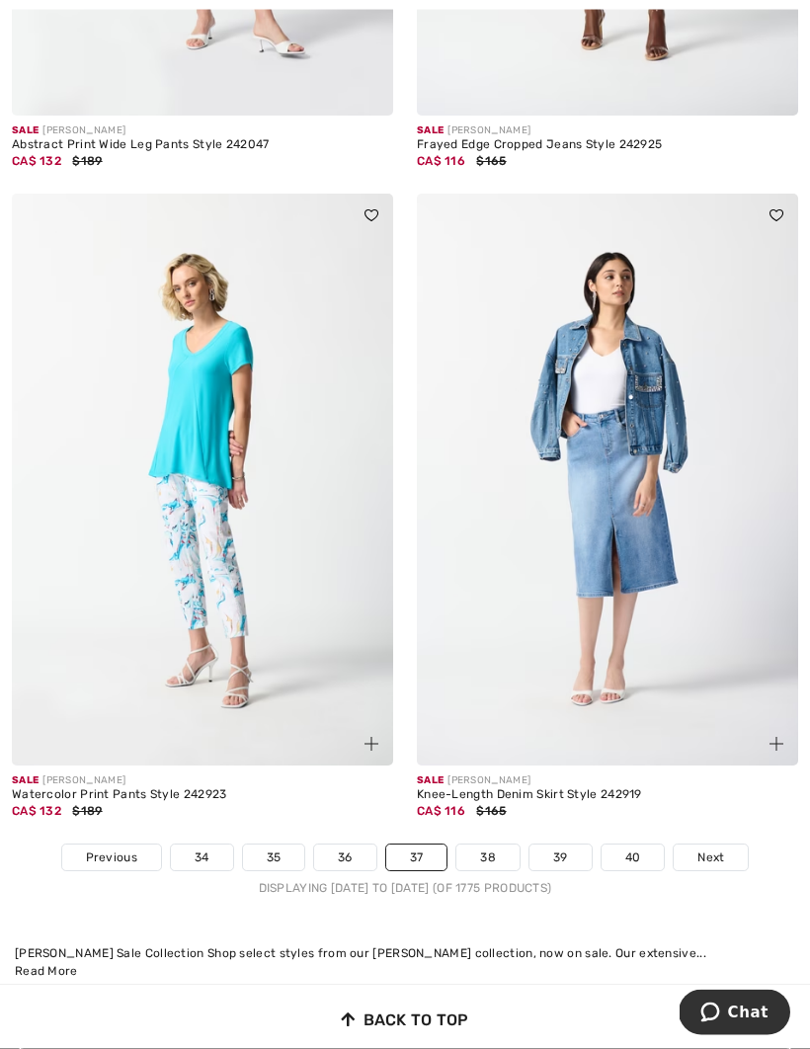
scroll to position [11522, 0]
click at [490, 851] on link "38" at bounding box center [487, 857] width 63 height 26
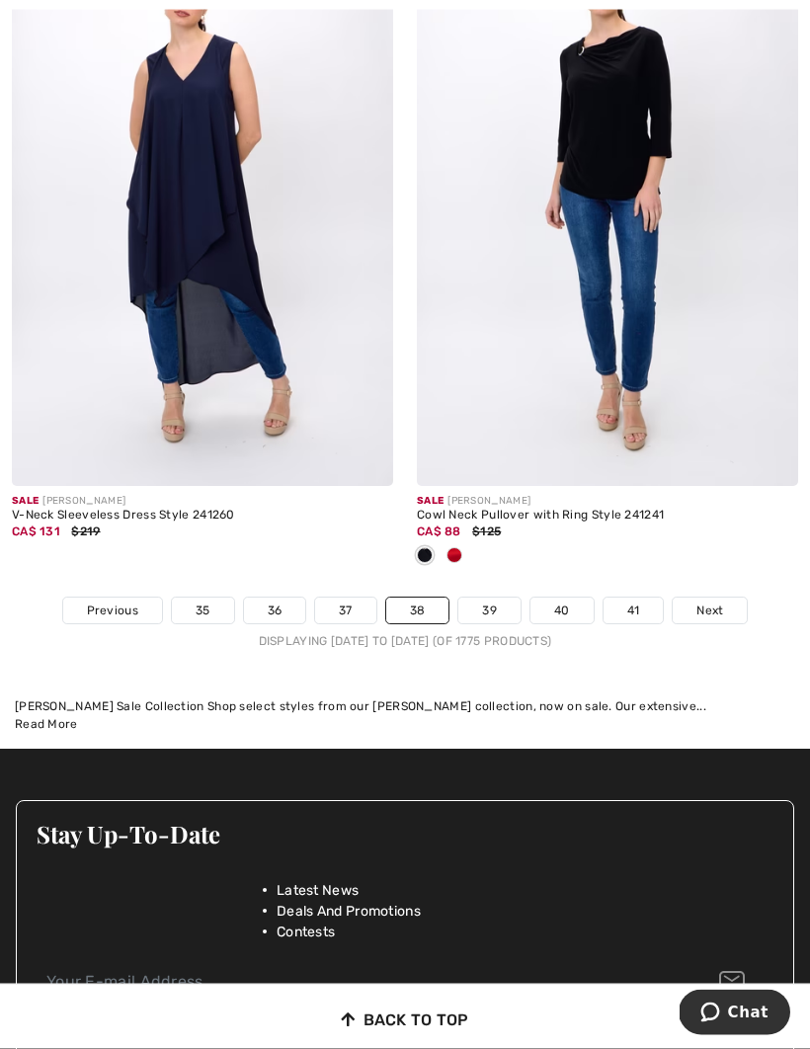
scroll to position [12128, 0]
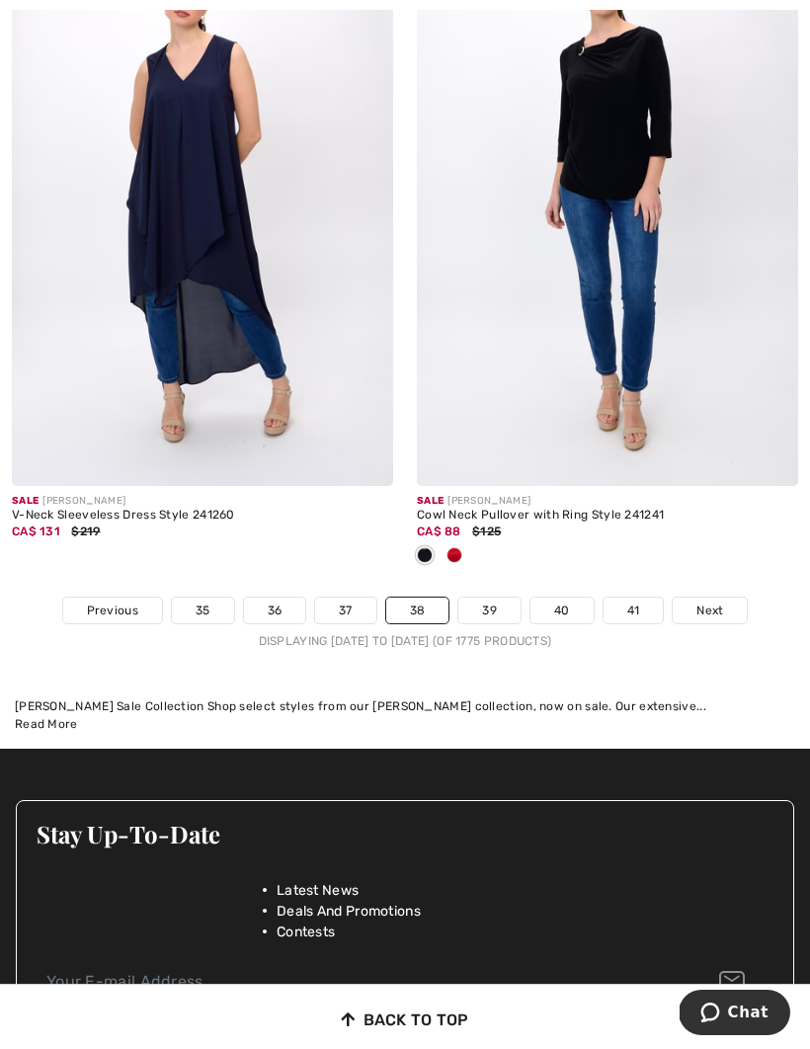
click at [490, 608] on link "39" at bounding box center [489, 610] width 62 height 26
click at [497, 597] on link "39" at bounding box center [489, 610] width 62 height 26
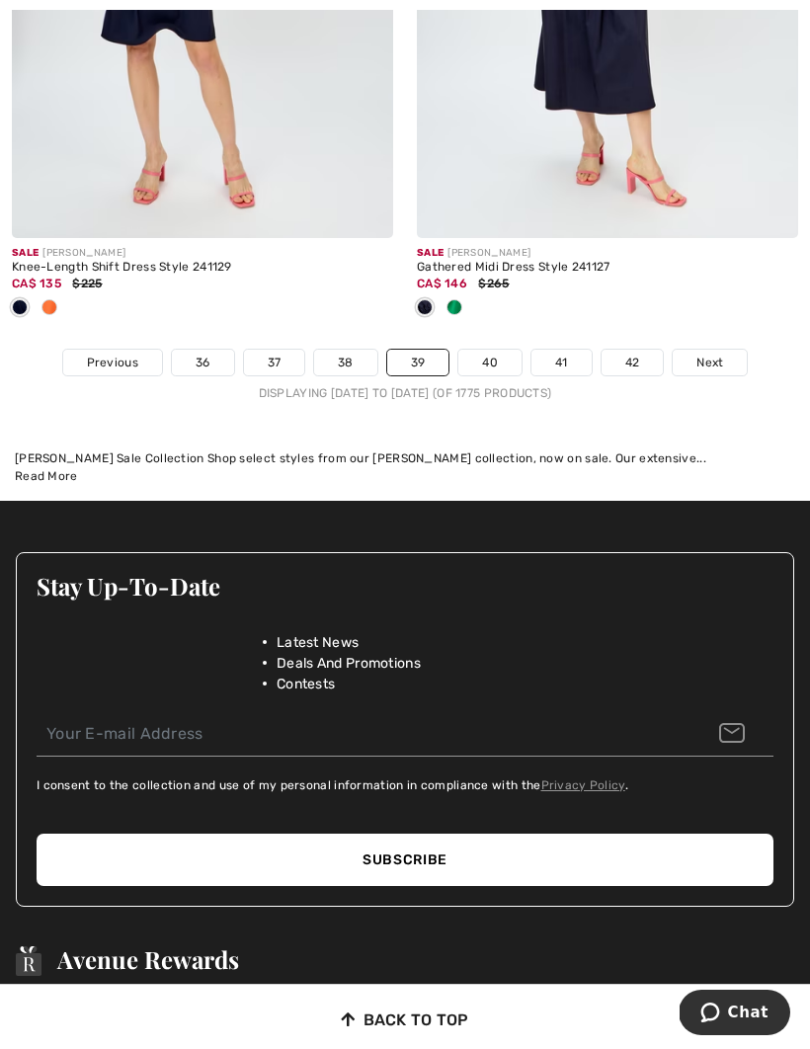
scroll to position [12434, 0]
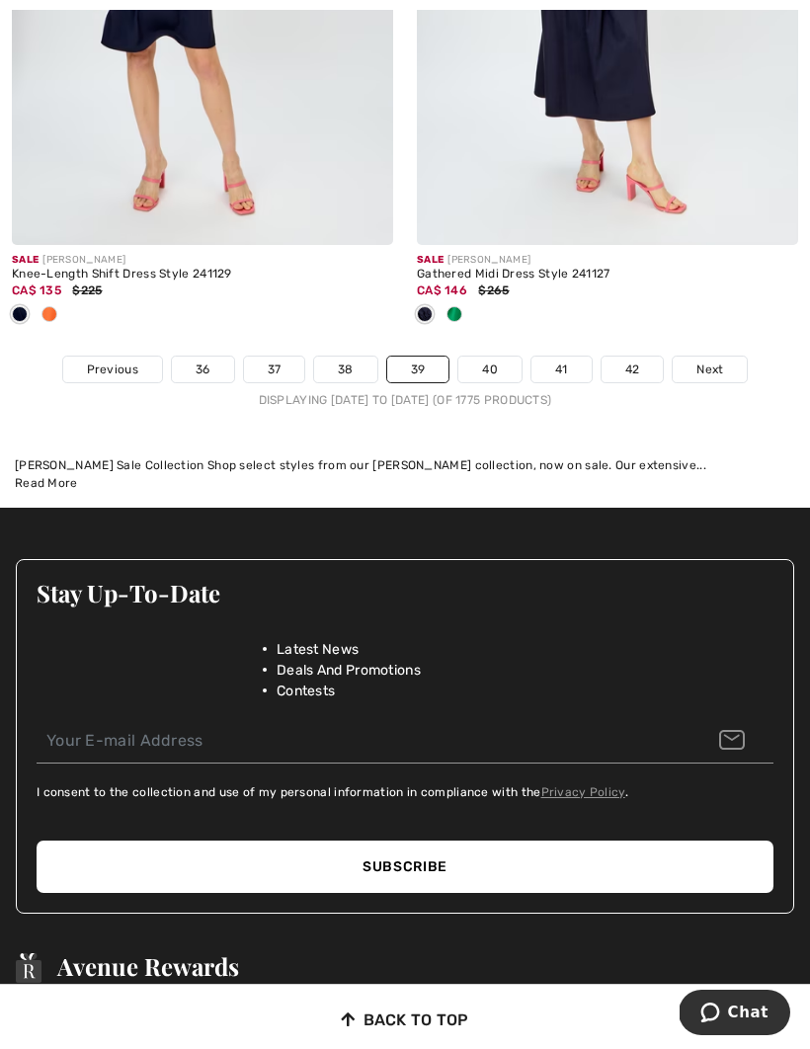
click at [492, 363] on link "40" at bounding box center [489, 369] width 63 height 26
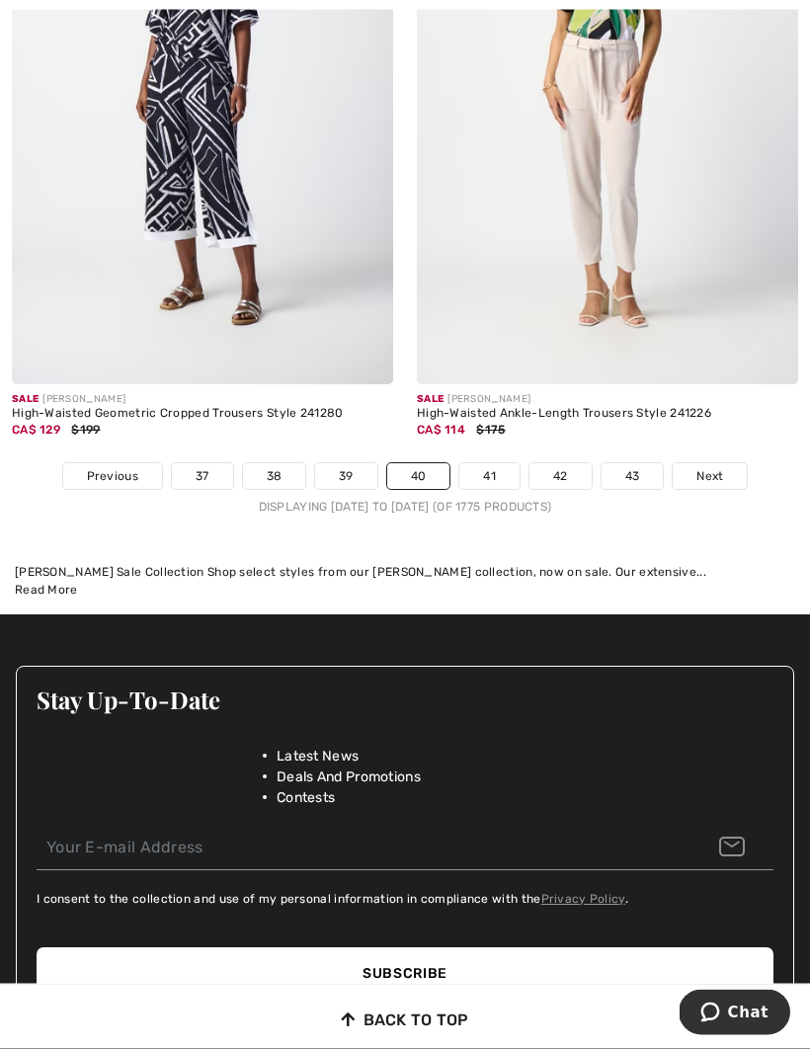
scroll to position [12099, 0]
click at [500, 471] on link "41" at bounding box center [489, 476] width 60 height 26
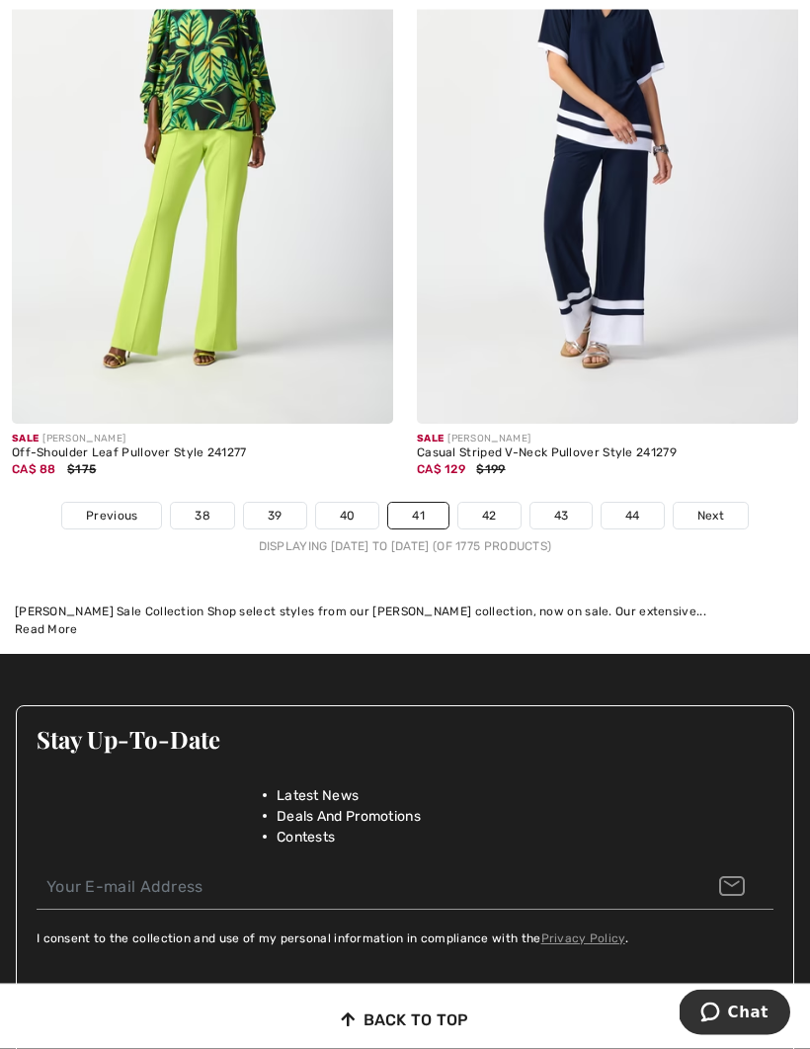
scroll to position [11962, 0]
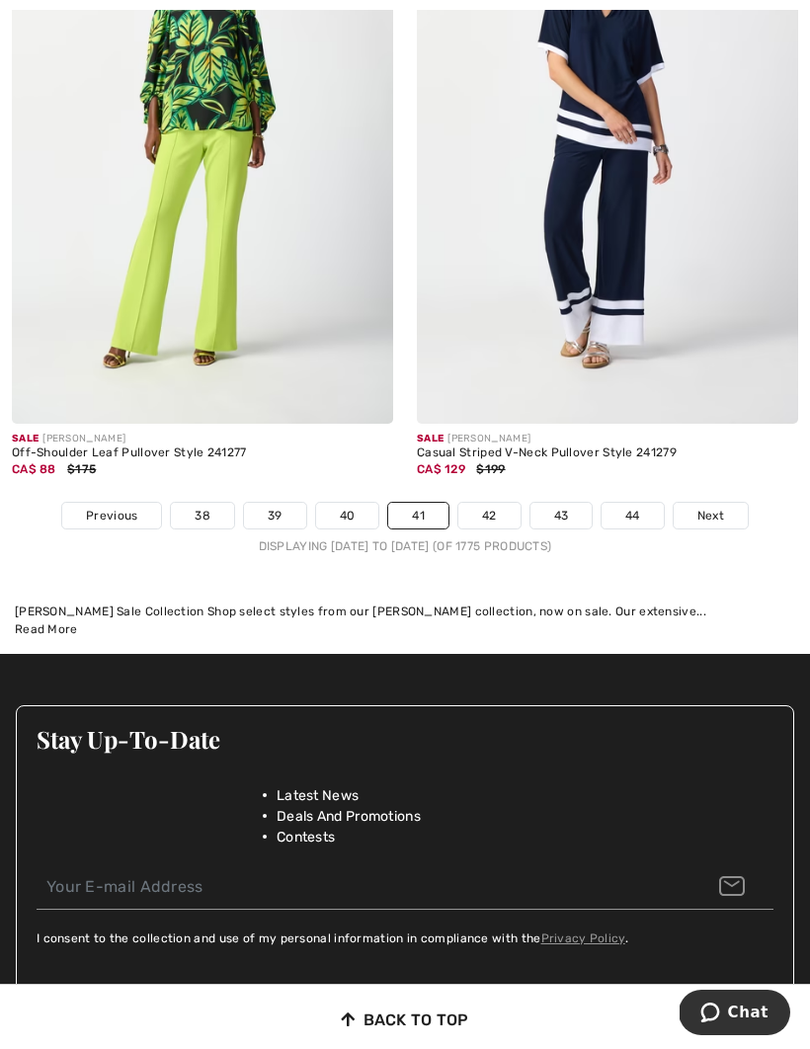
click at [496, 511] on link "42" at bounding box center [489, 516] width 62 height 26
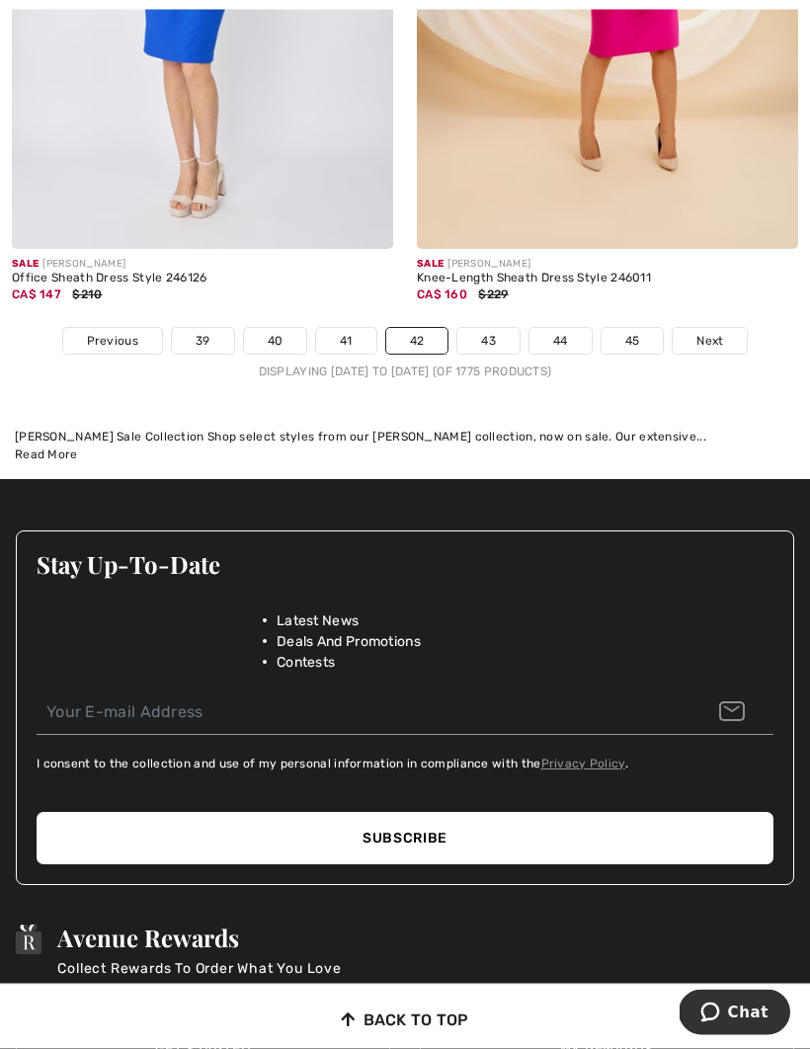
scroll to position [12071, 0]
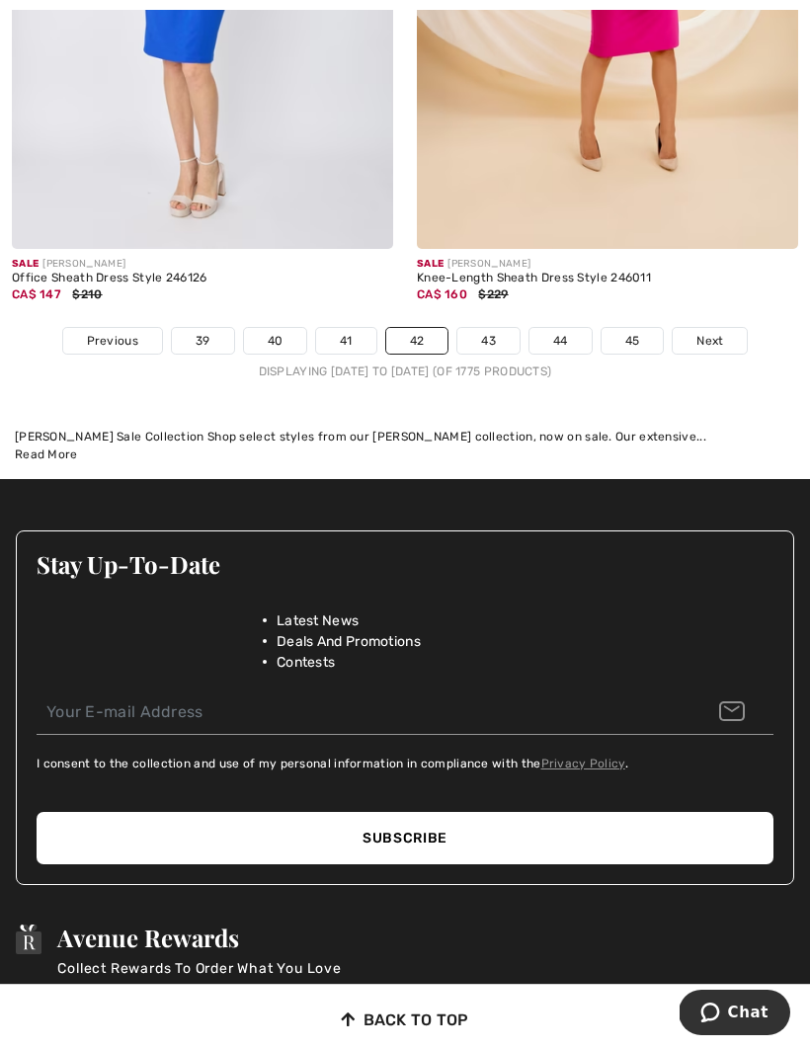
click at [494, 337] on link "43" at bounding box center [488, 341] width 62 height 26
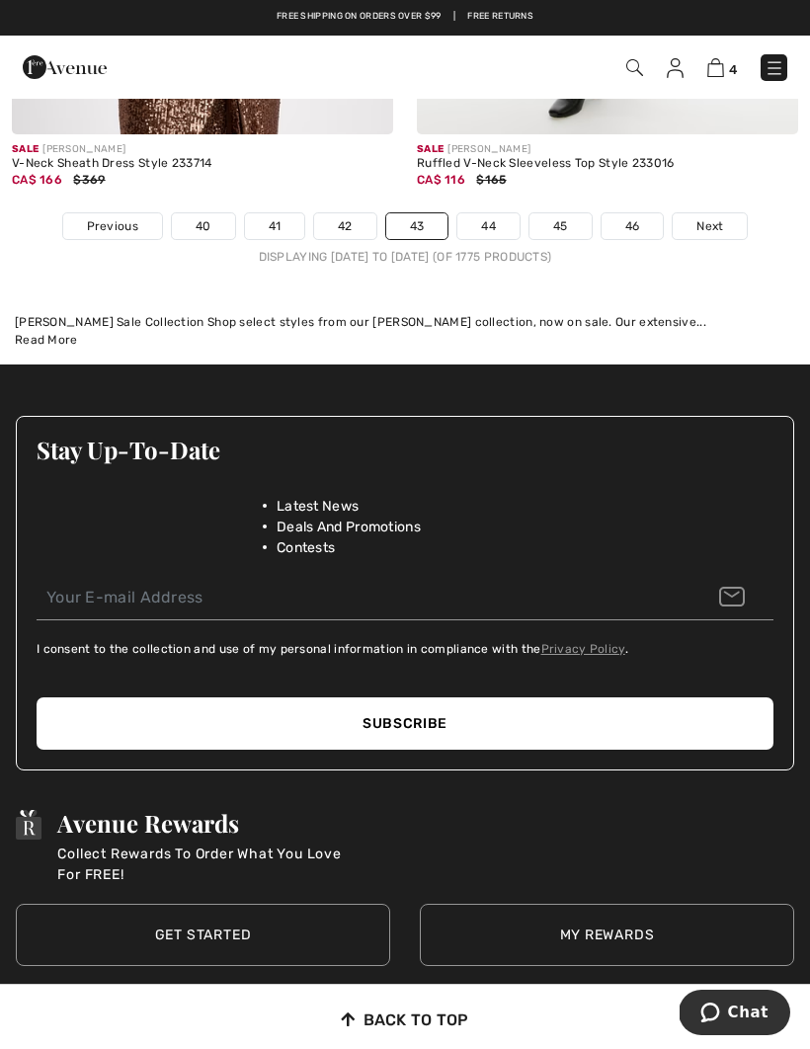
scroll to position [12298, 0]
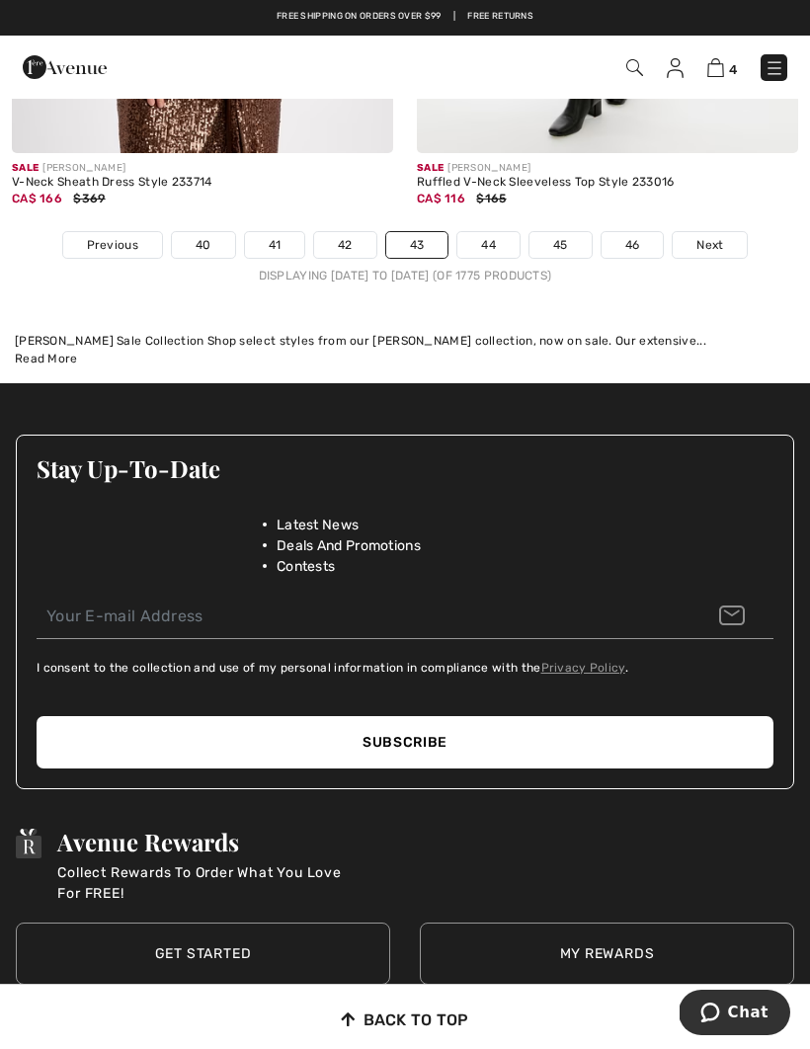
click at [494, 243] on link "44" at bounding box center [488, 245] width 62 height 26
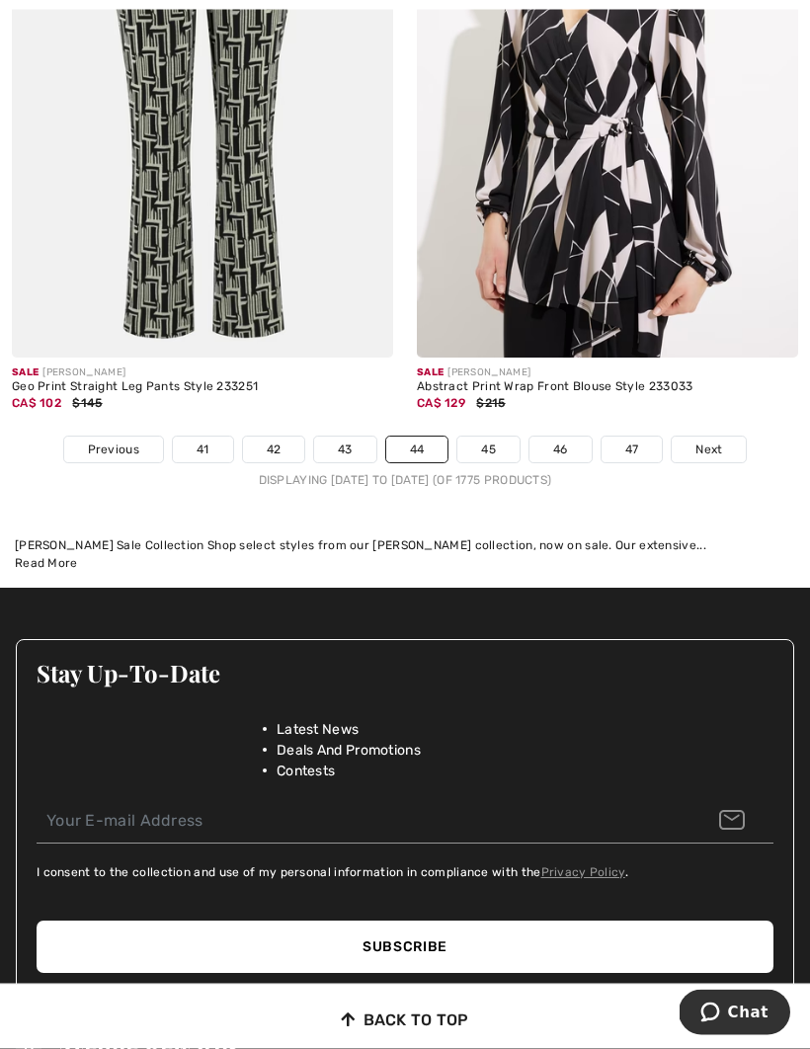
scroll to position [12097, 0]
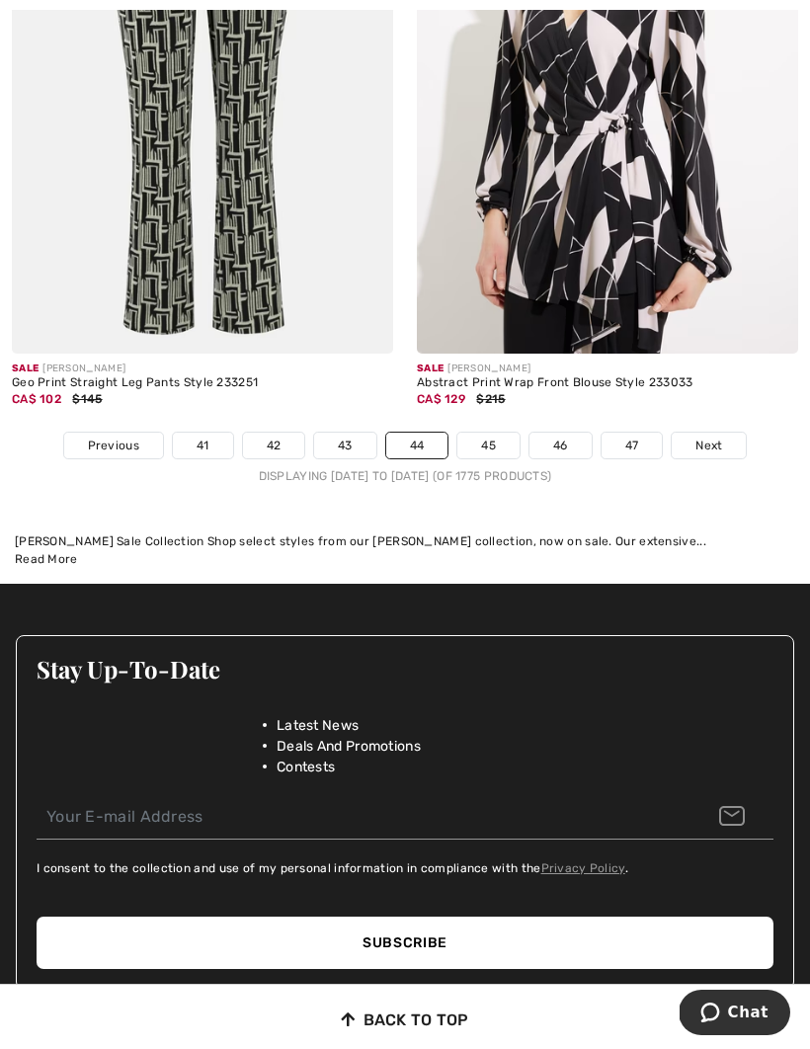
click at [497, 442] on link "45" at bounding box center [488, 445] width 62 height 26
click at [493, 467] on div "Displaying 1549 to 1584 (of 1775 products)" at bounding box center [405, 476] width 810 height 18
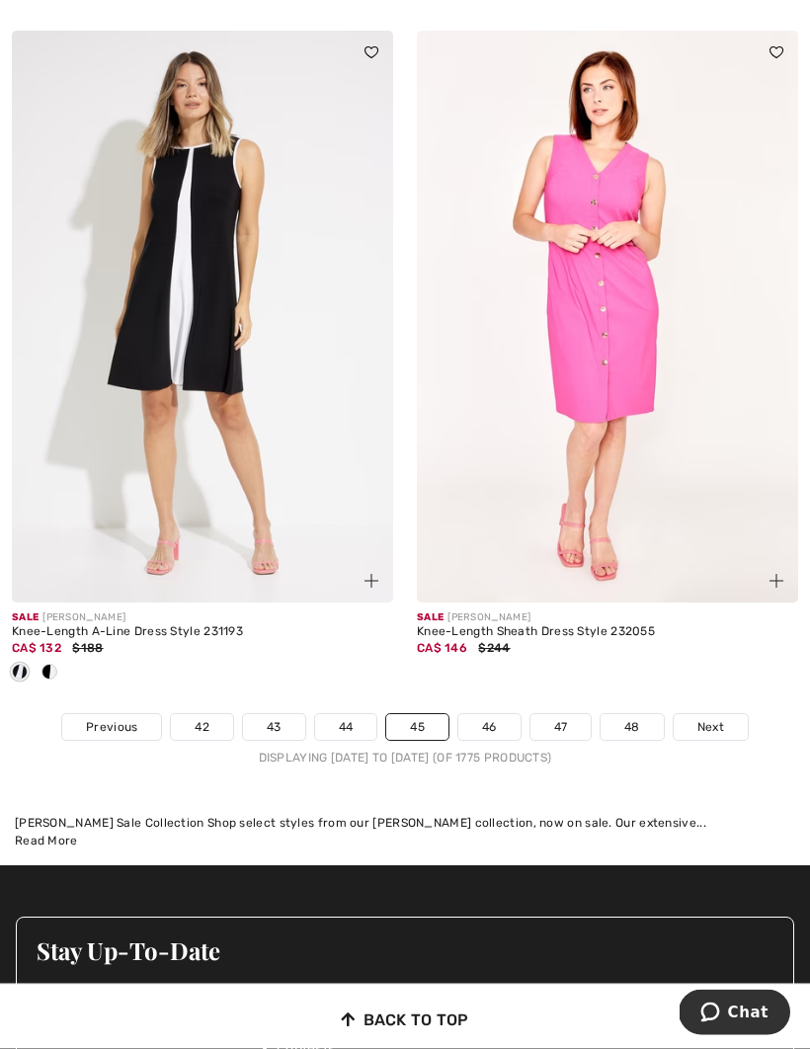
scroll to position [11816, 0]
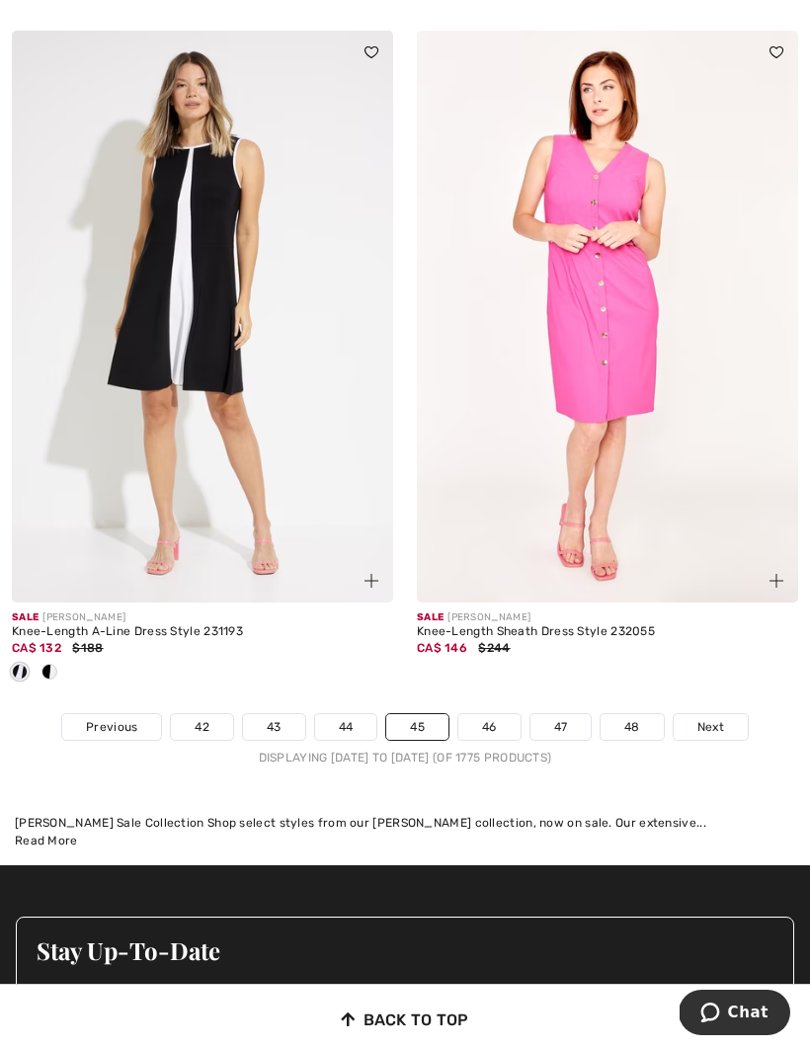
click at [485, 723] on link "46" at bounding box center [489, 727] width 62 height 26
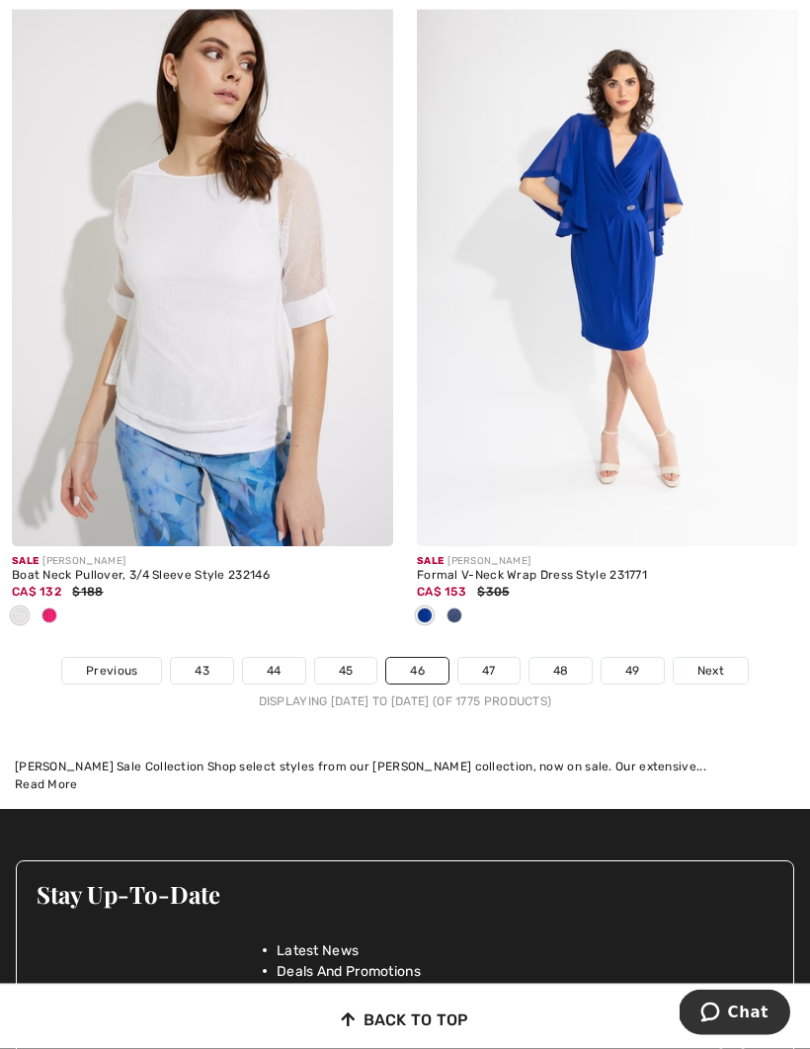
scroll to position [11839, 0]
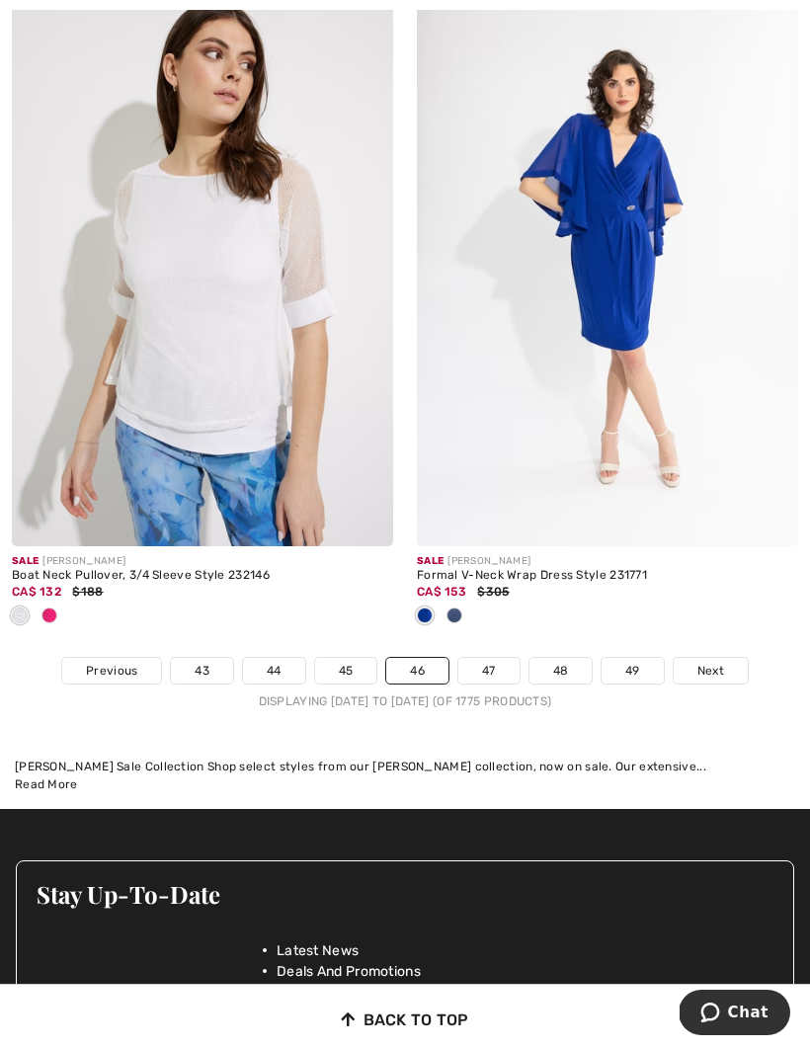
click at [497, 666] on link "47" at bounding box center [488, 671] width 61 height 26
click at [508, 658] on link "47" at bounding box center [488, 671] width 61 height 26
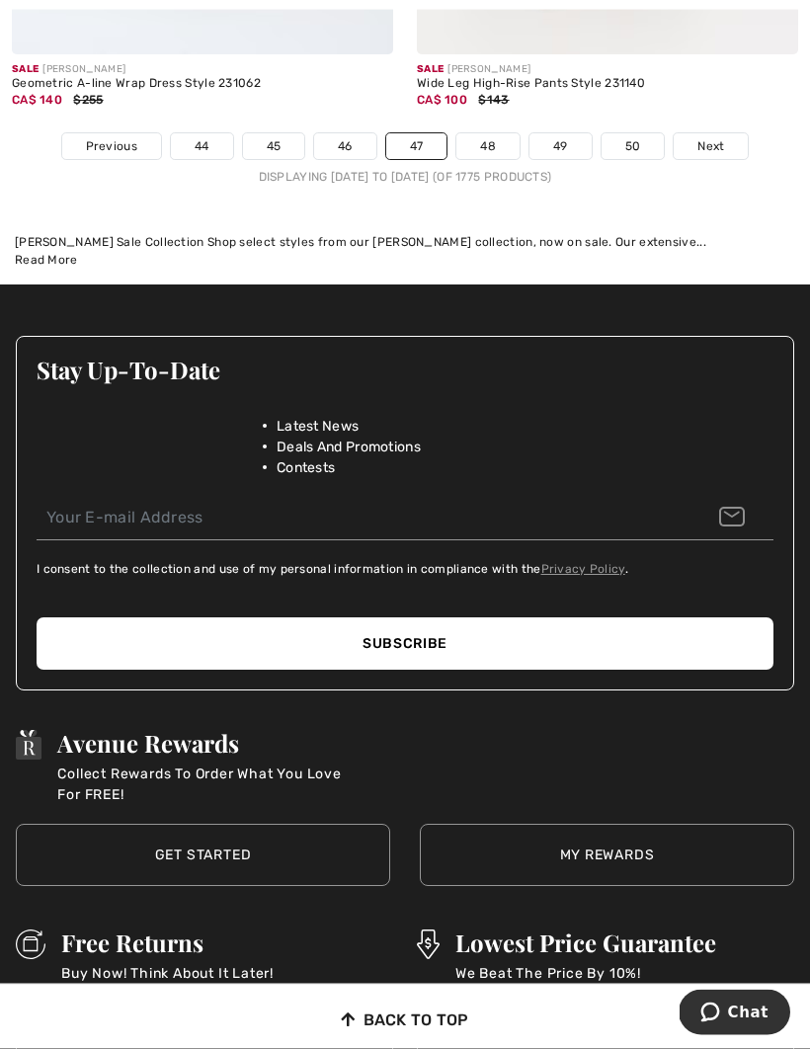
scroll to position [12267, 0]
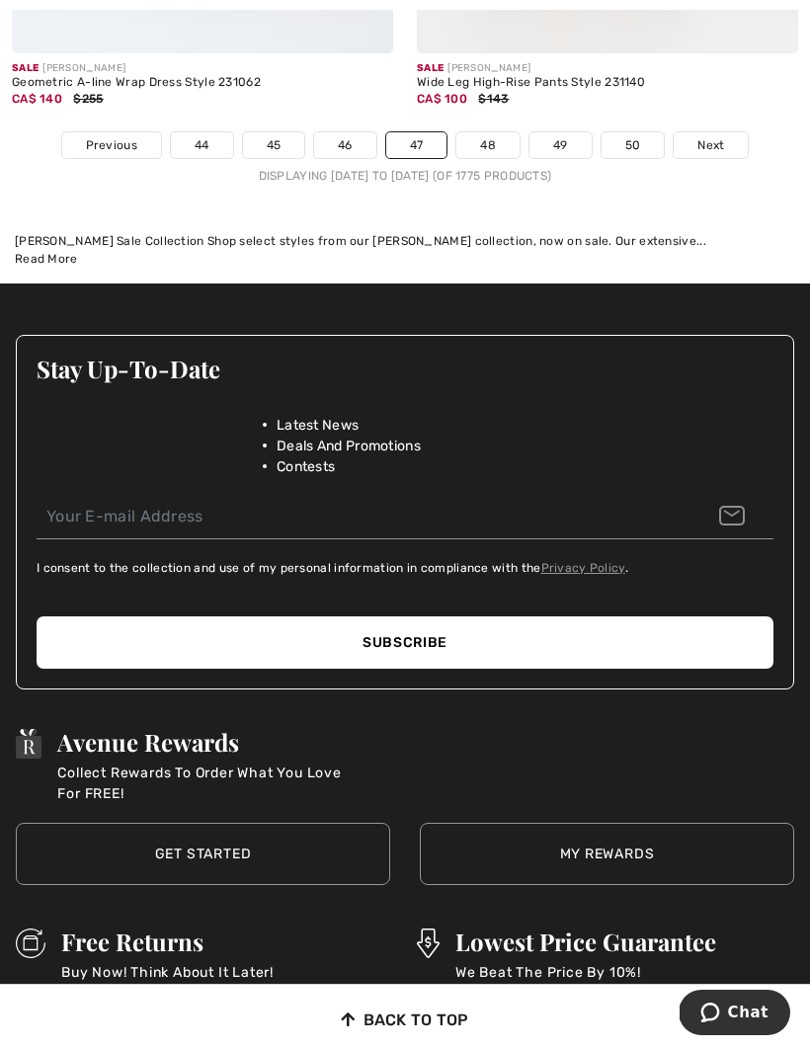
click at [488, 133] on link "48" at bounding box center [487, 145] width 63 height 26
click at [489, 132] on link "48" at bounding box center [487, 145] width 63 height 26
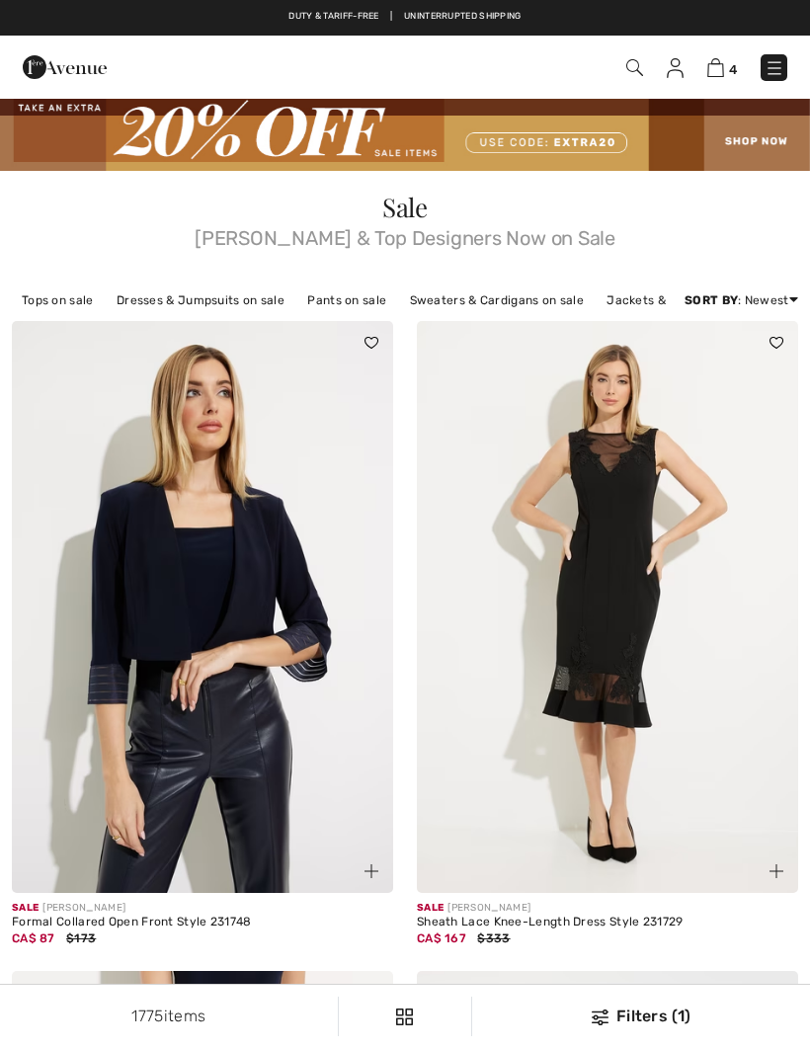
checkbox input "true"
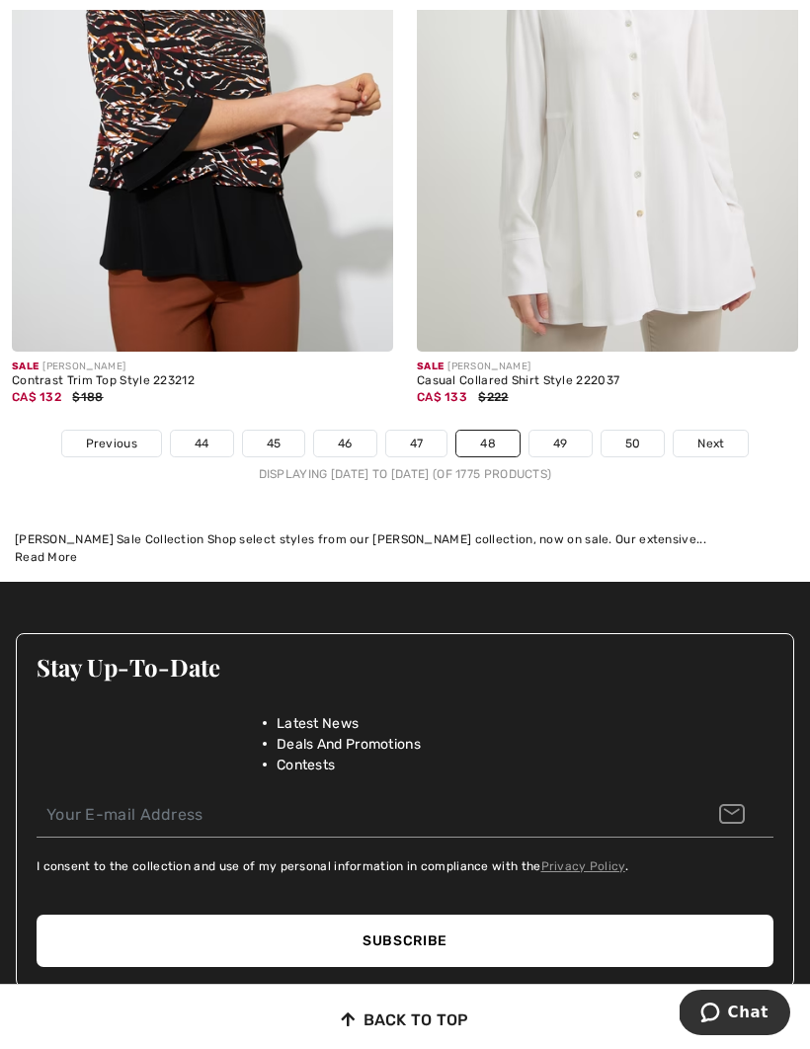
scroll to position [12000, 0]
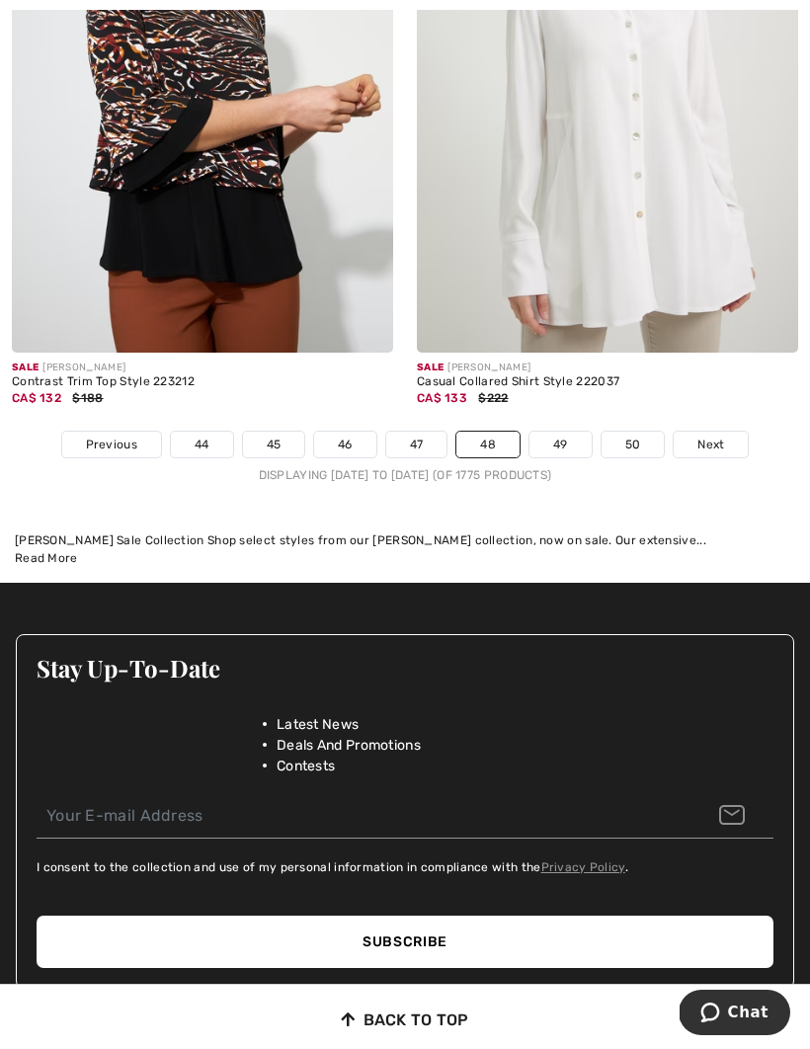
click at [563, 438] on link "49" at bounding box center [560, 444] width 62 height 26
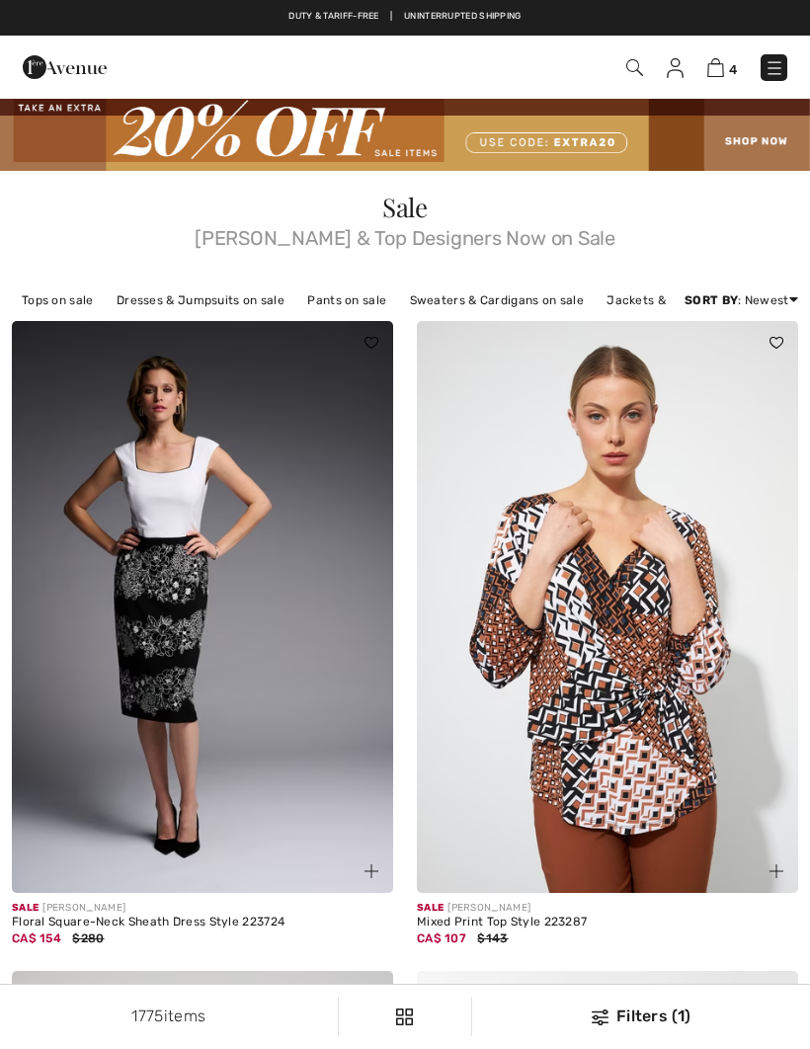
checkbox input "true"
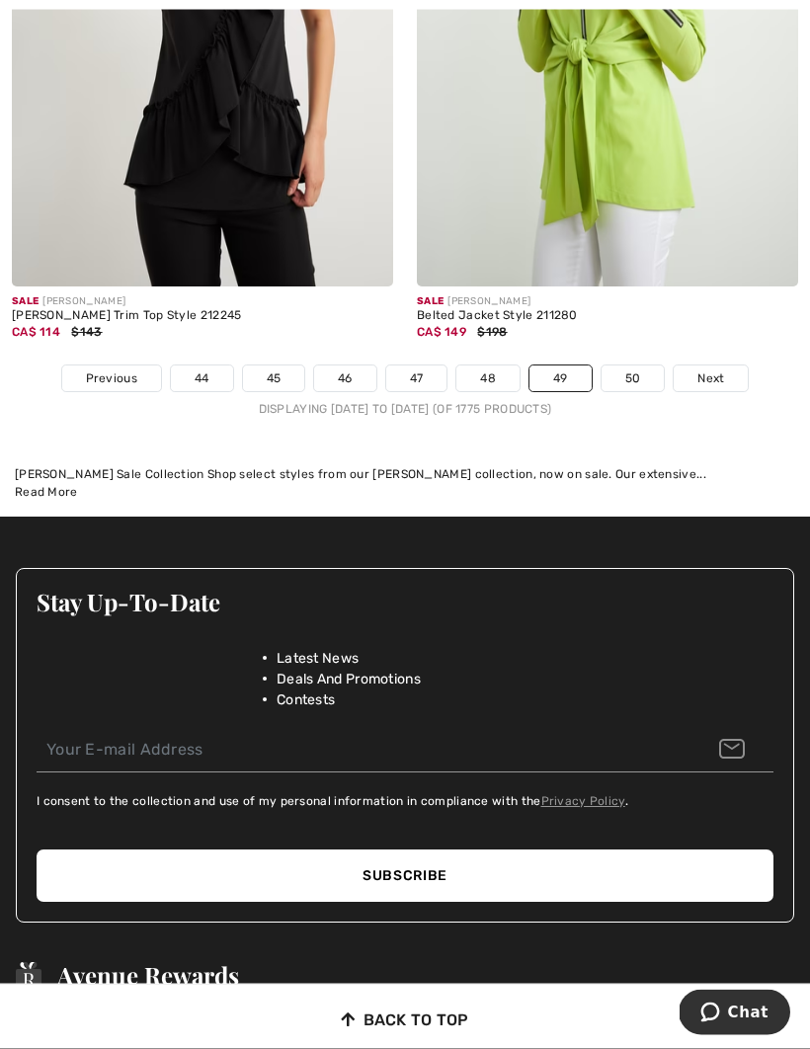
scroll to position [11936, 0]
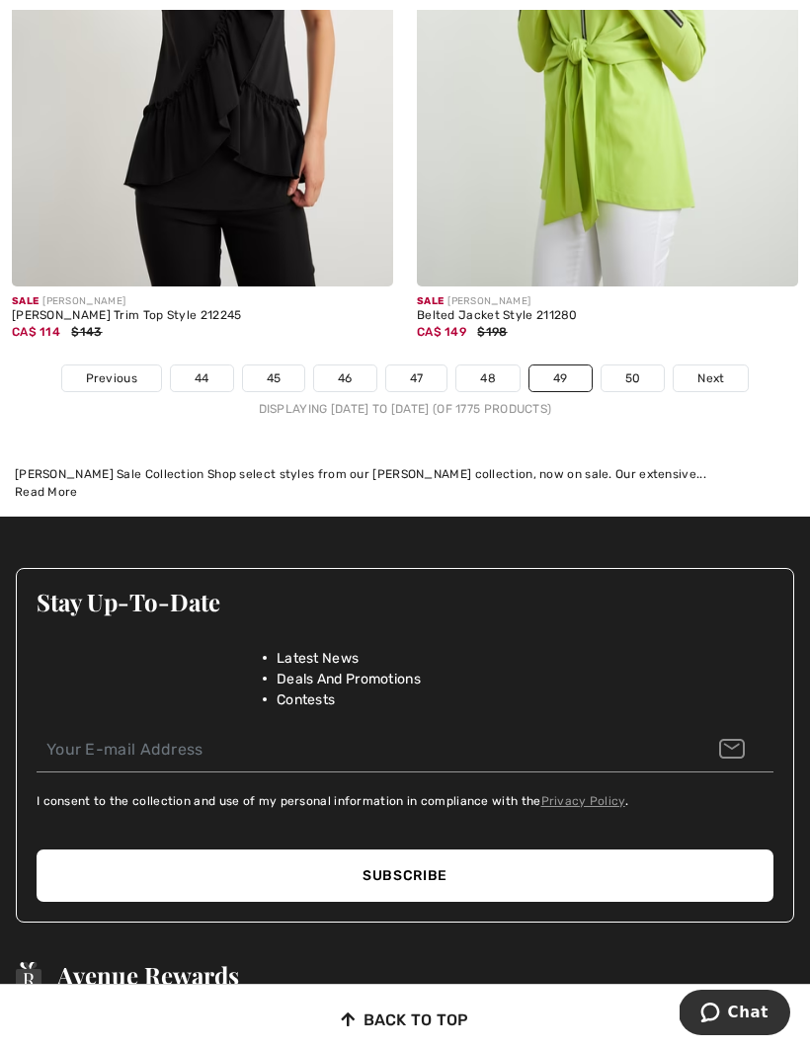
click at [644, 365] on link "50" at bounding box center [632, 378] width 63 height 26
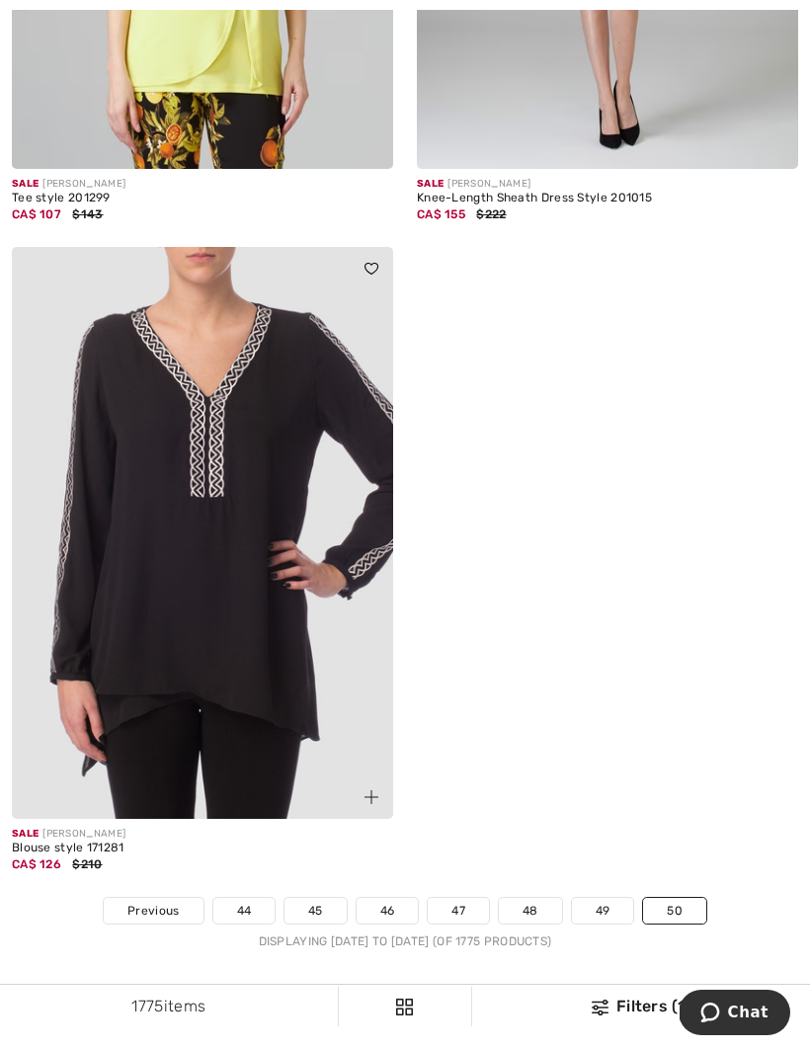
scroll to position [3530, 0]
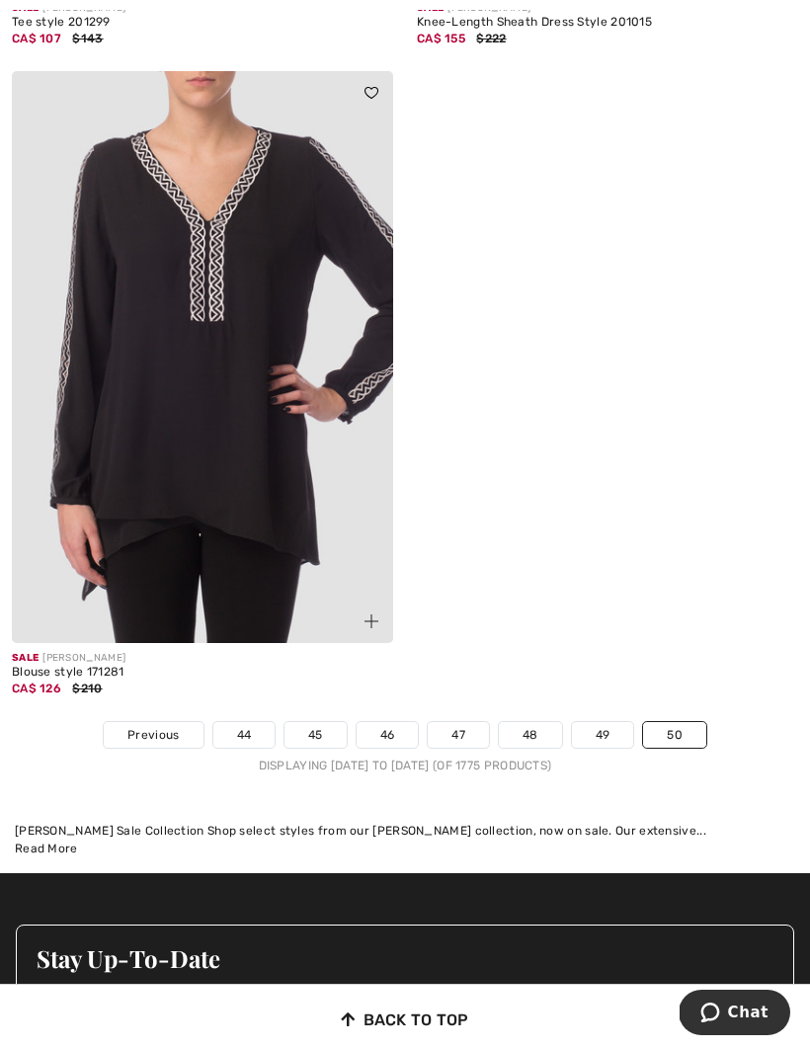
click at [675, 735] on link "50" at bounding box center [674, 735] width 63 height 26
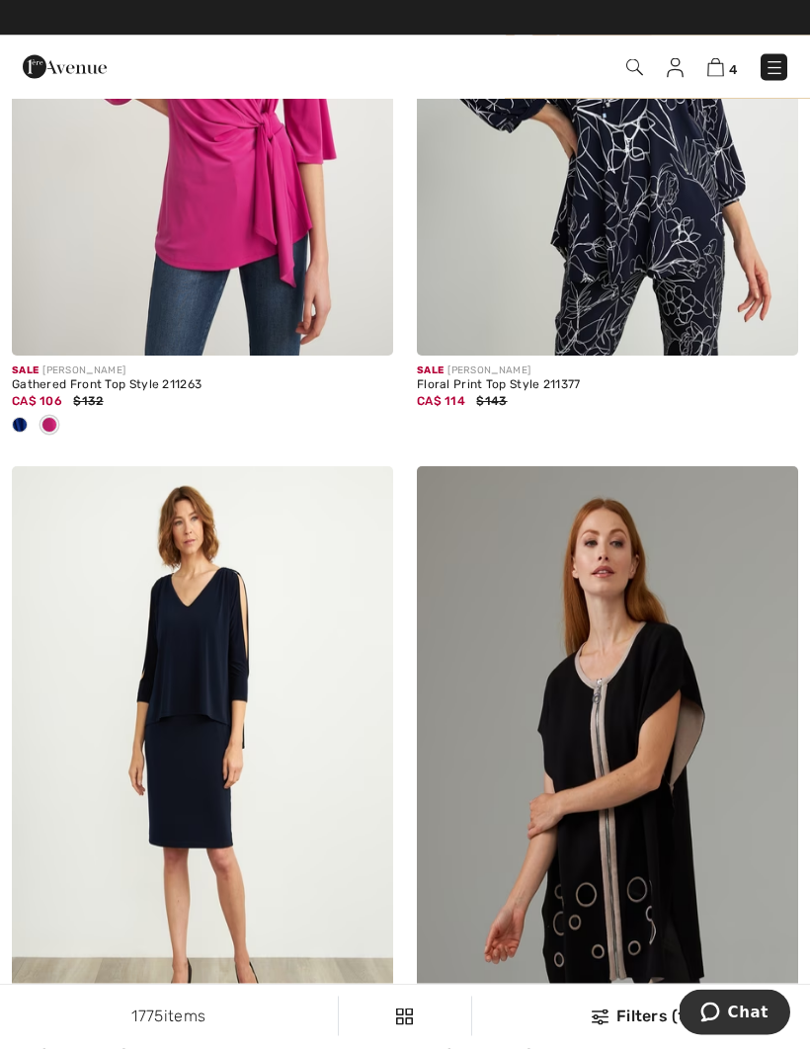
scroll to position [537, 0]
click at [712, 75] on img at bounding box center [715, 67] width 17 height 19
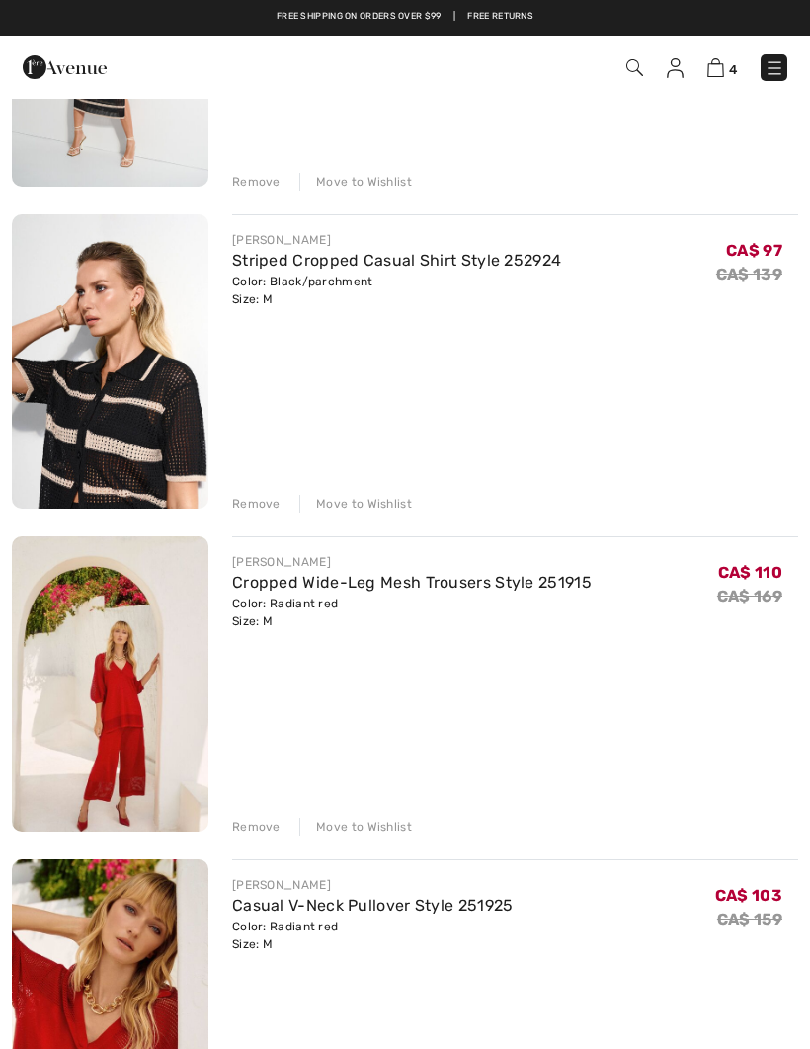
scroll to position [398, 0]
